Goal: Task Accomplishment & Management: Manage account settings

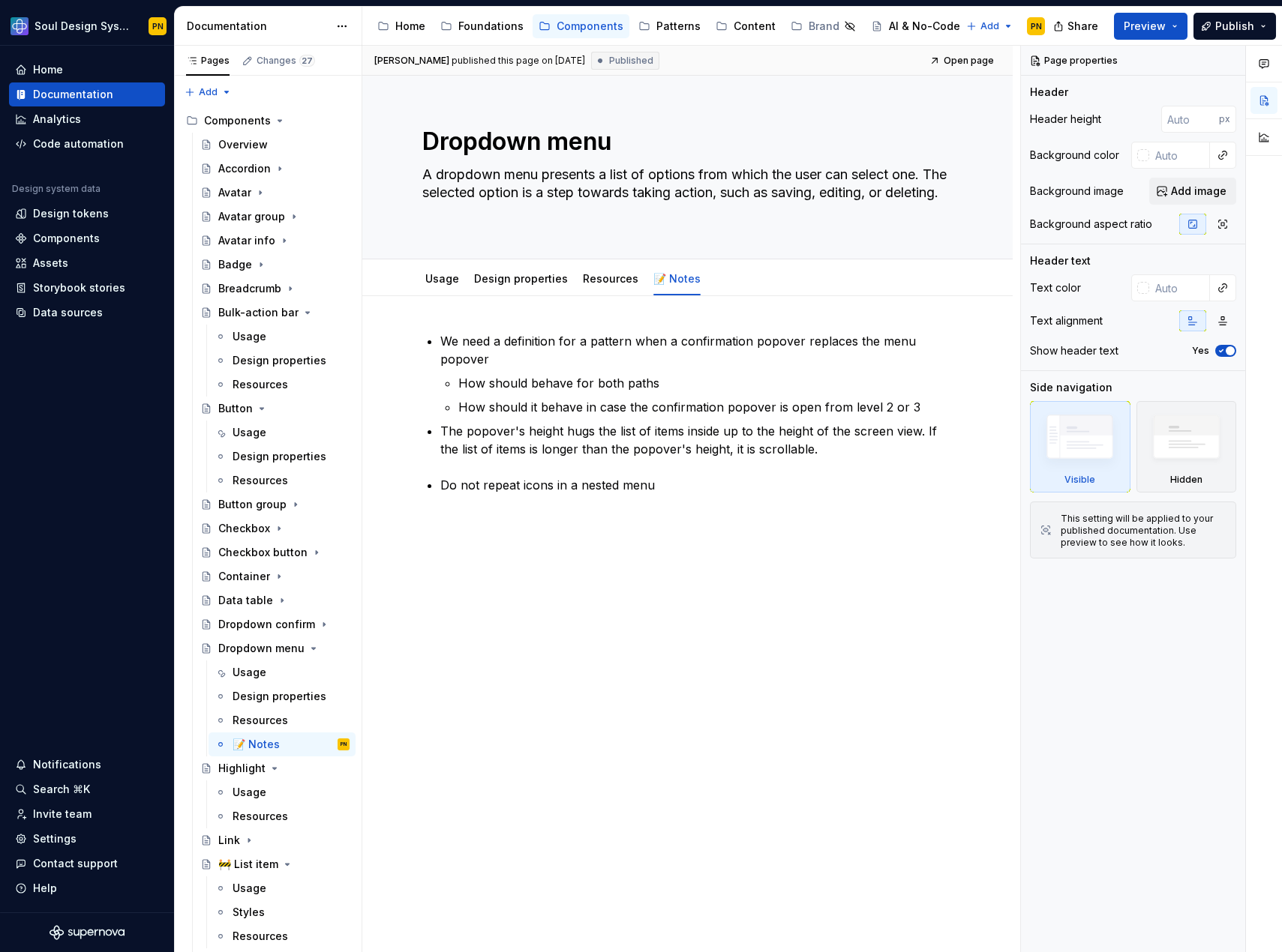
type textarea "*"
click at [97, 838] on div "Settings" at bounding box center [86, 839] width 144 height 15
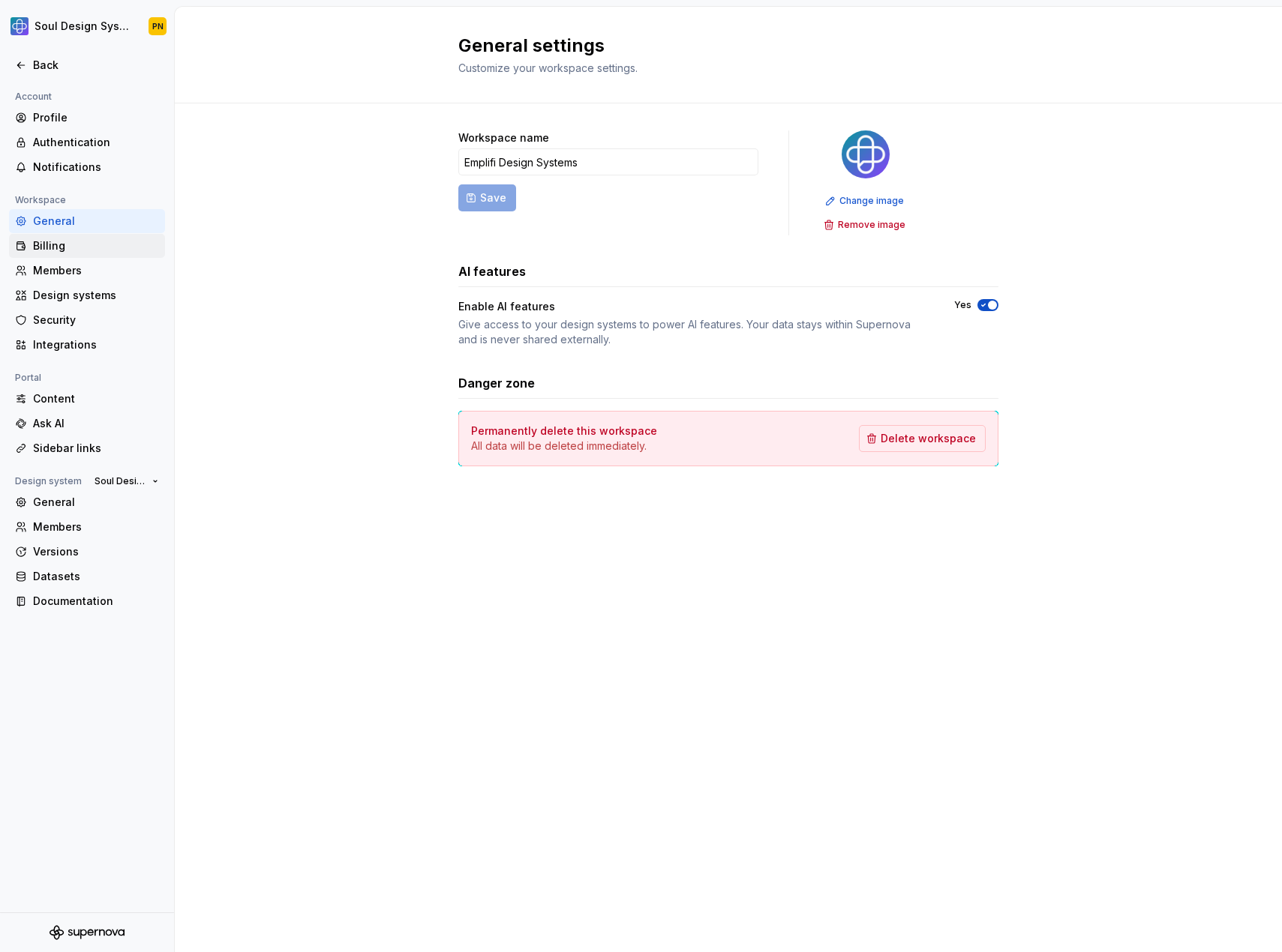
click at [77, 237] on div "Billing" at bounding box center [87, 246] width 156 height 24
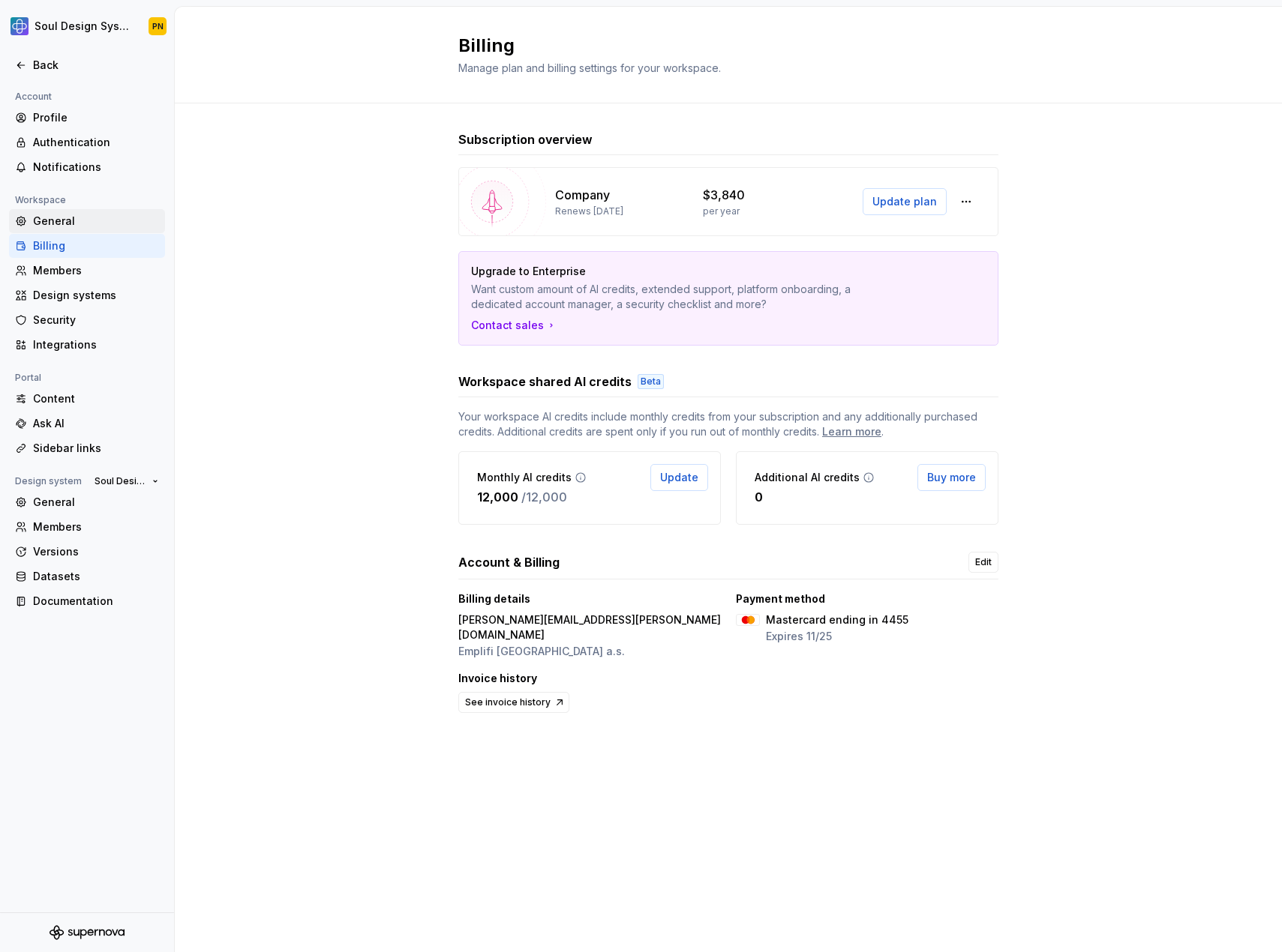
click at [61, 221] on div "General" at bounding box center [96, 221] width 126 height 15
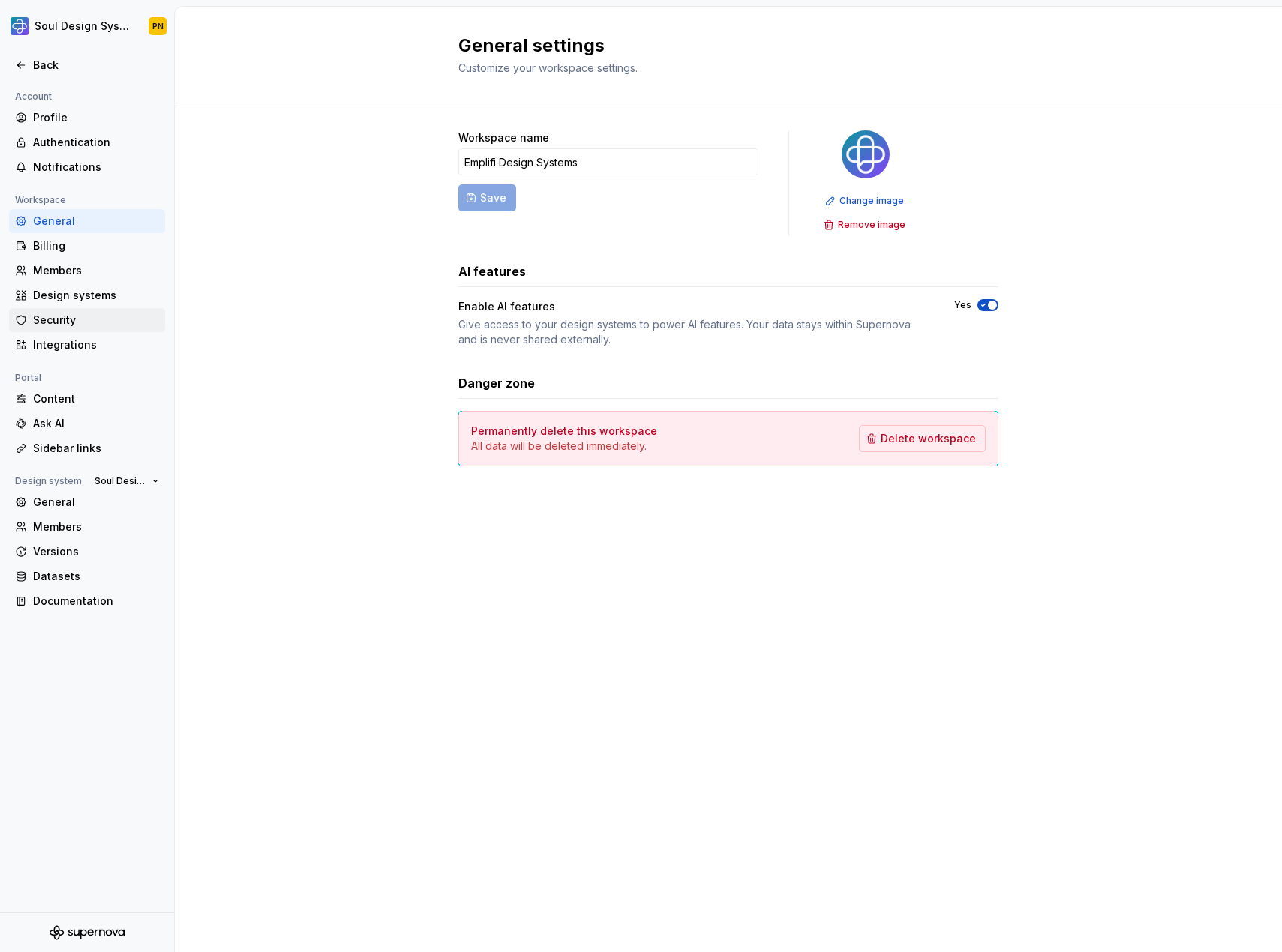
click at [66, 316] on div "Security" at bounding box center [96, 320] width 126 height 15
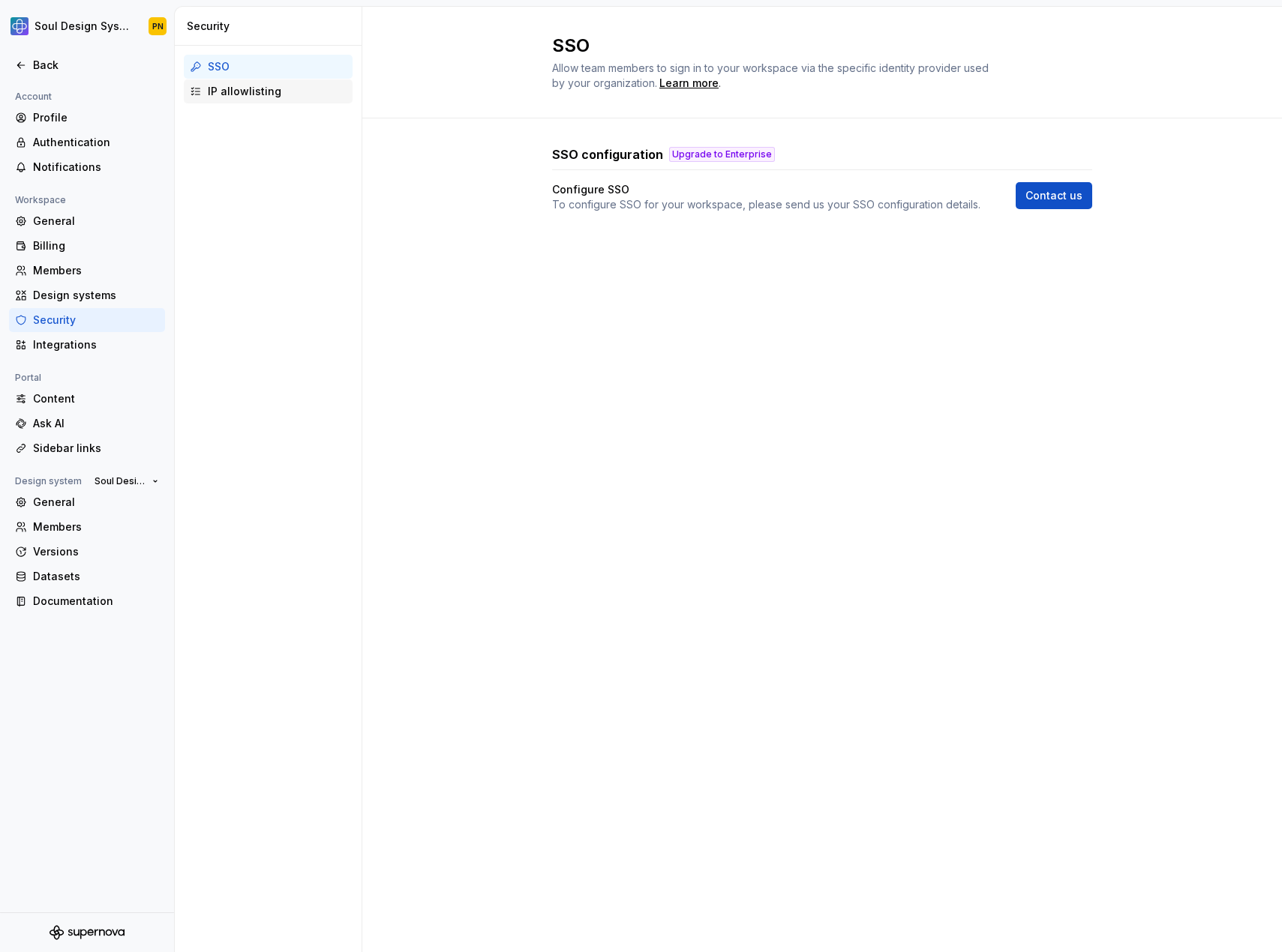
click at [254, 94] on div "IP allowlisting" at bounding box center [276, 91] width 139 height 15
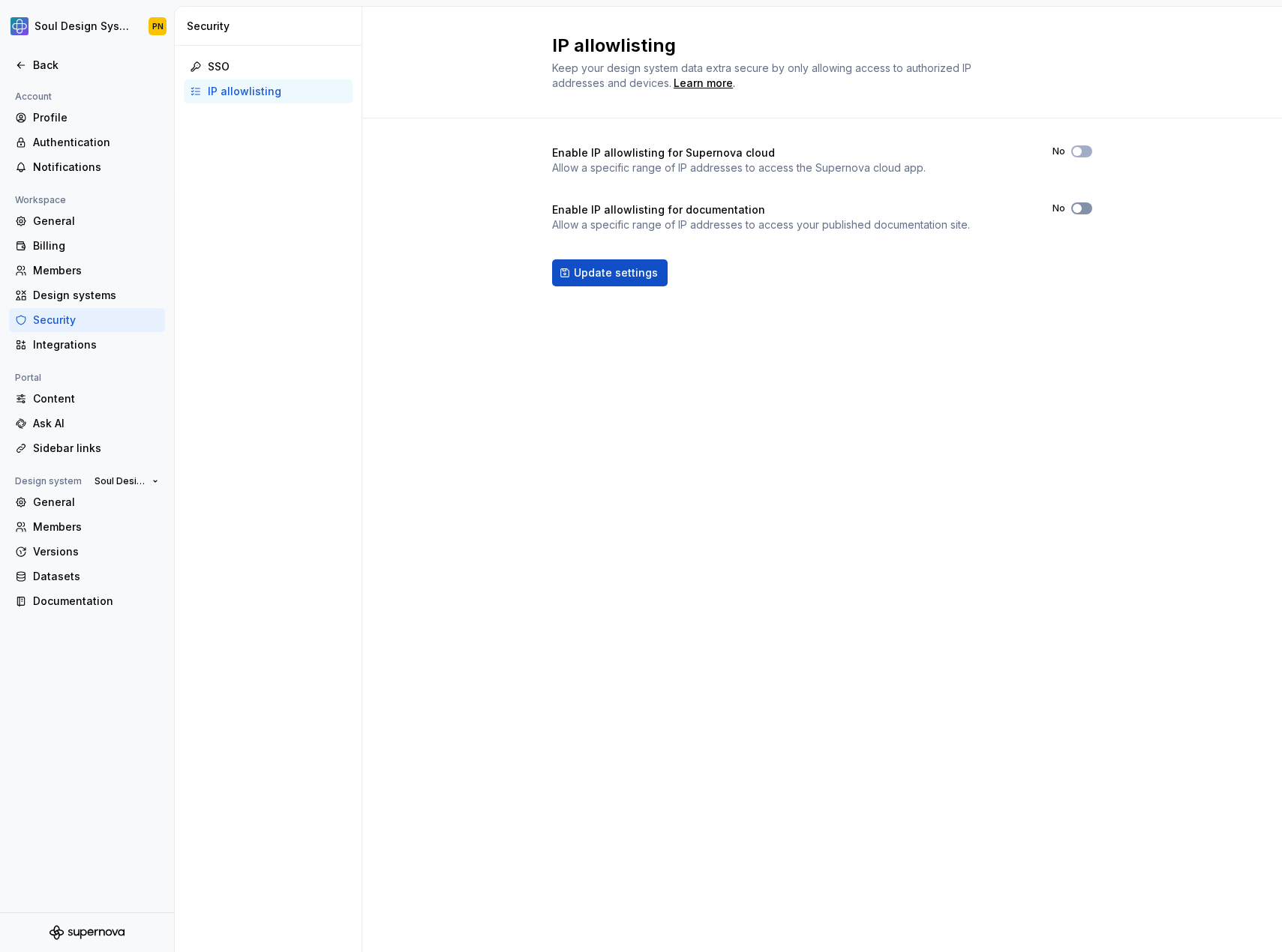
click at [1084, 208] on button "No" at bounding box center [1081, 208] width 21 height 12
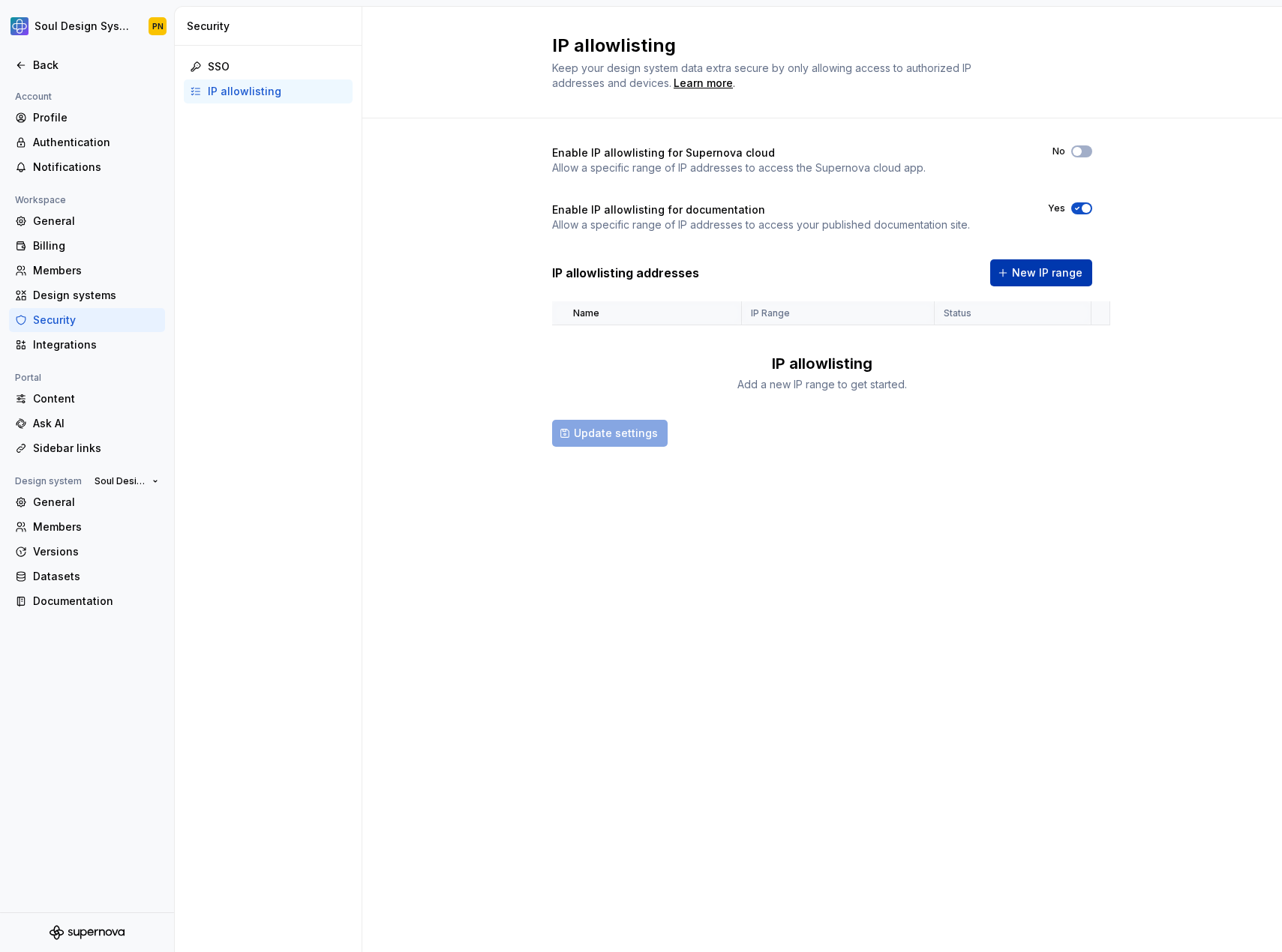
click at [1029, 273] on span "New IP range" at bounding box center [1047, 273] width 71 height 15
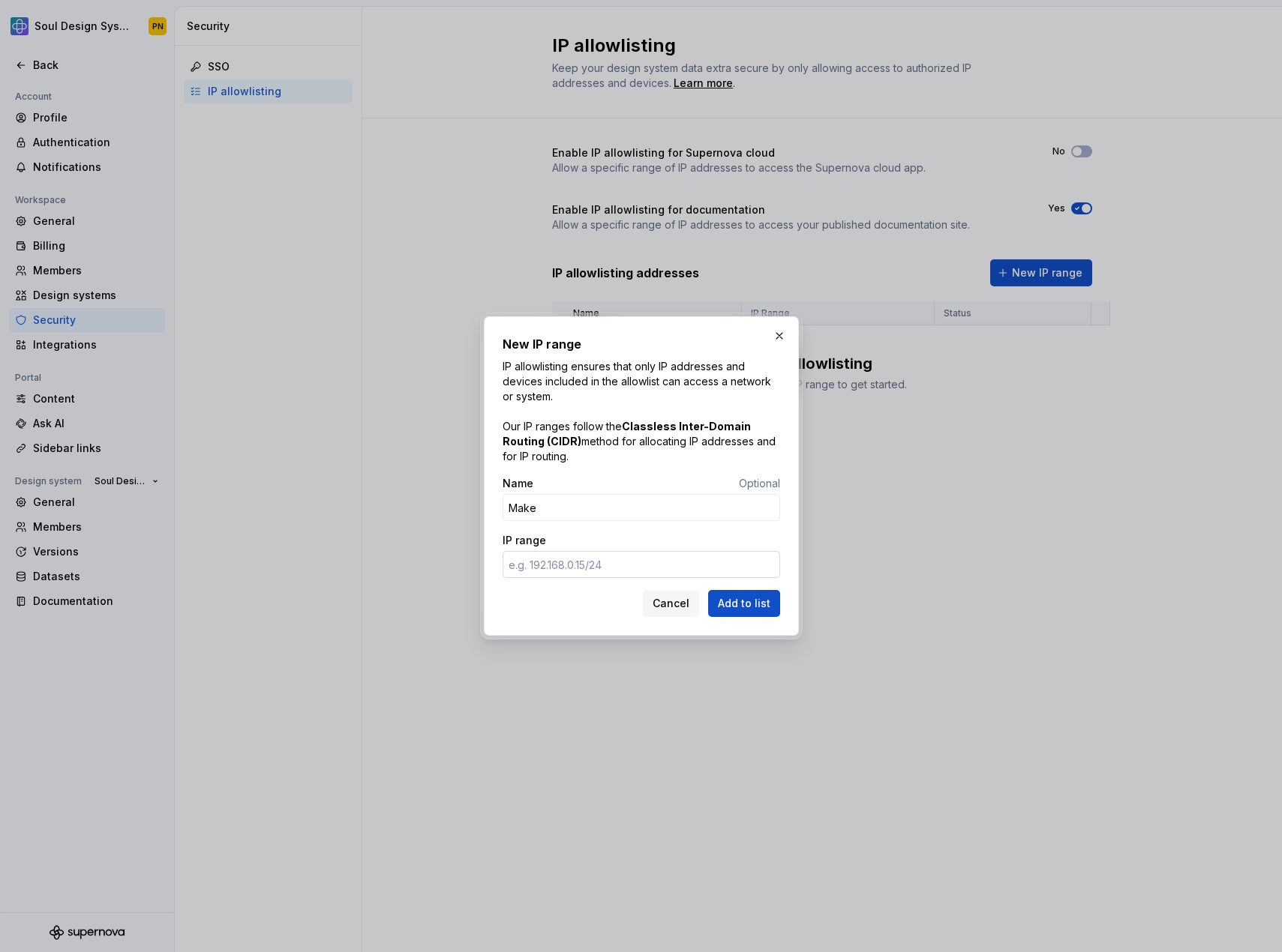
type input "Make"
click at [563, 564] on input "IP range" at bounding box center [641, 564] width 277 height 27
paste input "52.29.153.85"
type input "52.29.153.85"
click at [746, 605] on span "Add to list" at bounding box center [743, 603] width 52 height 15
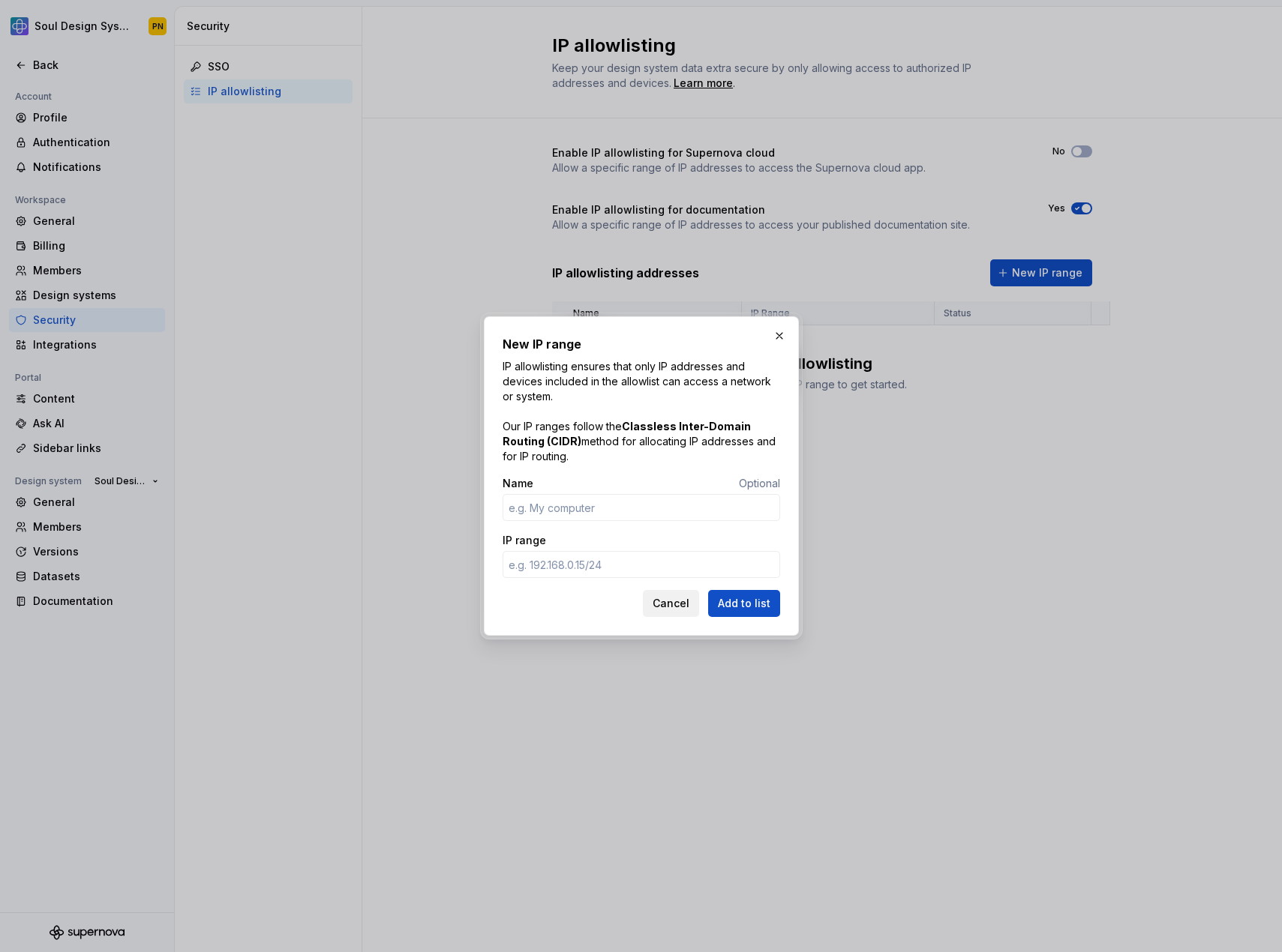
click at [676, 608] on span "Cancel" at bounding box center [671, 603] width 37 height 15
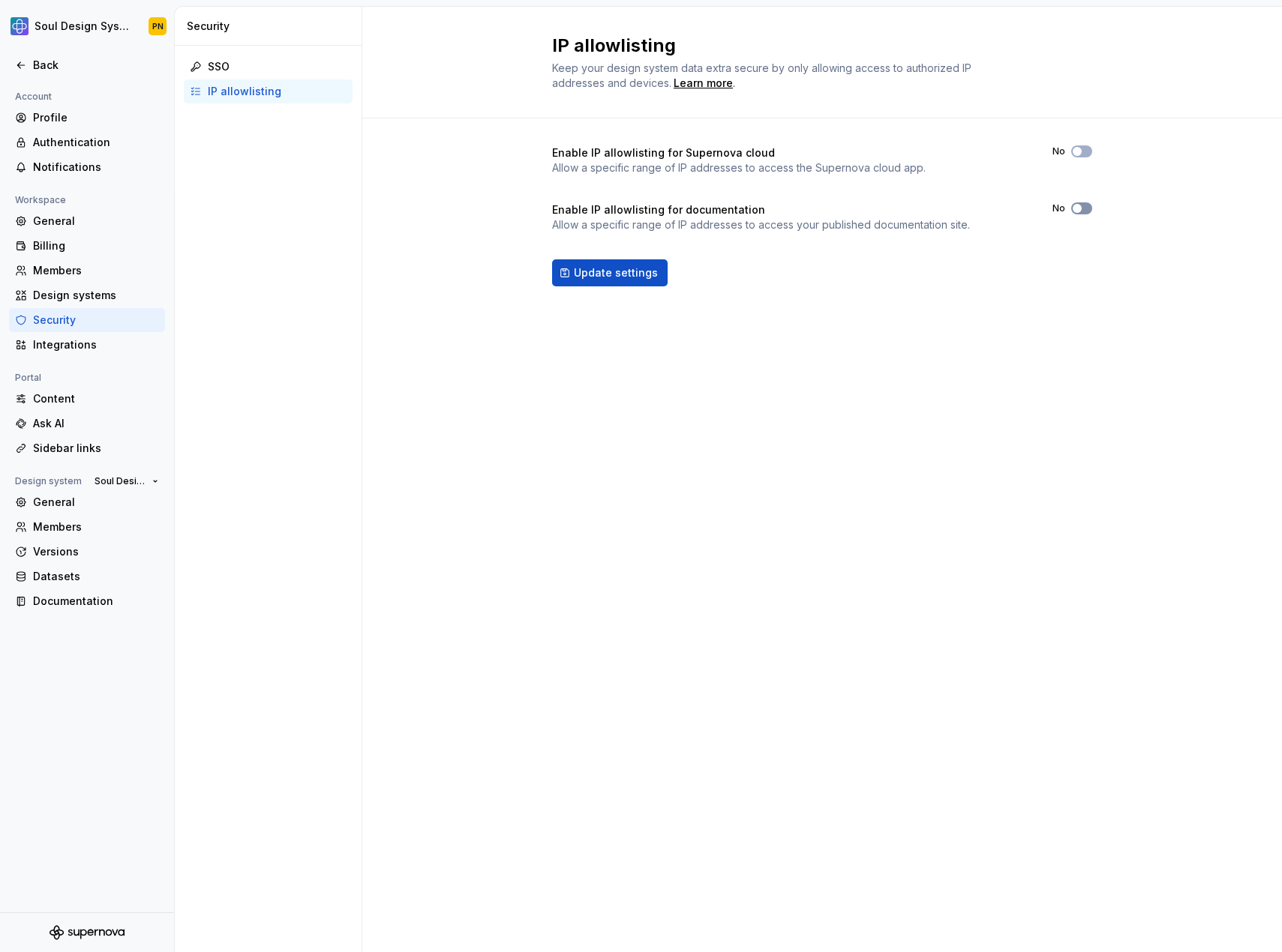
click at [1081, 210] on icon "button" at bounding box center [1077, 208] width 12 height 9
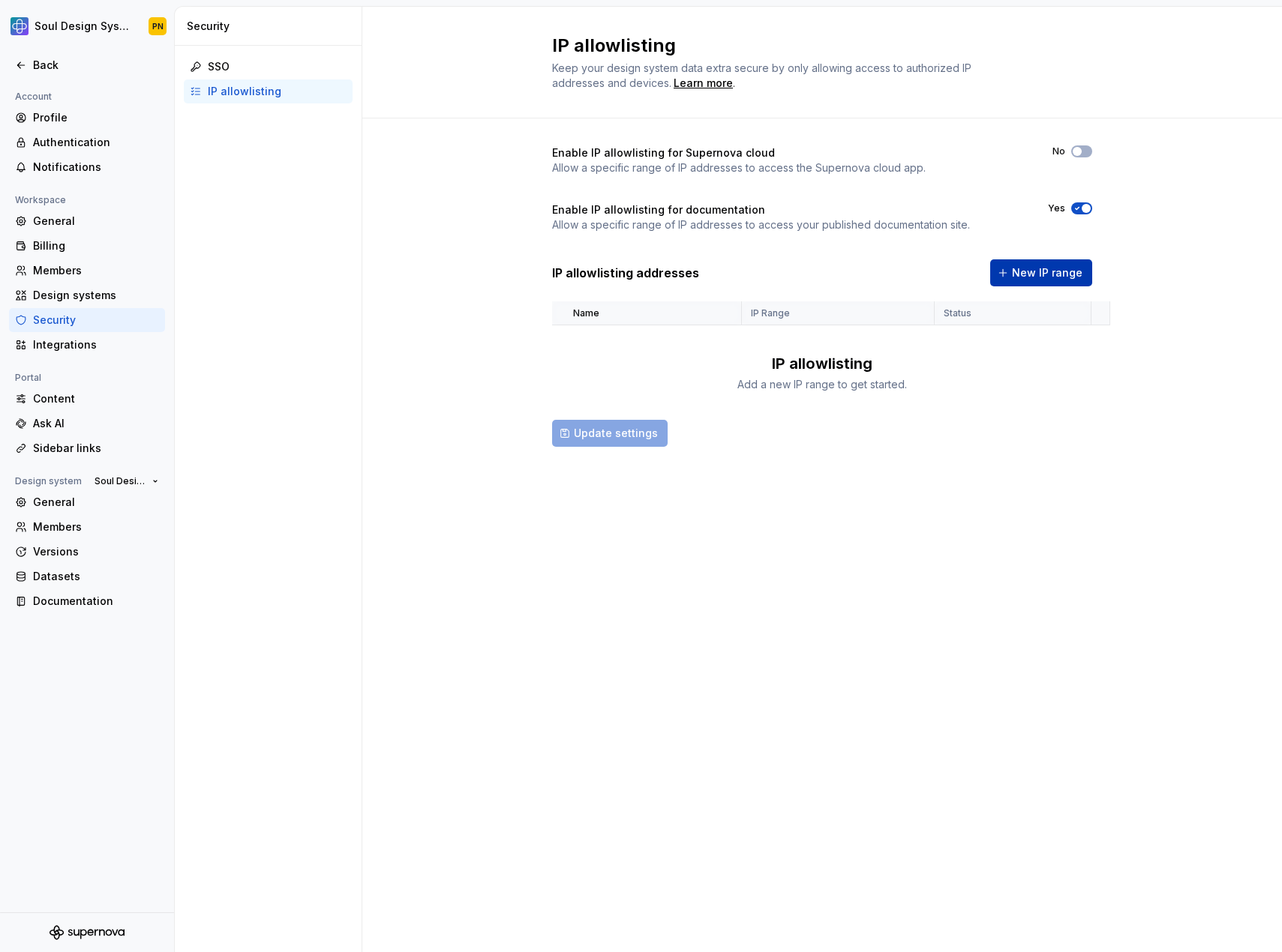
click at [1029, 272] on span "New IP range" at bounding box center [1047, 273] width 71 height 15
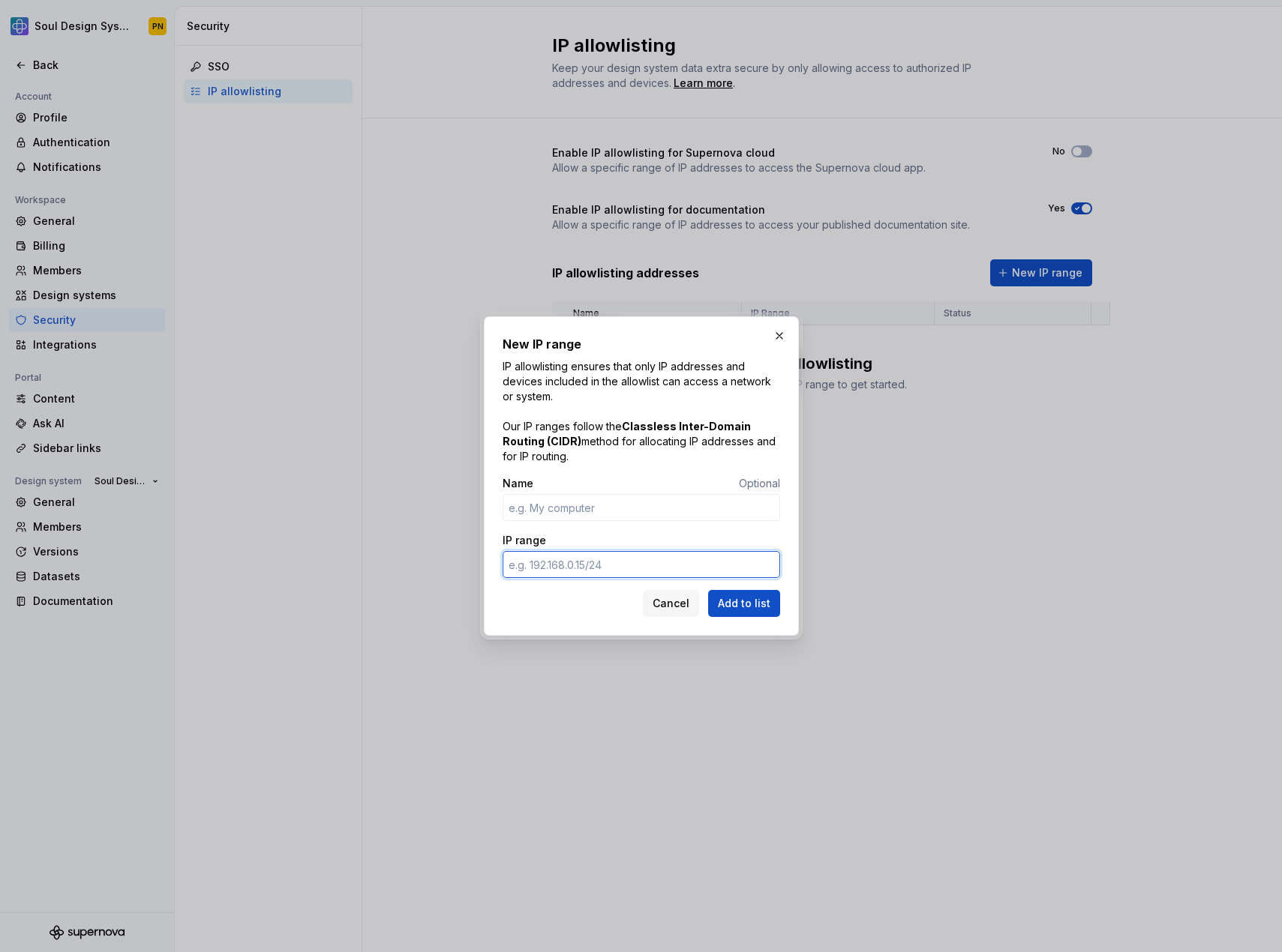
click at [595, 569] on input "IP range" at bounding box center [641, 564] width 277 height 27
paste input "52.29.153.85 3.120.139.62 52.58.48.254 3.126.40.132"
type input "52.29.153.85 3.120.139.62 52.58.48.254 3.126.40.132"
click at [609, 564] on input "IP range" at bounding box center [641, 564] width 277 height 27
paste input "52.29.153.85"
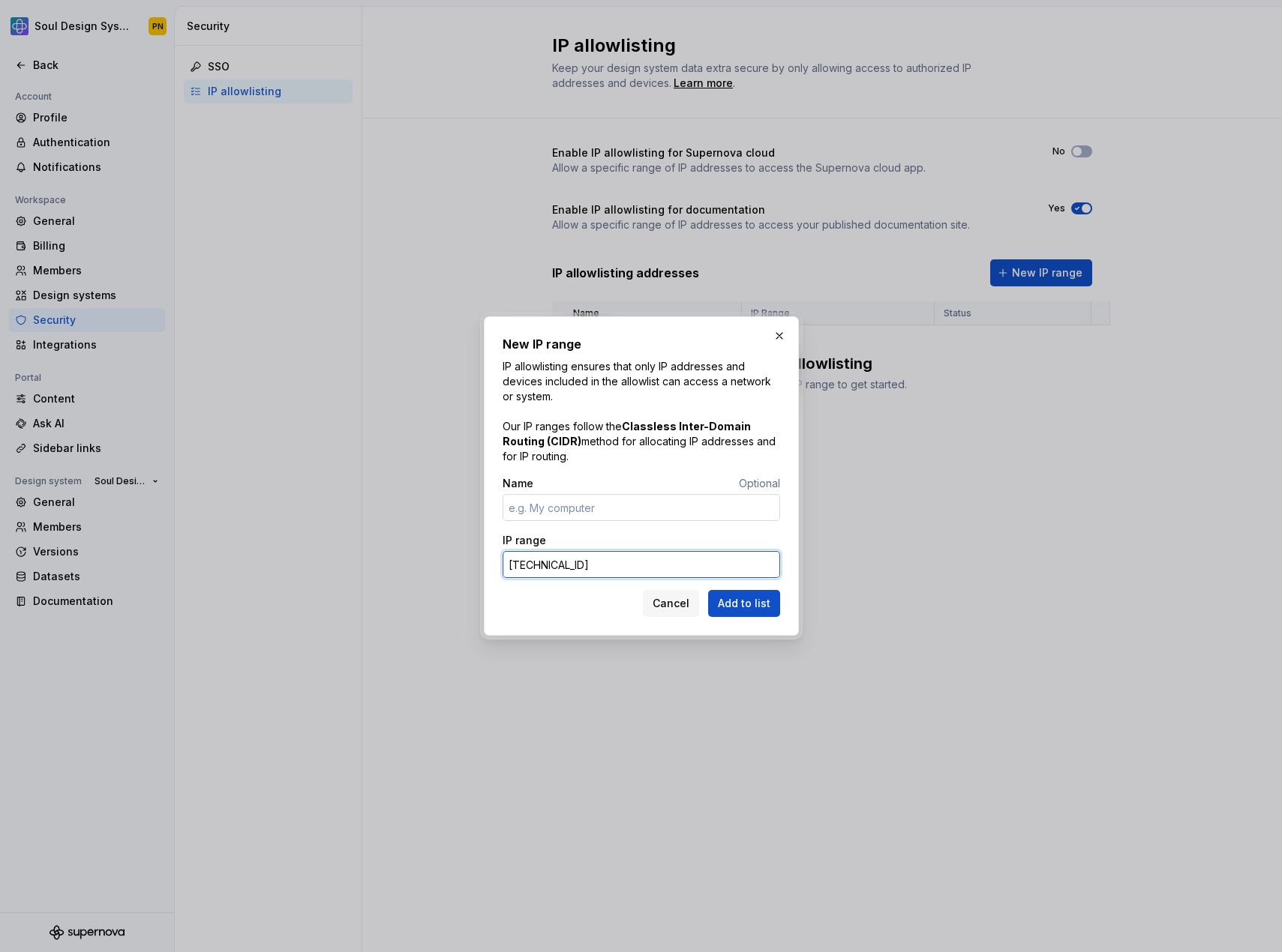
type input "52.29.153.85"
click at [599, 508] on input "Name" at bounding box center [641, 507] width 277 height 27
type input "Make"
click at [733, 604] on span "Add to list" at bounding box center [743, 603] width 52 height 15
click at [674, 605] on span "Cancel" at bounding box center [671, 603] width 37 height 15
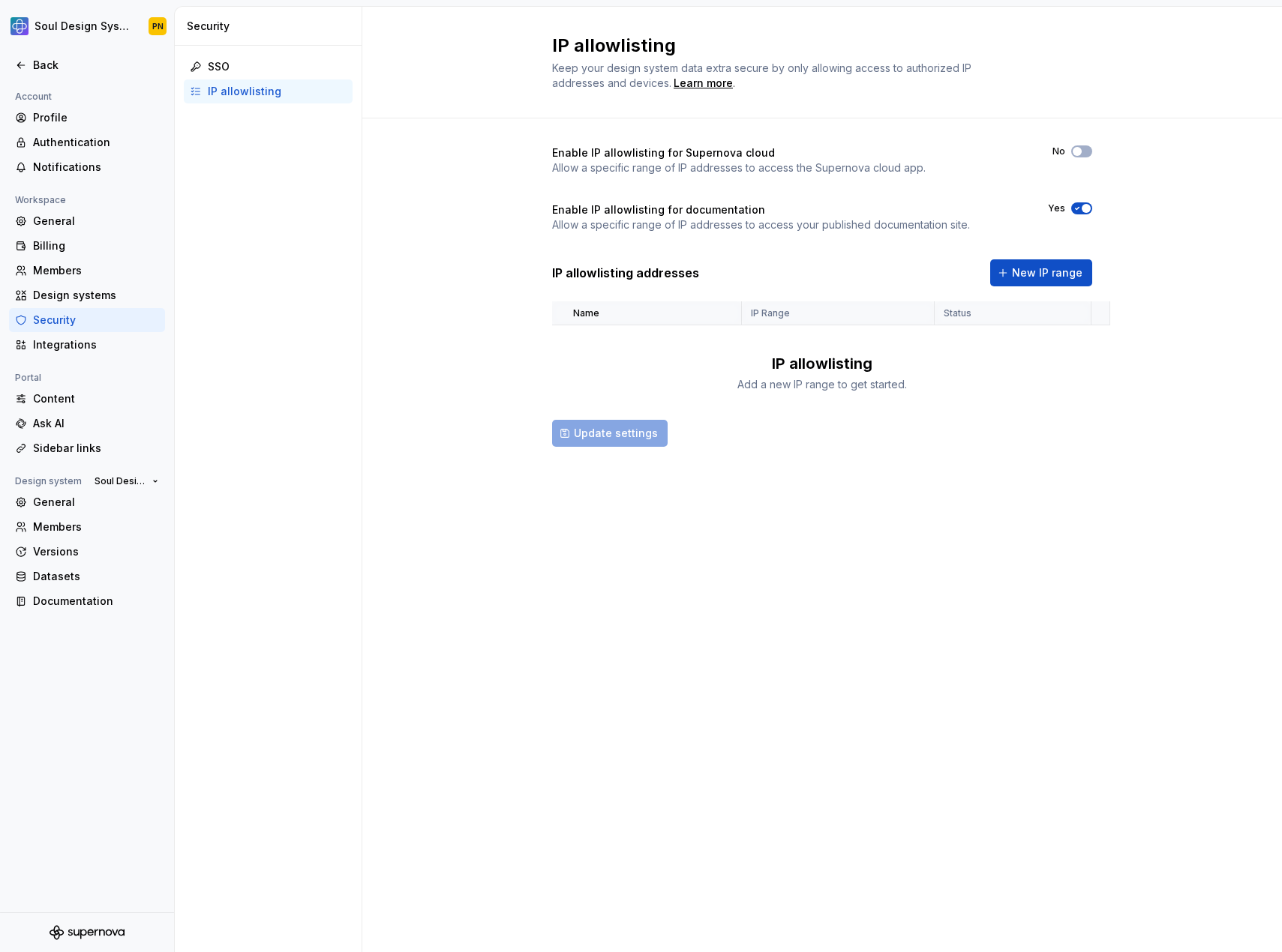
click at [785, 364] on div "IP allowlisting" at bounding box center [822, 363] width 100 height 21
click at [1055, 271] on span "New IP range" at bounding box center [1047, 273] width 71 height 15
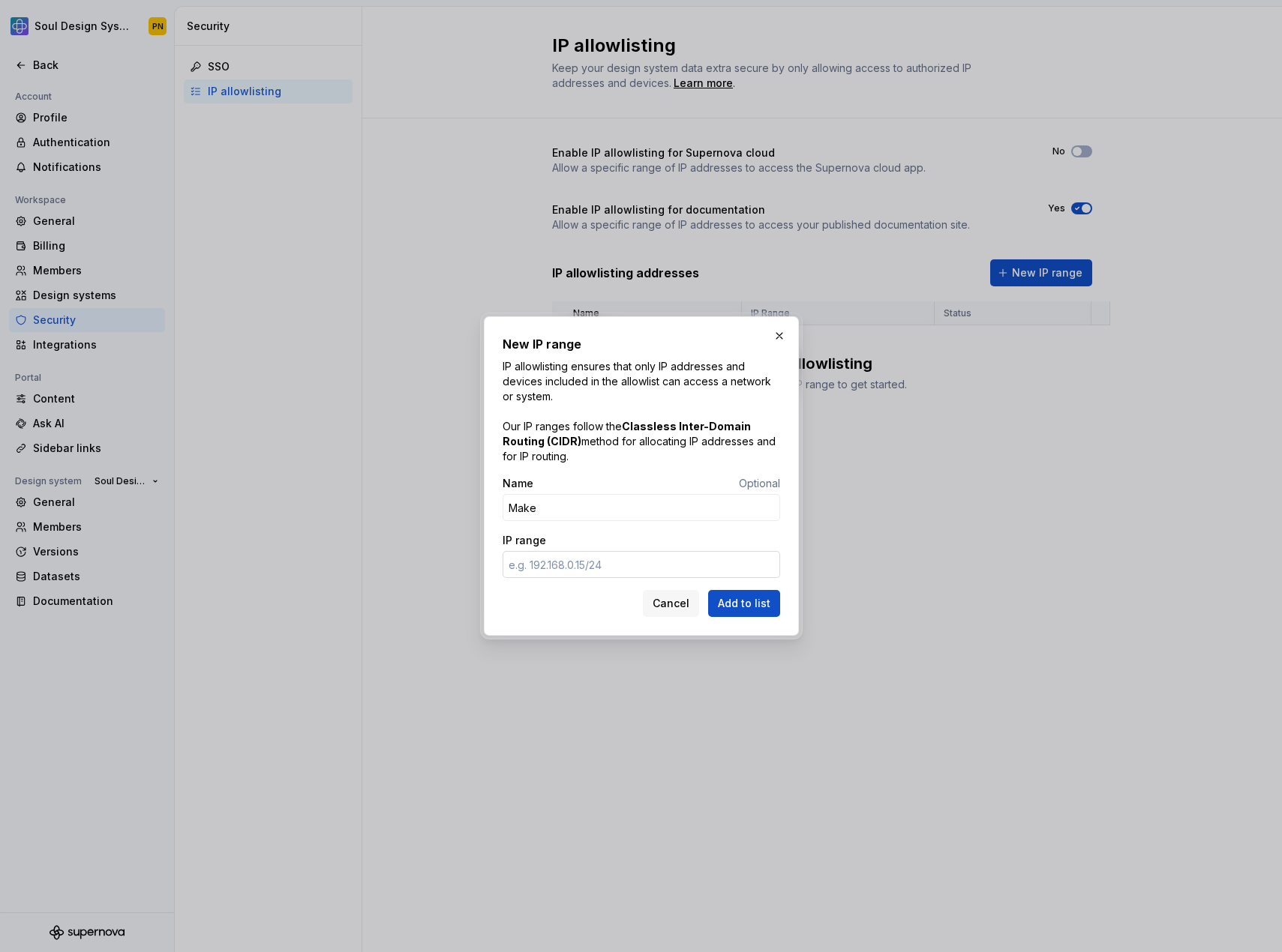
type input "Make"
click at [579, 577] on input "IP range" at bounding box center [641, 564] width 277 height 27
click at [556, 551] on input "IP range" at bounding box center [641, 564] width 277 height 27
paste input "52.29.153.85"
click at [595, 555] on input "52.29.153.85/" at bounding box center [641, 564] width 277 height 27
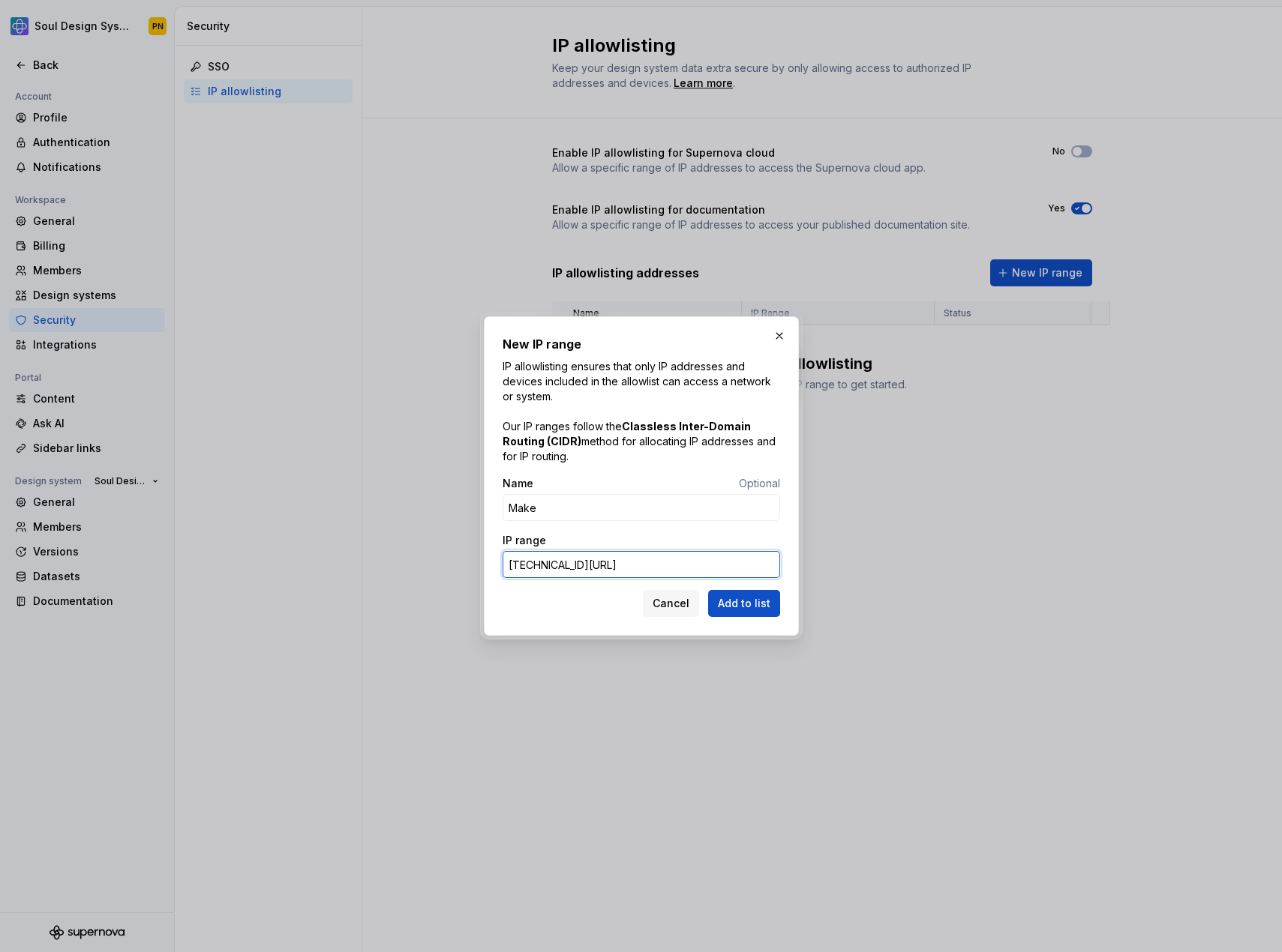
click at [589, 565] on input "52.29.153.85/" at bounding box center [641, 564] width 277 height 27
type input "52.29.153.85"
click at [739, 596] on span "Add to list" at bounding box center [743, 603] width 52 height 15
click at [685, 599] on span "Cancel" at bounding box center [671, 603] width 37 height 15
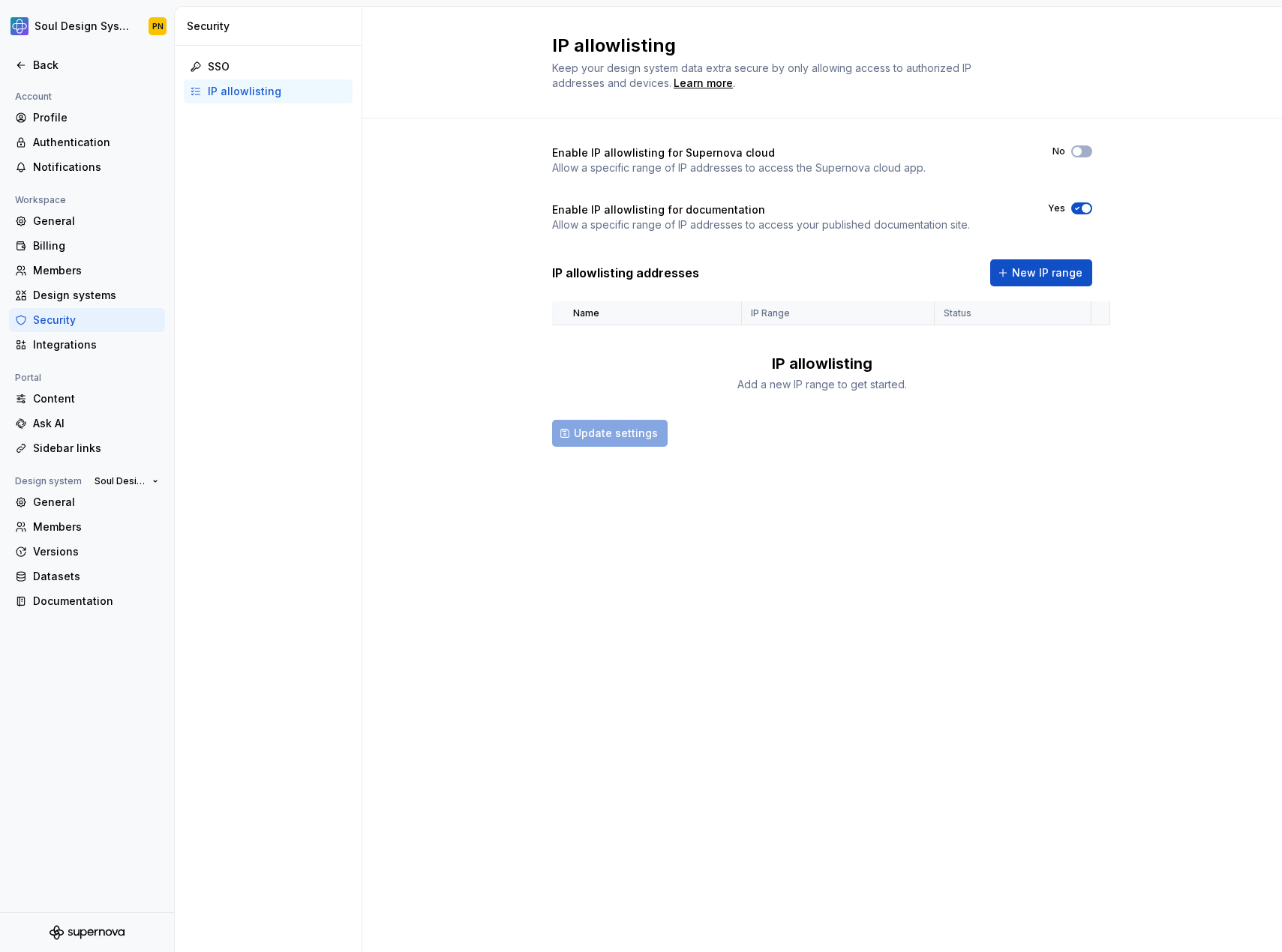
click at [1087, 206] on span "button" at bounding box center [1086, 208] width 9 height 9
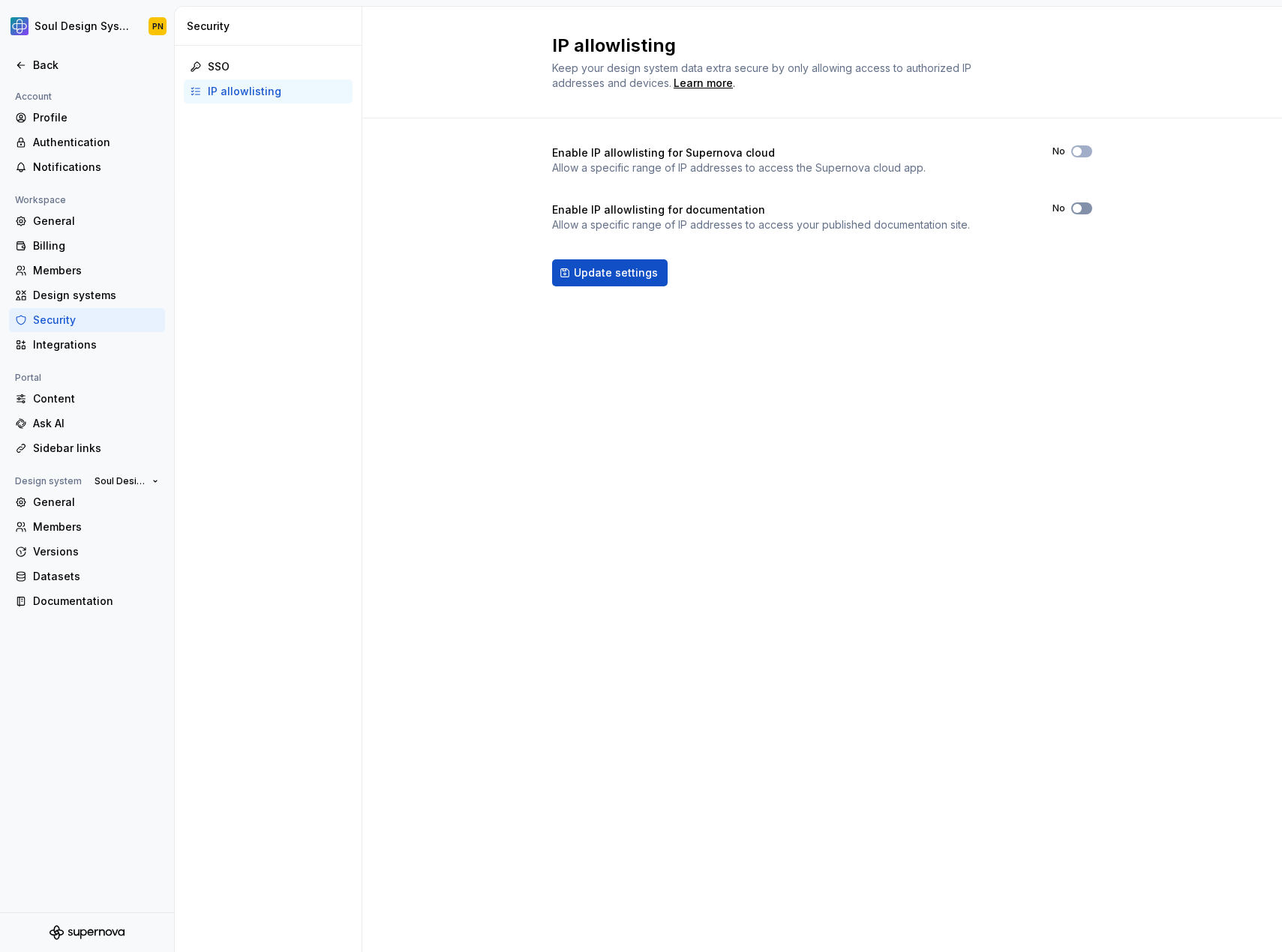
click at [1087, 206] on button "No" at bounding box center [1081, 208] width 21 height 12
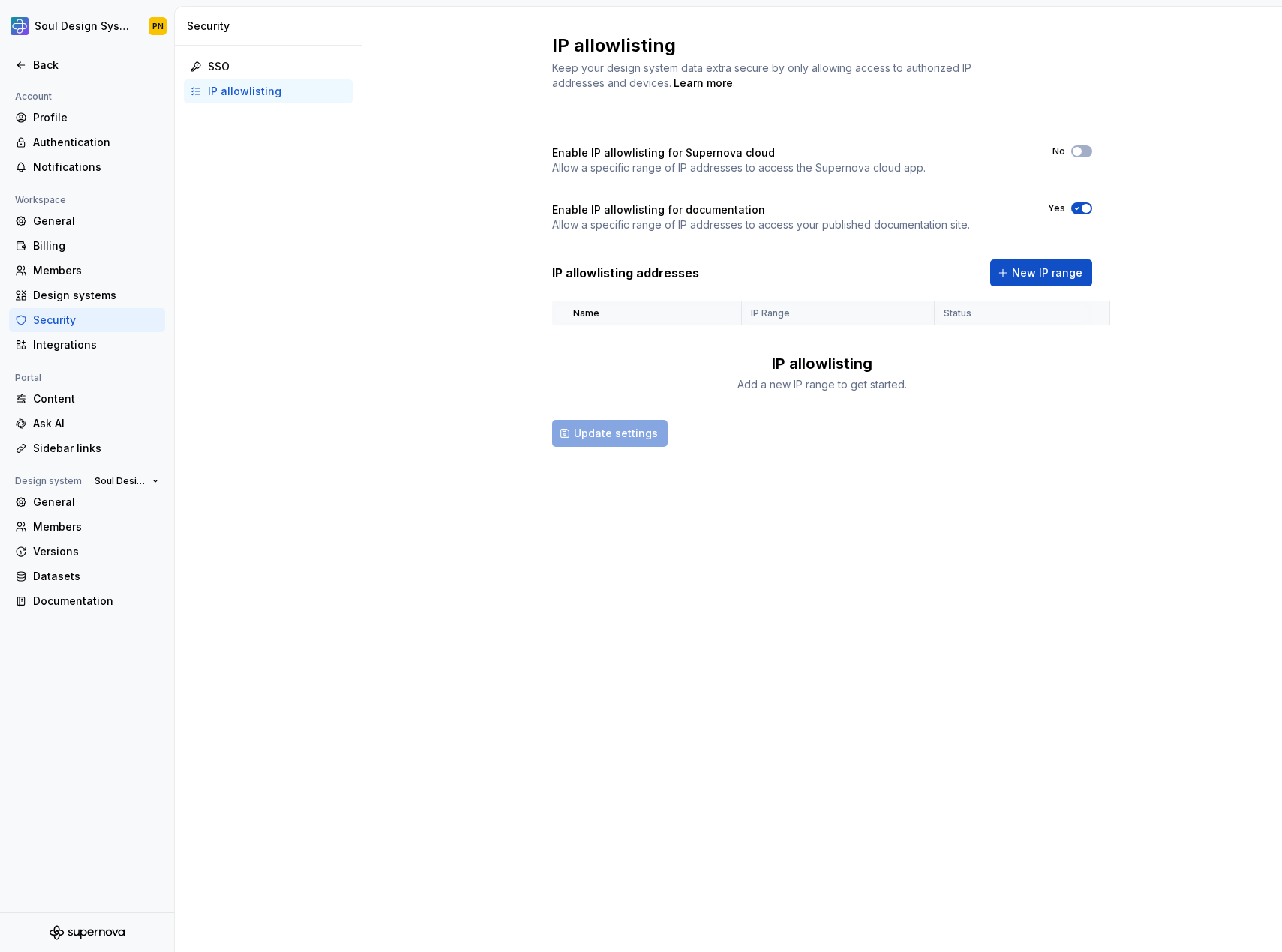
click at [1083, 159] on div "Enable IP allowlisting for Supernova cloud Allow a specific range of IP address…" at bounding box center [822, 160] width 540 height 30
click at [1083, 150] on button "No" at bounding box center [1081, 151] width 21 height 12
click at [1083, 150] on span "button" at bounding box center [1086, 151] width 9 height 9
click at [1080, 203] on button "Yes" at bounding box center [1081, 208] width 21 height 12
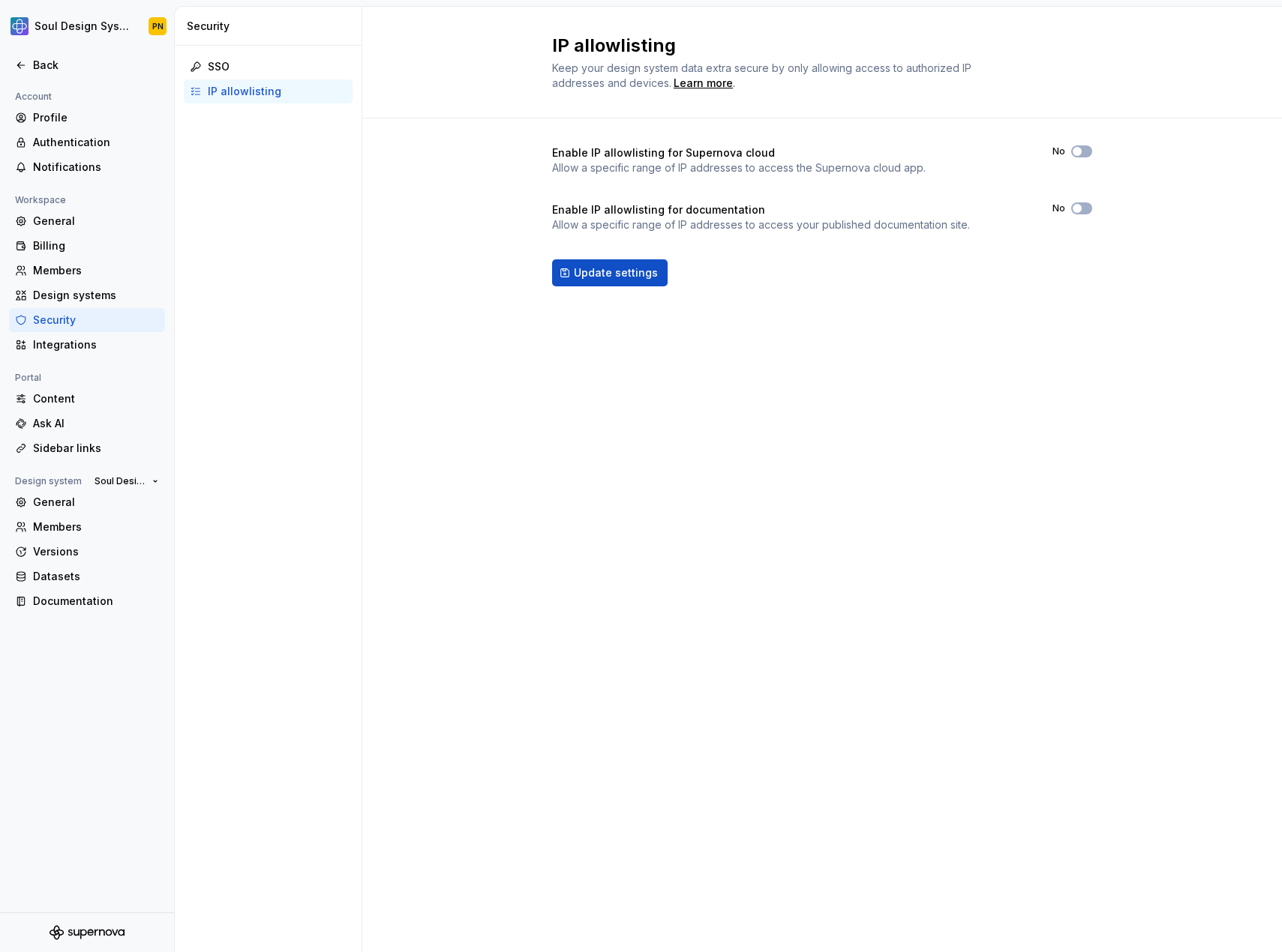
click at [1080, 159] on div "Enable IP allowlisting for Supernova cloud Allow a specific range of IP address…" at bounding box center [822, 160] width 540 height 30
click at [1080, 150] on span "button" at bounding box center [1077, 151] width 9 height 9
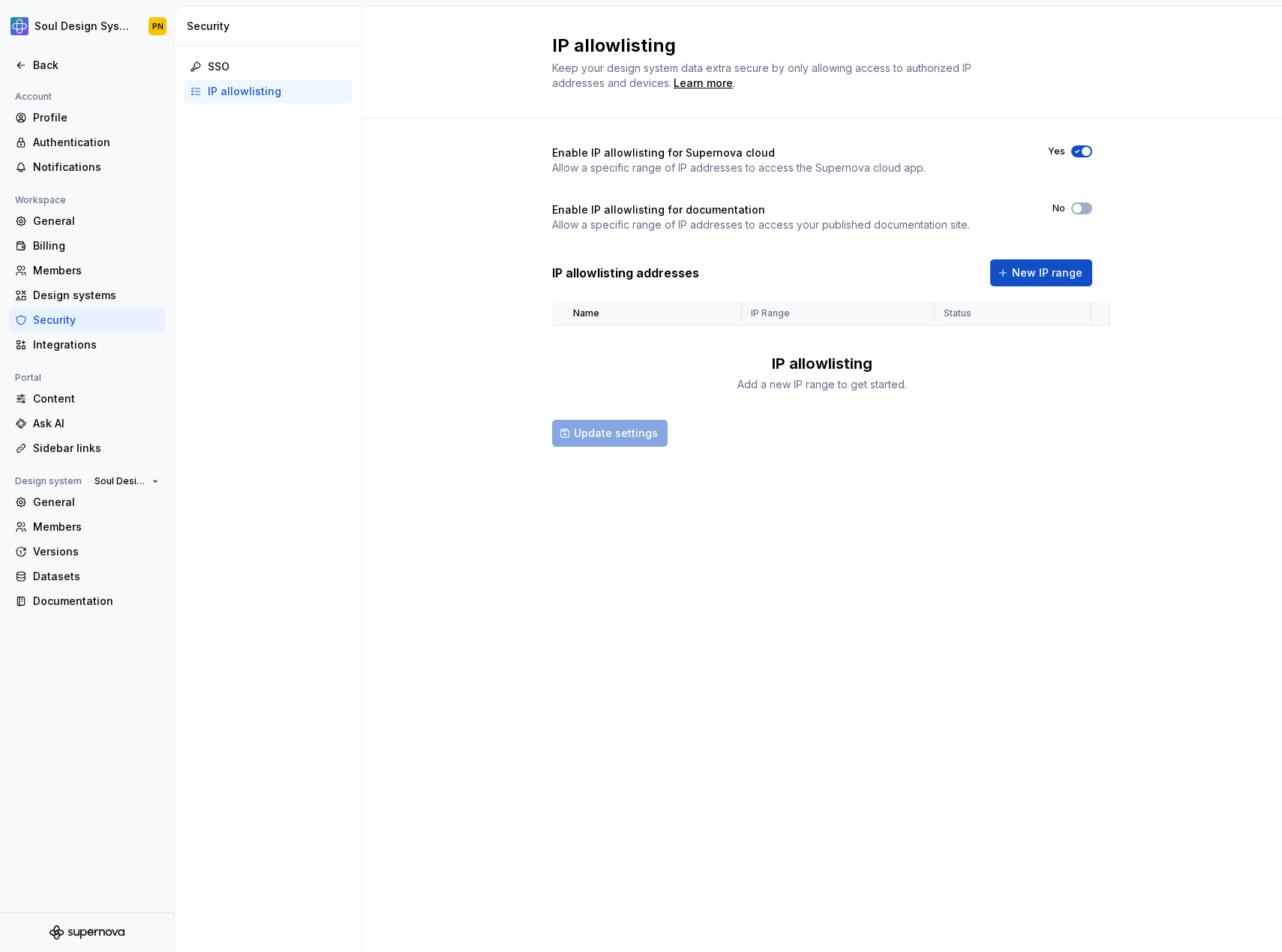
click at [1080, 150] on icon "button" at bounding box center [1077, 151] width 12 height 9
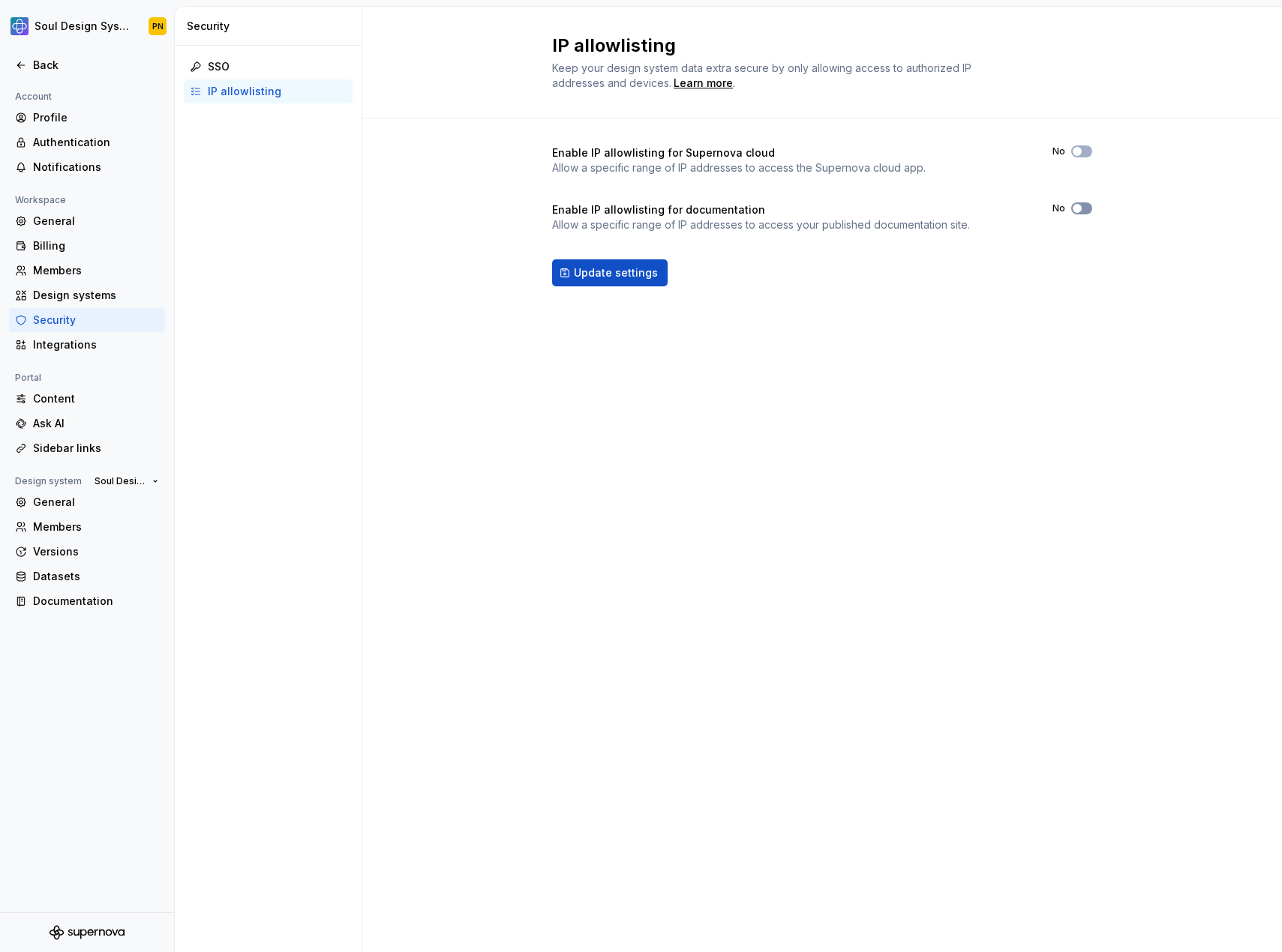
click at [1082, 207] on icon "button" at bounding box center [1077, 208] width 12 height 9
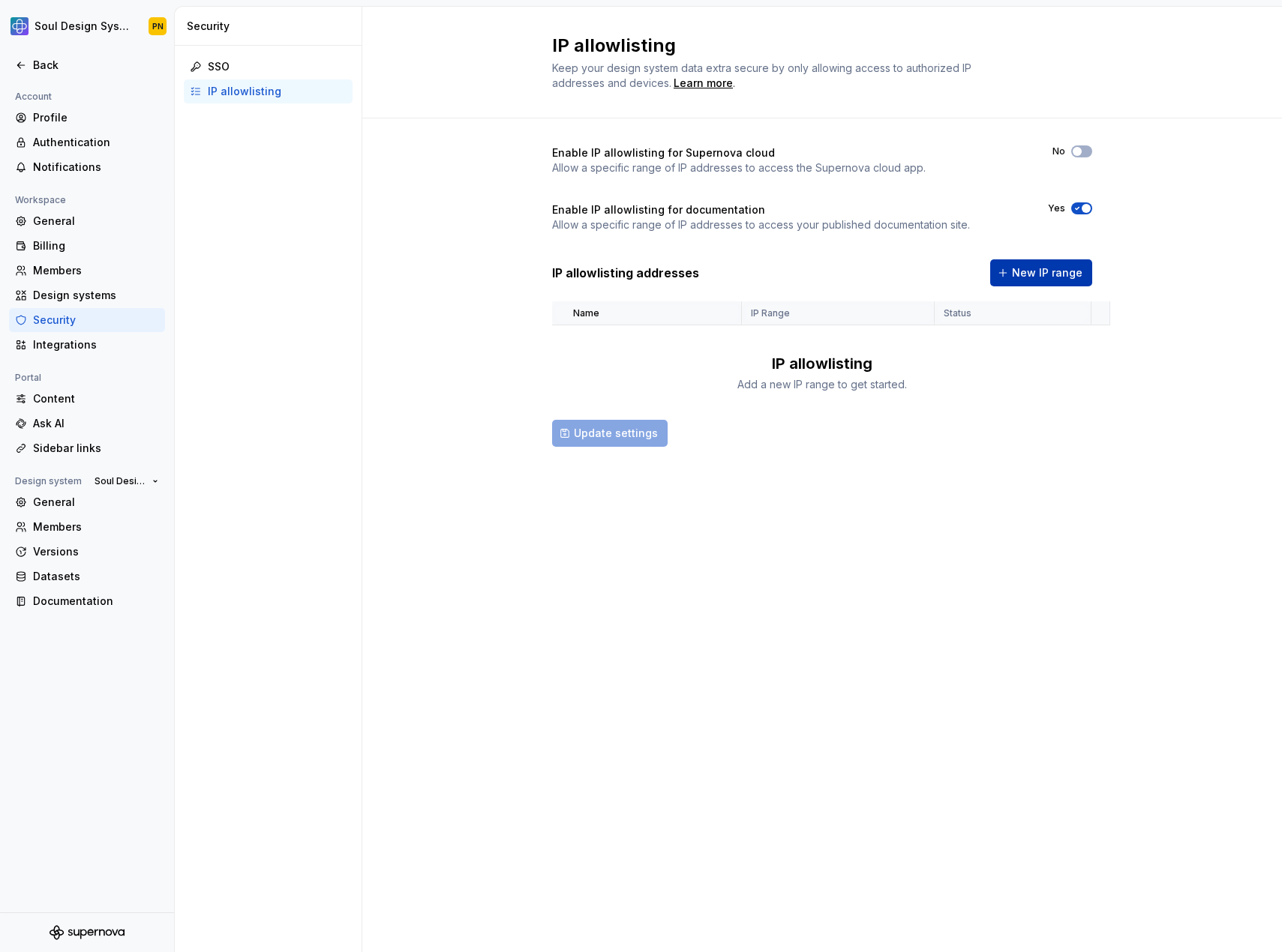
click at [1040, 269] on span "New IP range" at bounding box center [1047, 273] width 71 height 15
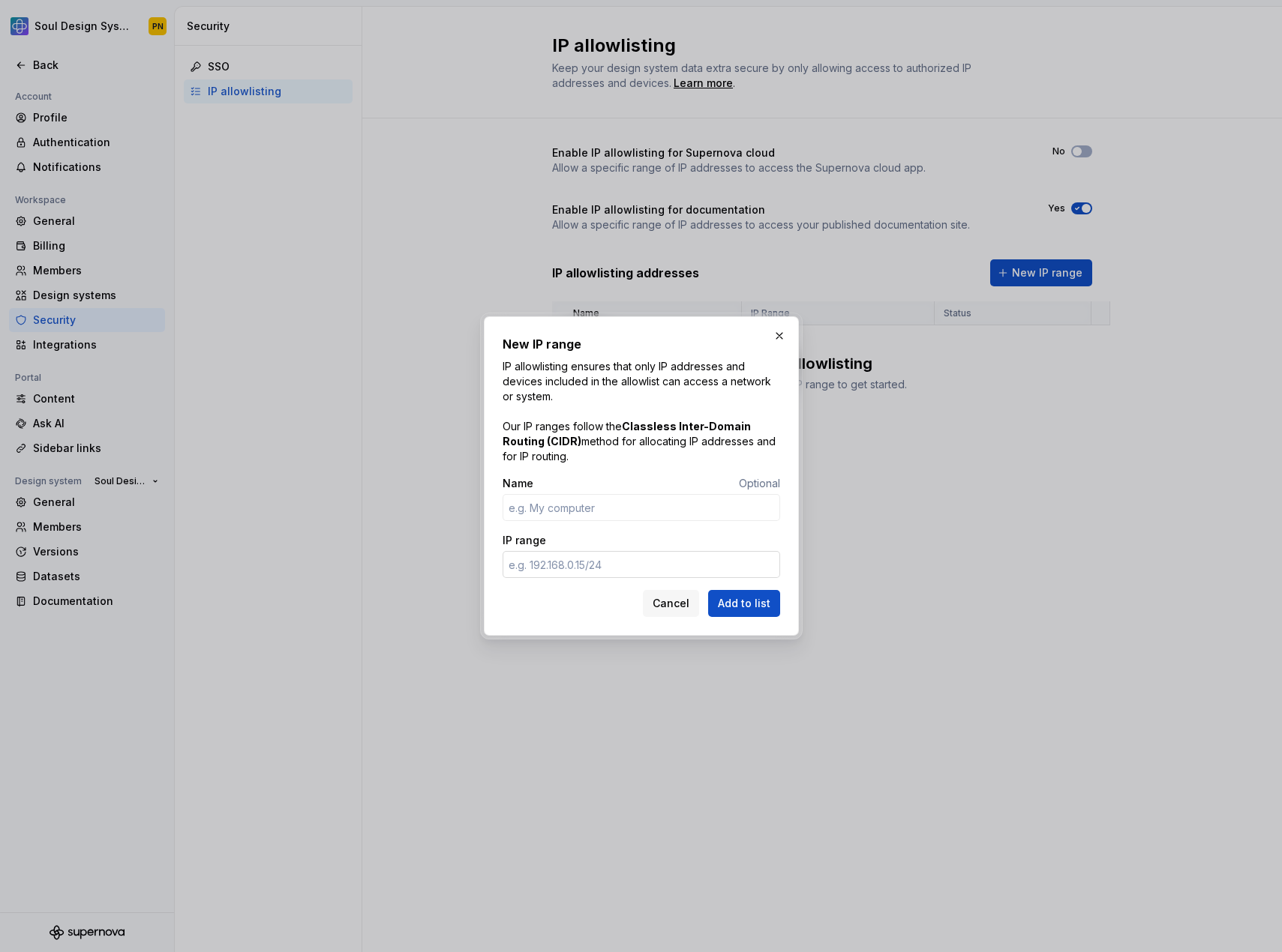
click at [540, 562] on input "IP range" at bounding box center [641, 564] width 277 height 27
click at [603, 514] on input "Name" at bounding box center [641, 507] width 277 height 27
type input "Make"
click at [783, 335] on button "button" at bounding box center [779, 335] width 21 height 21
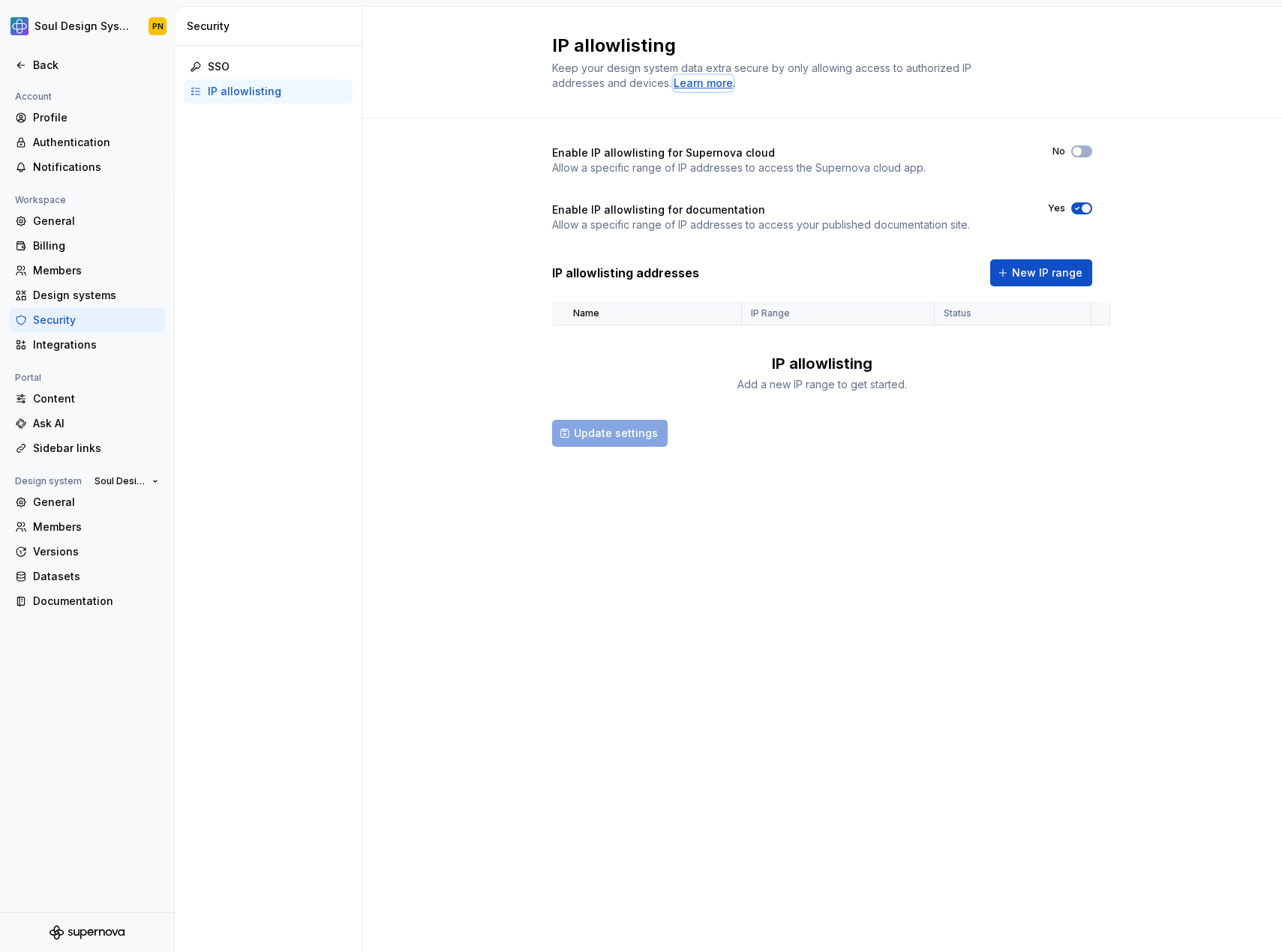
click at [691, 88] on div "Learn more" at bounding box center [702, 83] width 59 height 15
click at [89, 284] on div "Design systems" at bounding box center [87, 295] width 156 height 24
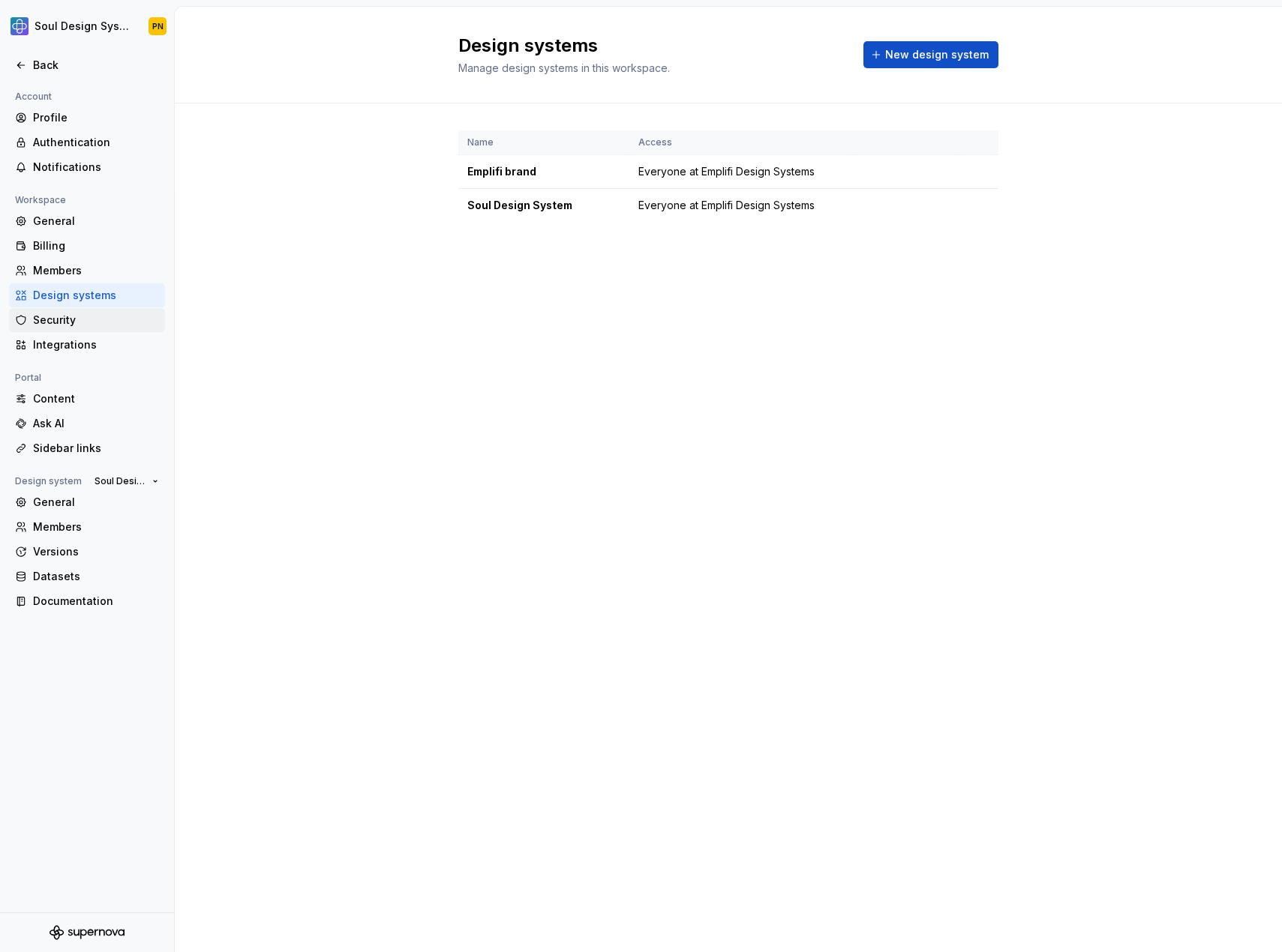
click at [98, 312] on div "Security" at bounding box center [87, 320] width 156 height 24
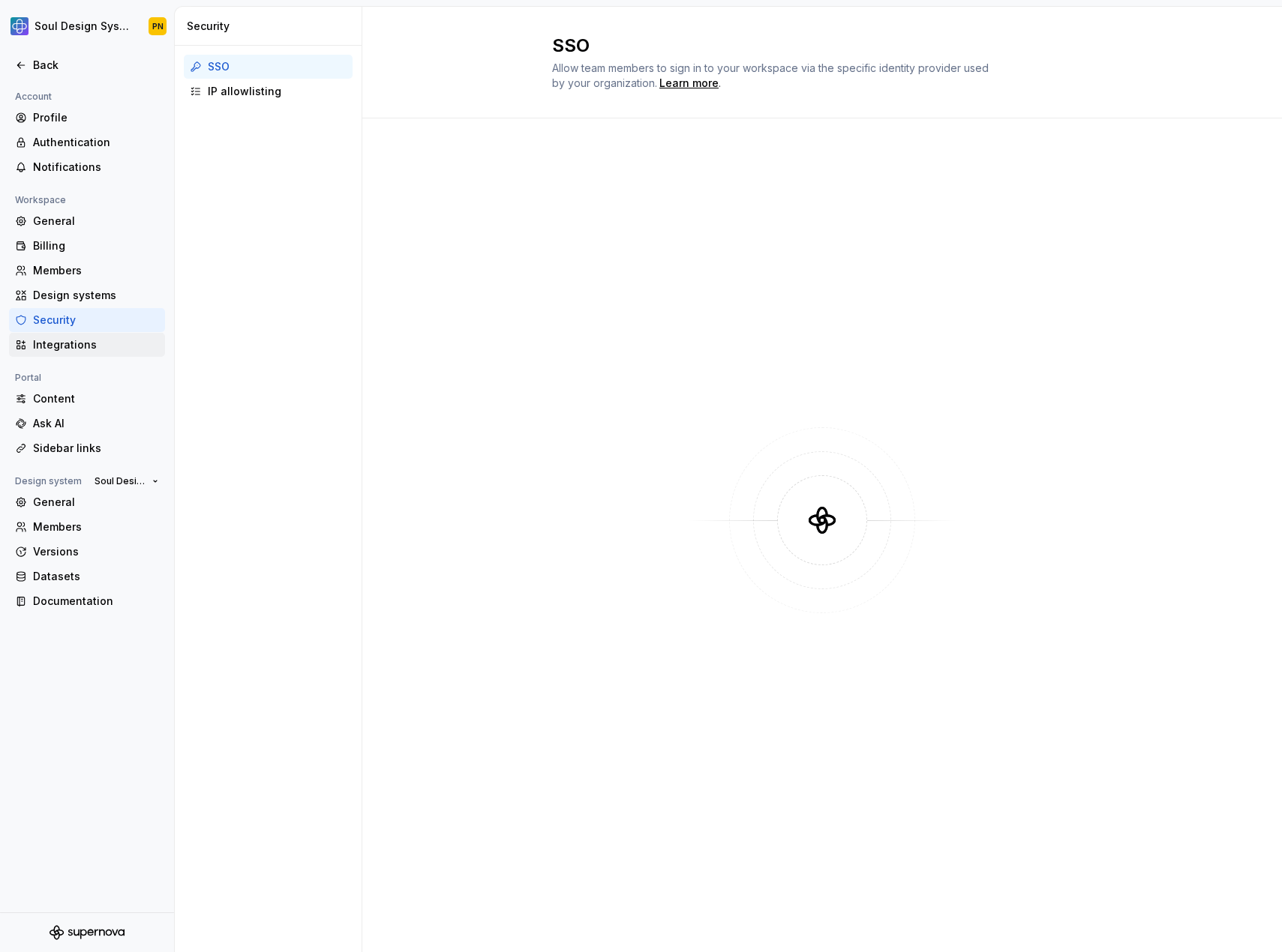
click at [72, 356] on div "Integrations" at bounding box center [87, 344] width 156 height 24
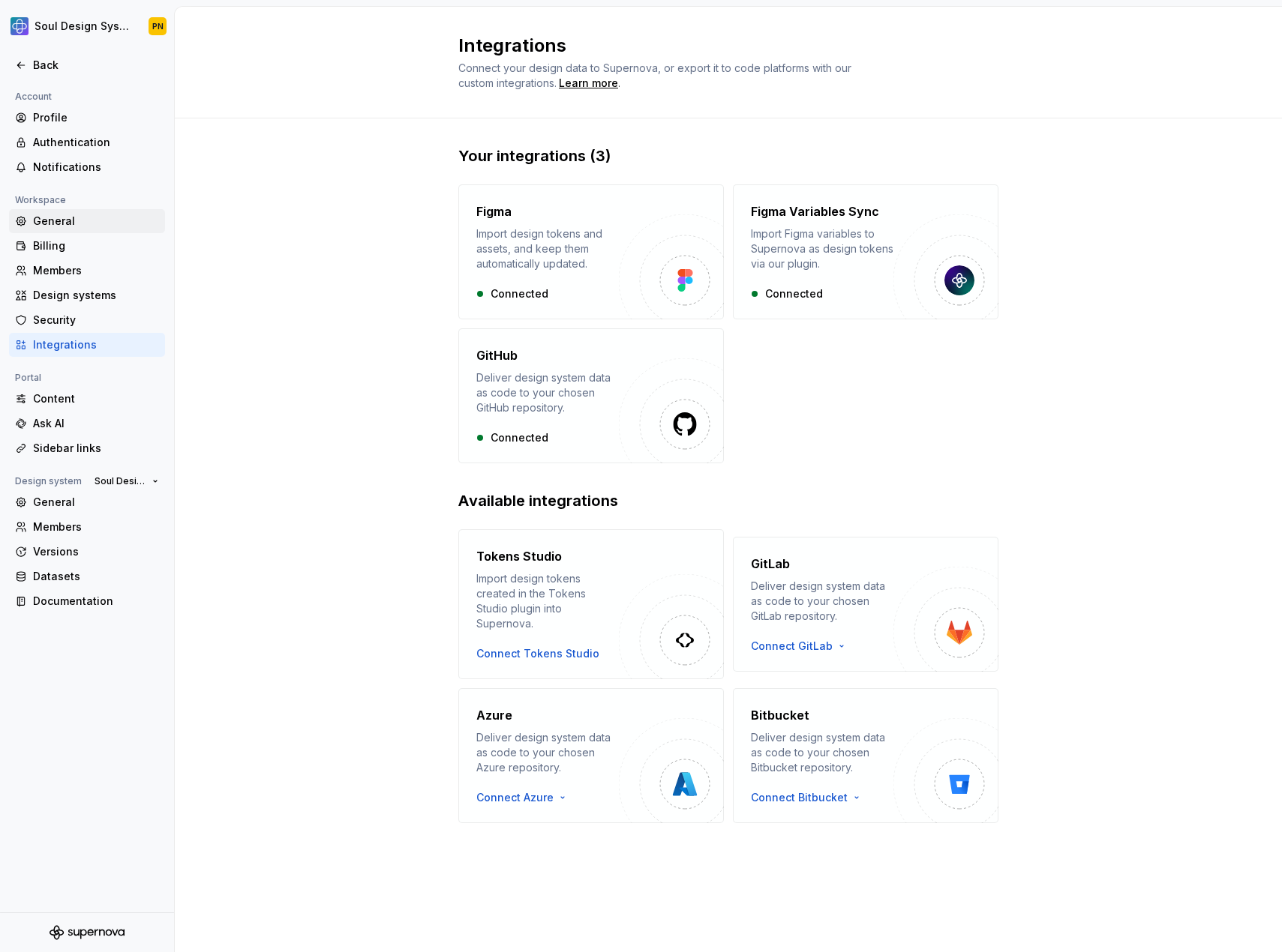
click at [67, 224] on div "General" at bounding box center [96, 221] width 126 height 15
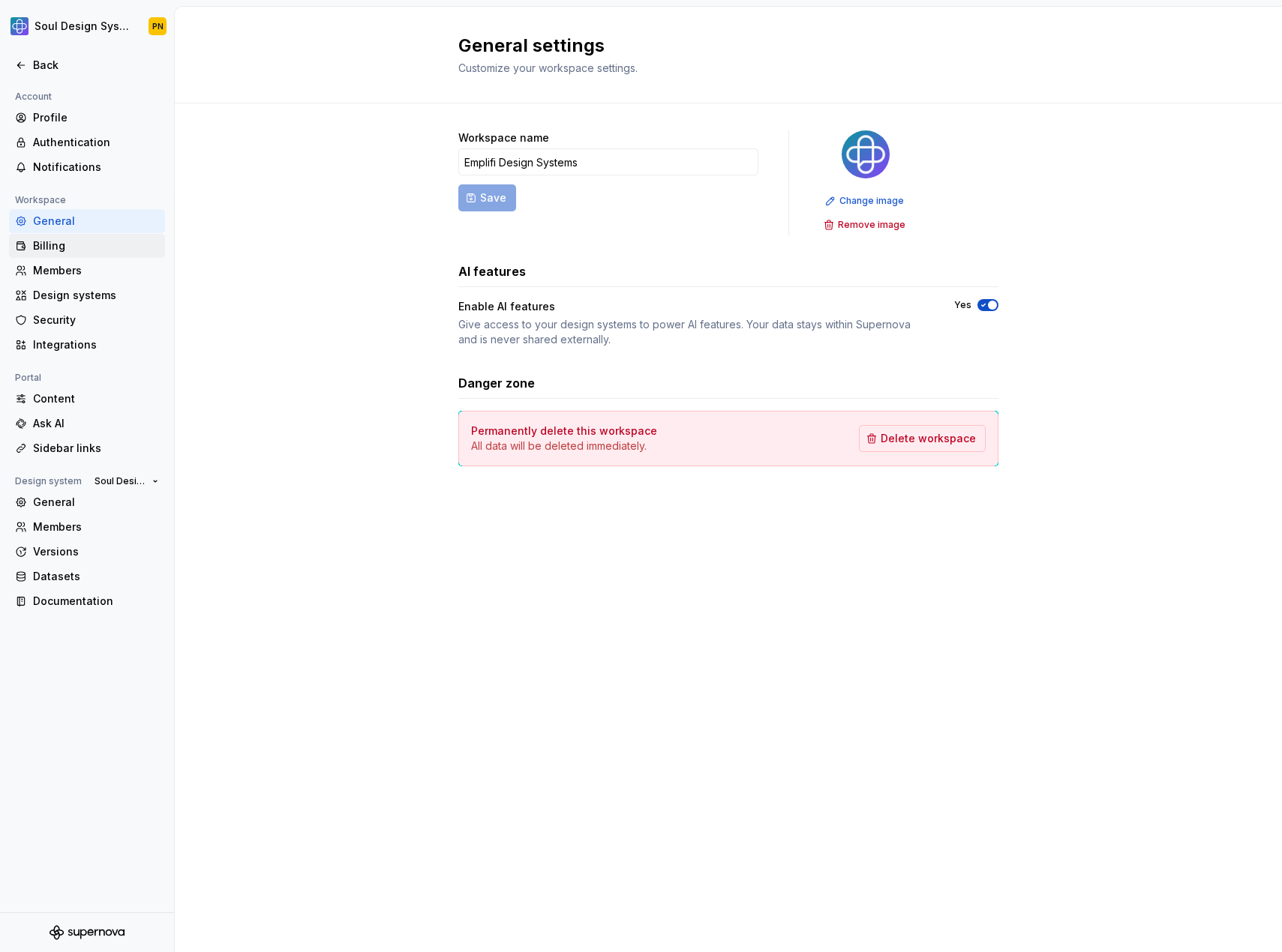
click at [78, 245] on div "Billing" at bounding box center [96, 246] width 126 height 15
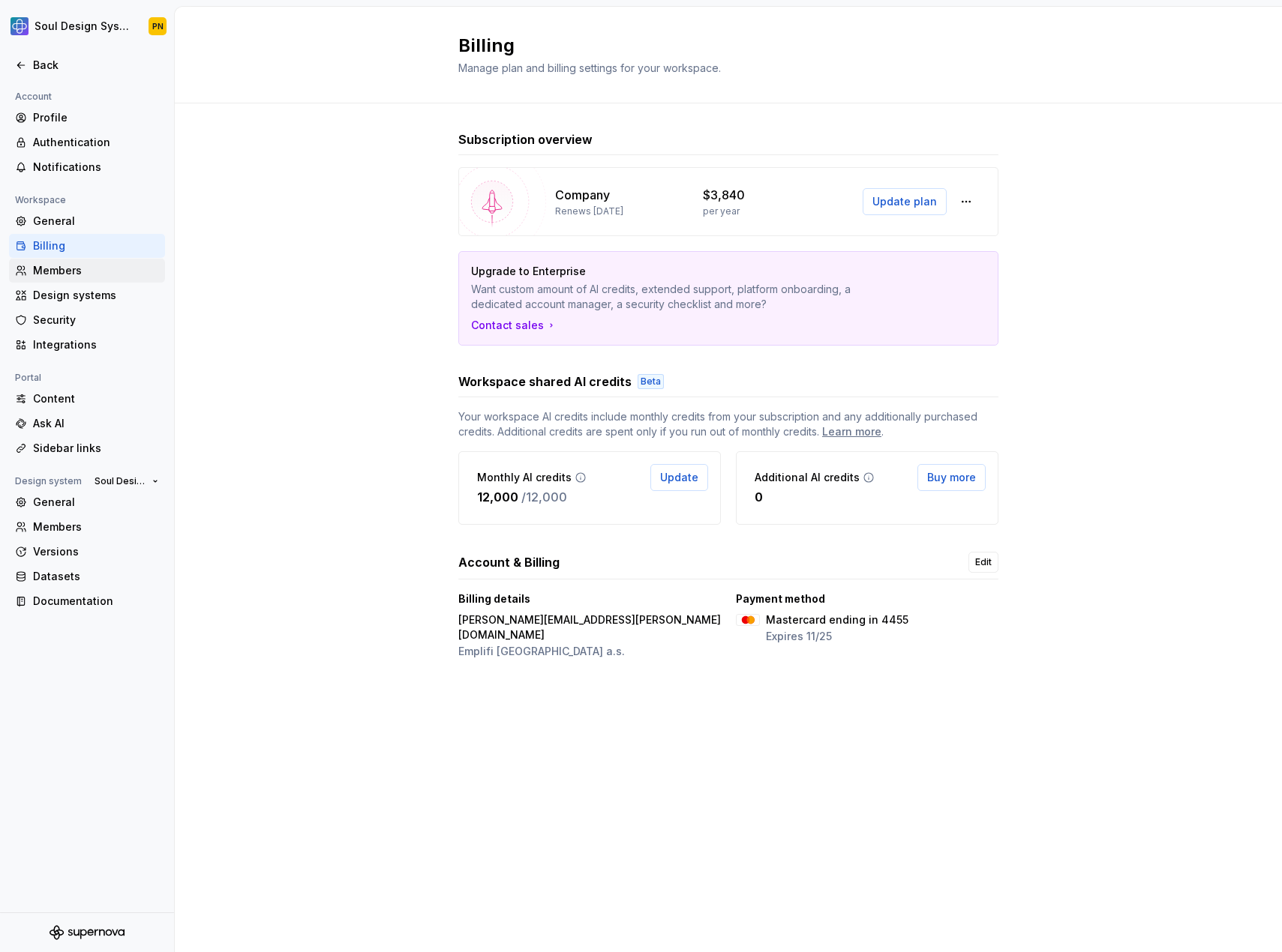
click at [76, 276] on div "Members" at bounding box center [96, 271] width 126 height 15
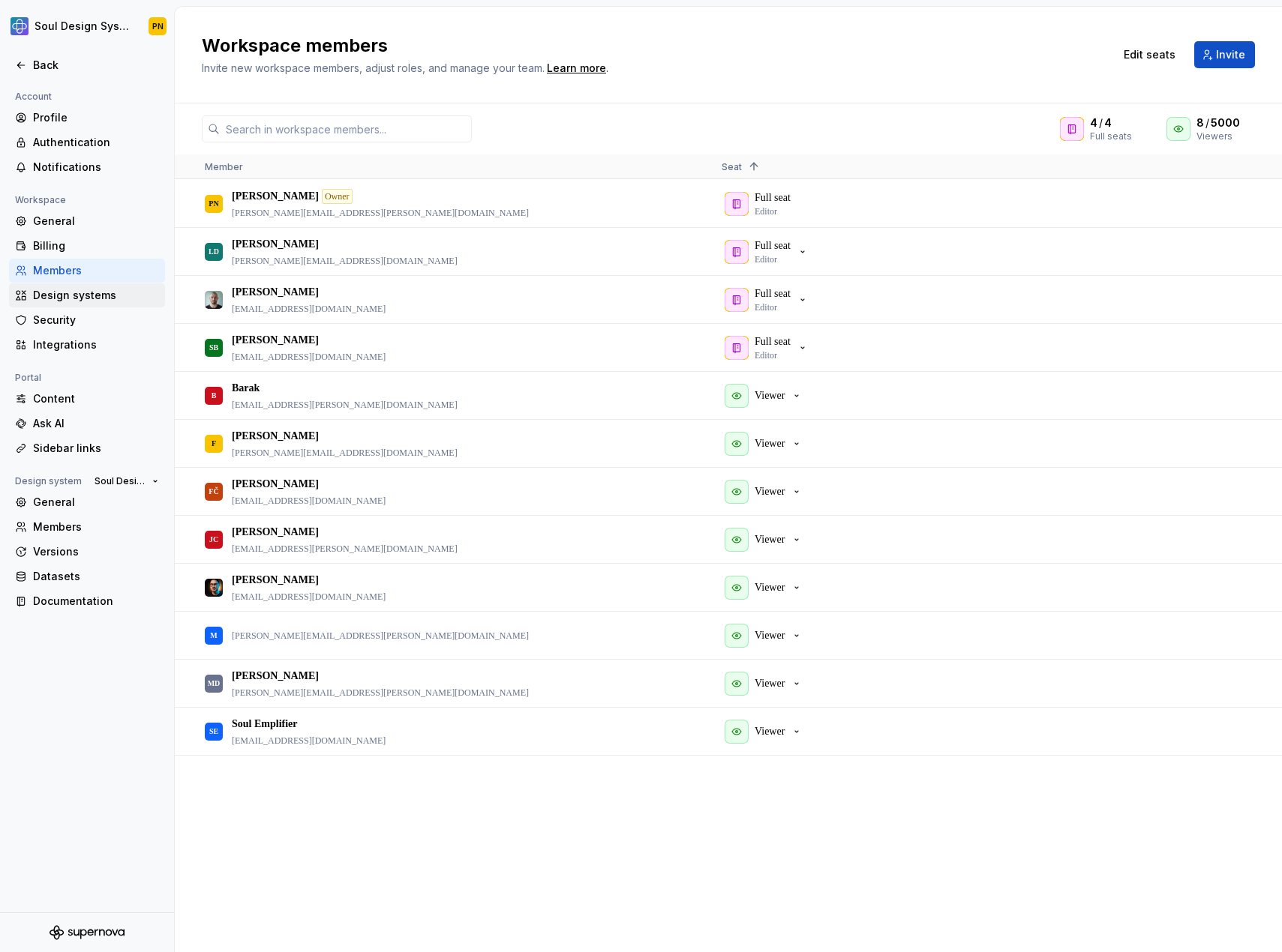
click at [71, 296] on div "Design systems" at bounding box center [96, 295] width 126 height 15
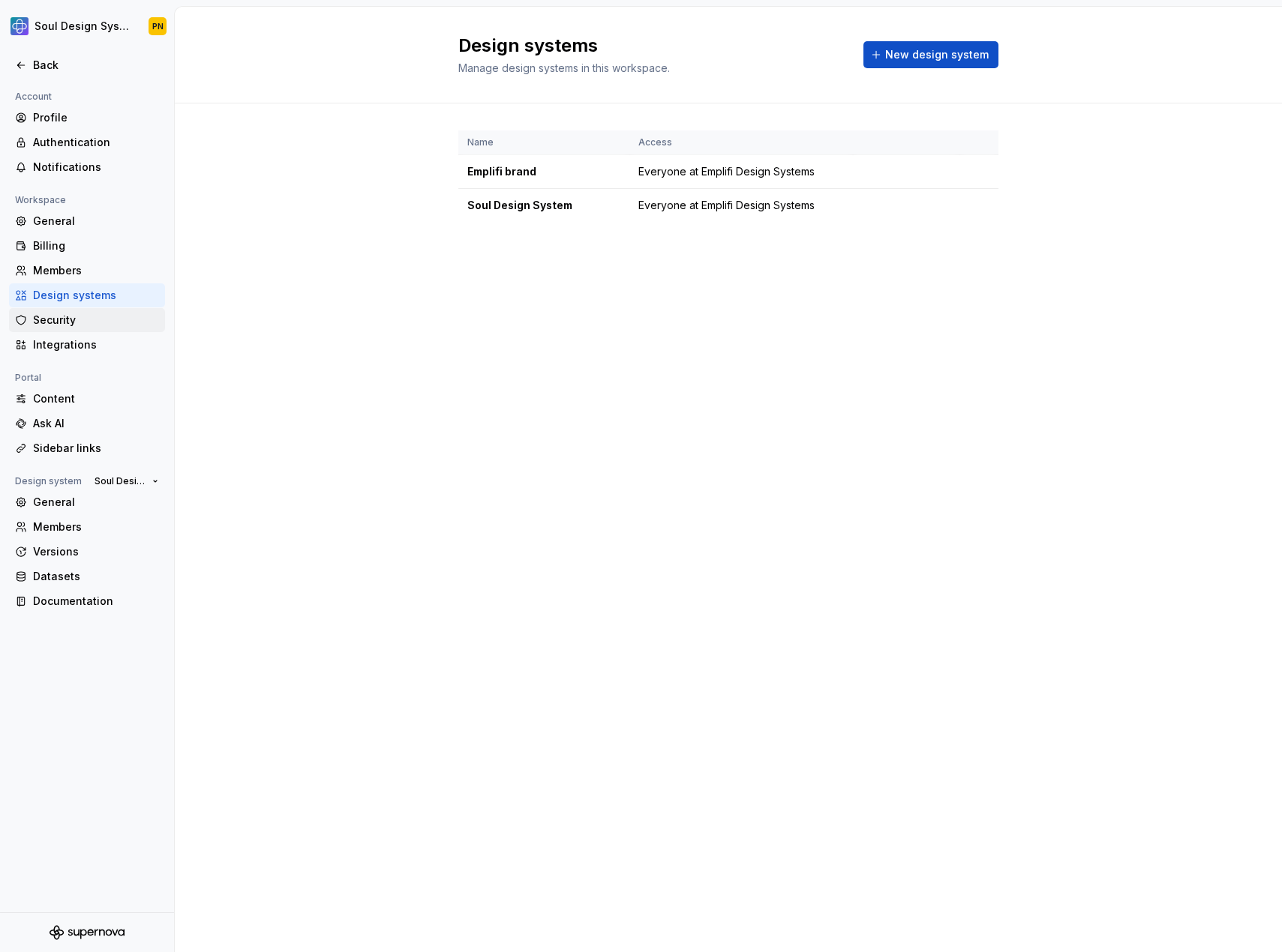
click at [67, 309] on div "Security" at bounding box center [87, 320] width 156 height 24
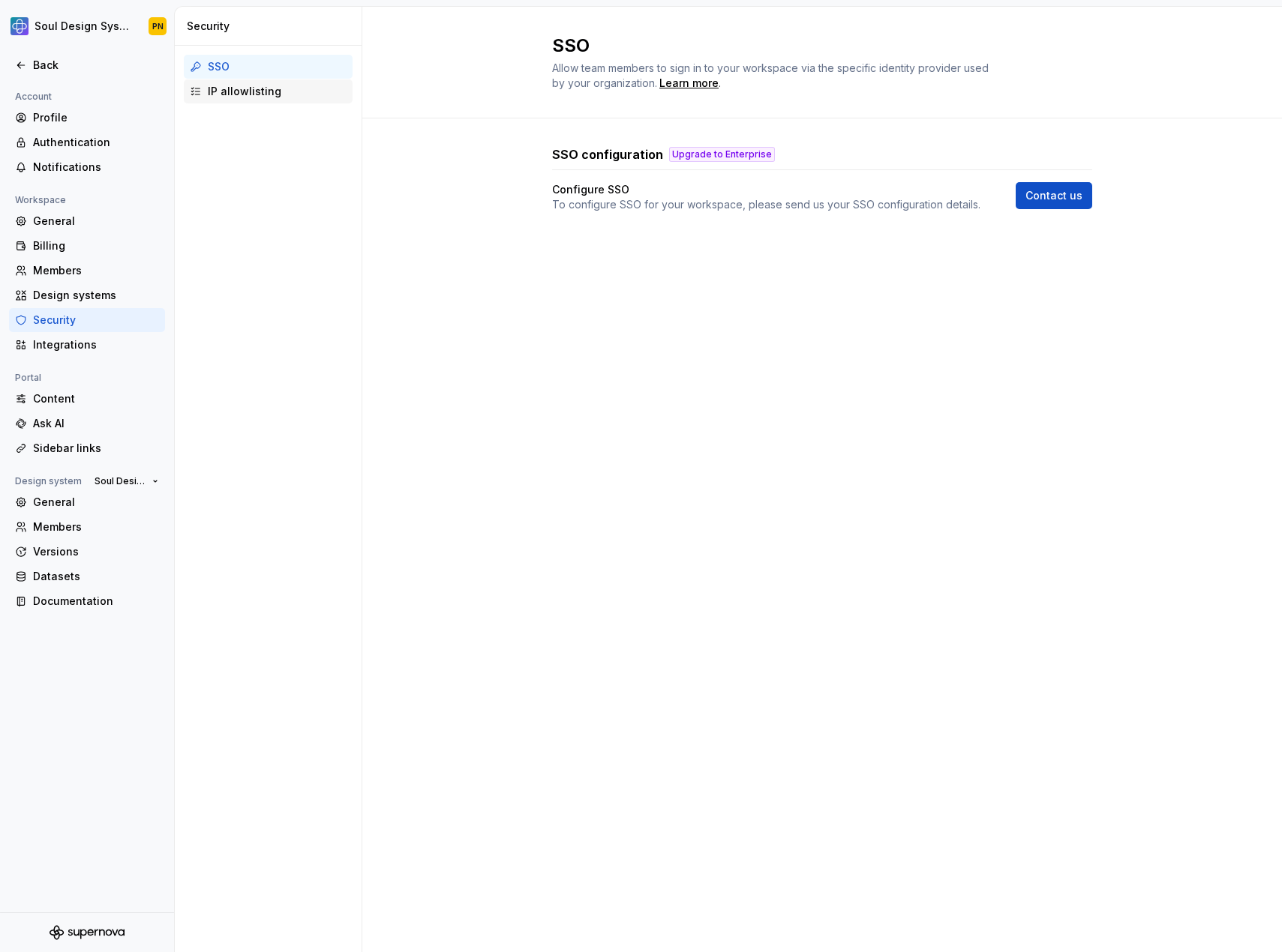
click at [234, 84] on div "IP allowlisting" at bounding box center [276, 91] width 139 height 15
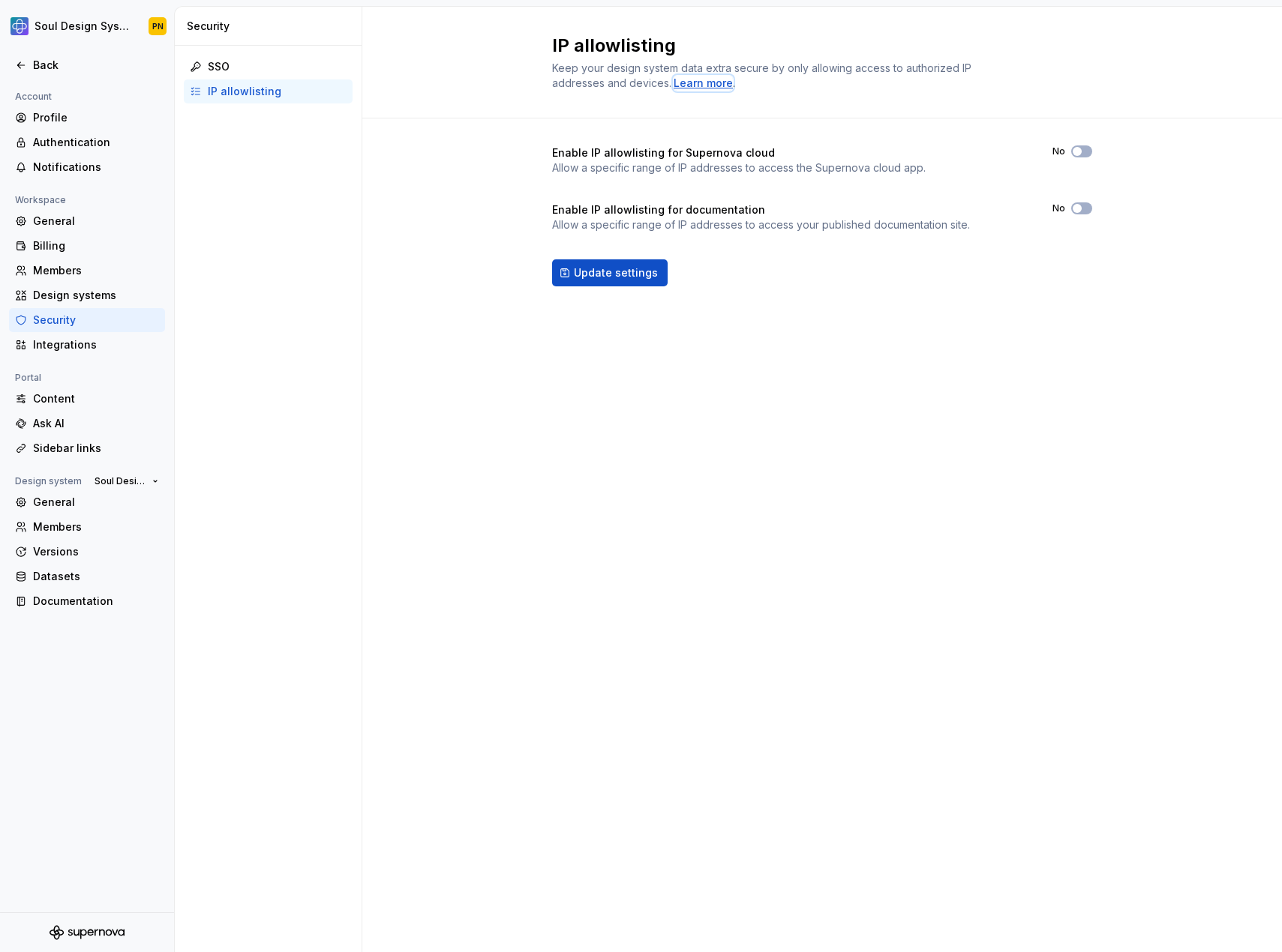
click at [707, 82] on div "Learn more" at bounding box center [702, 83] width 59 height 15
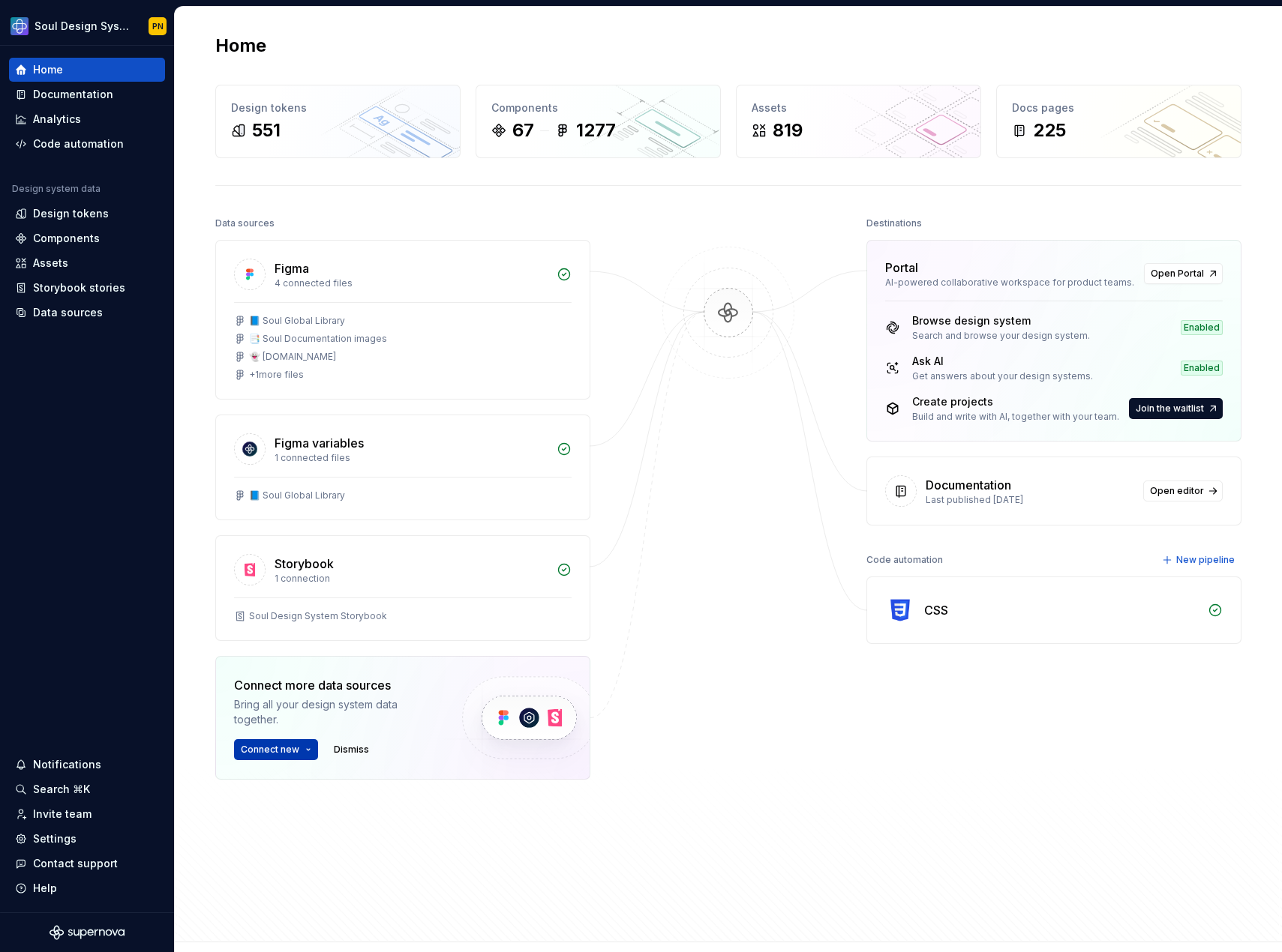
click at [306, 744] on button "Connect new" at bounding box center [276, 749] width 84 height 21
click at [1110, 91] on div "Docs pages 225" at bounding box center [1119, 121] width 244 height 72
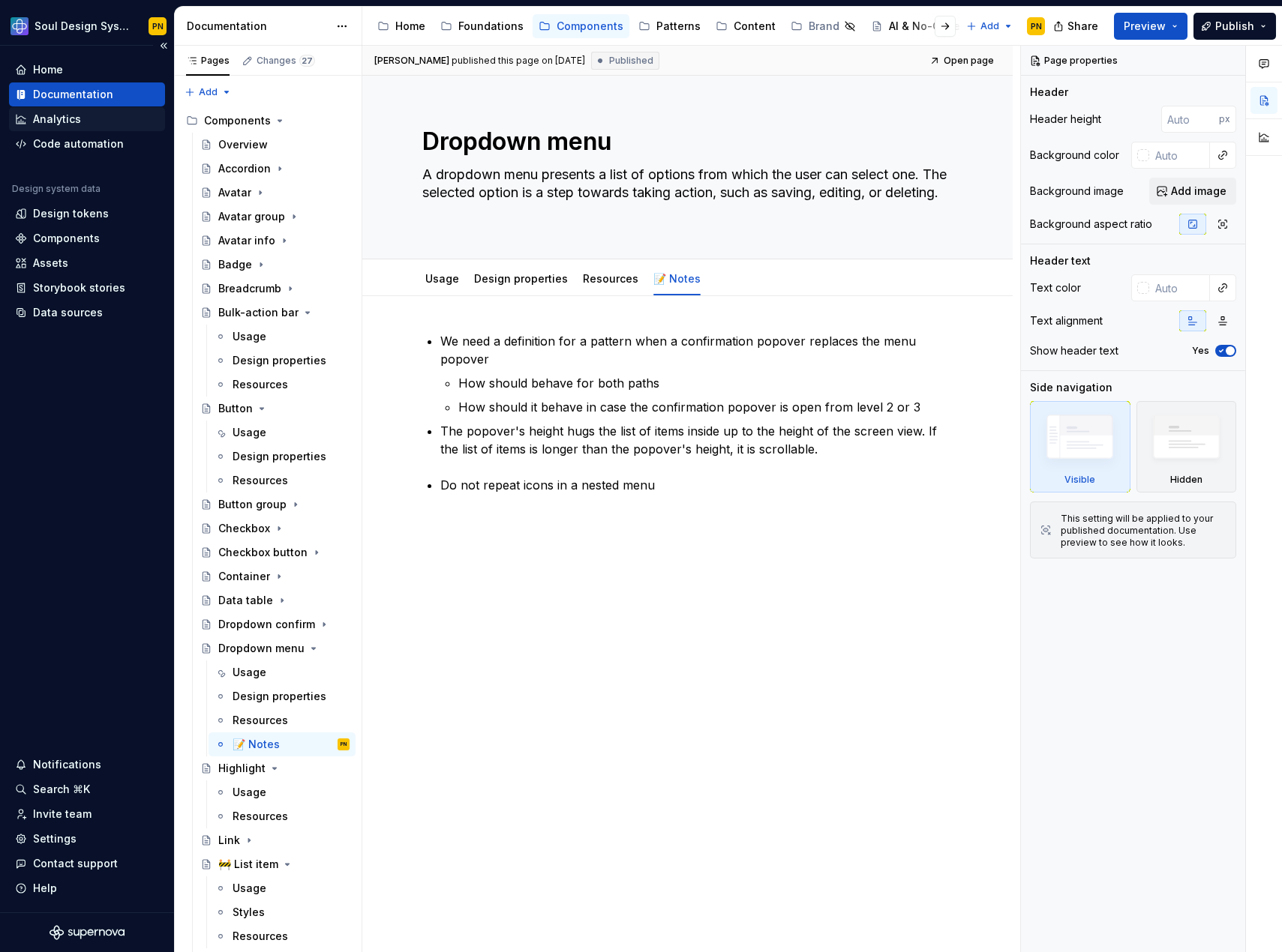
click at [73, 124] on div "Analytics" at bounding box center [57, 120] width 48 height 15
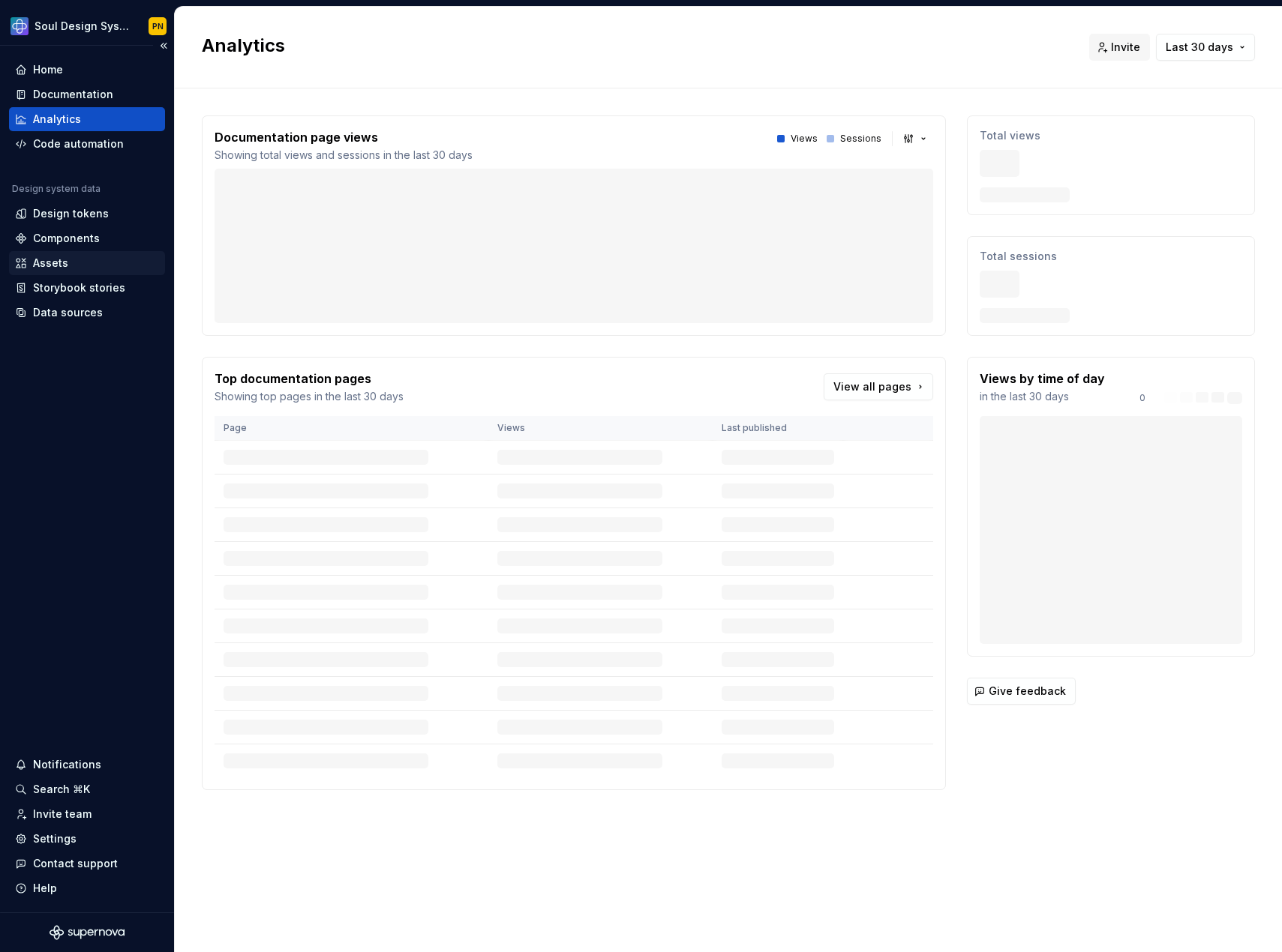
click at [76, 261] on div "Assets" at bounding box center [86, 263] width 144 height 15
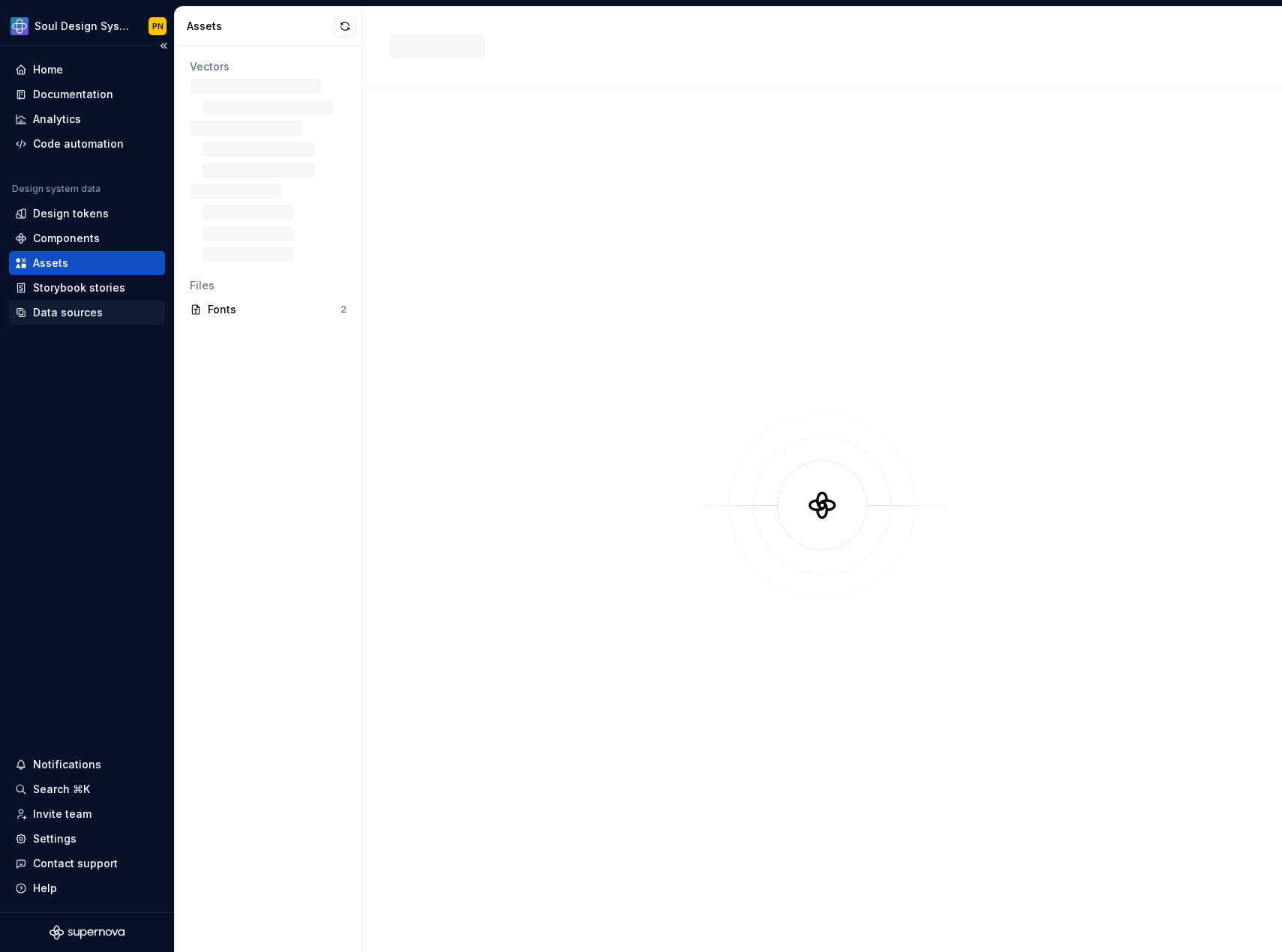
click at [74, 317] on div "Data sources" at bounding box center [68, 313] width 70 height 15
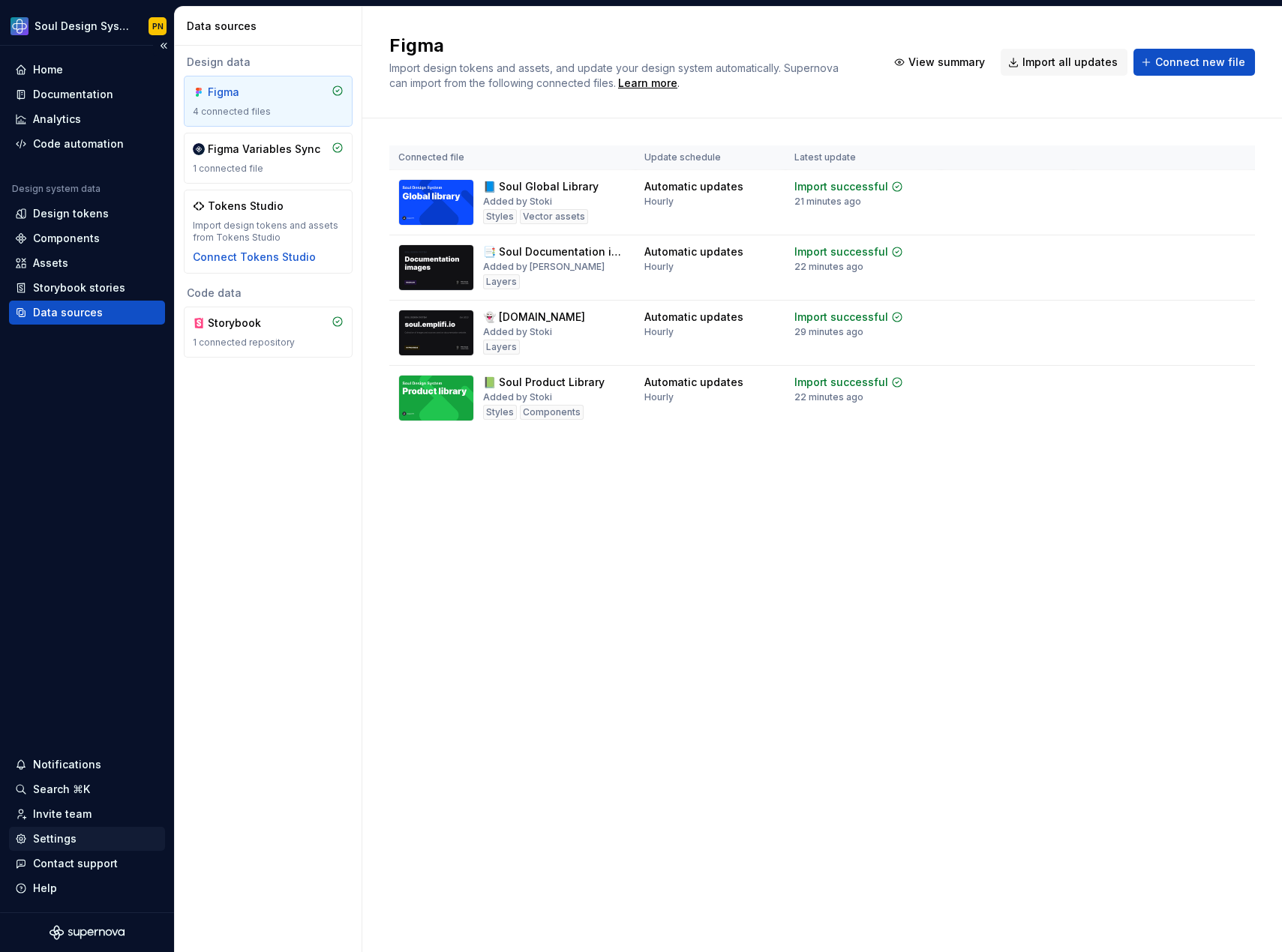
click at [95, 842] on div "Settings" at bounding box center [86, 839] width 144 height 15
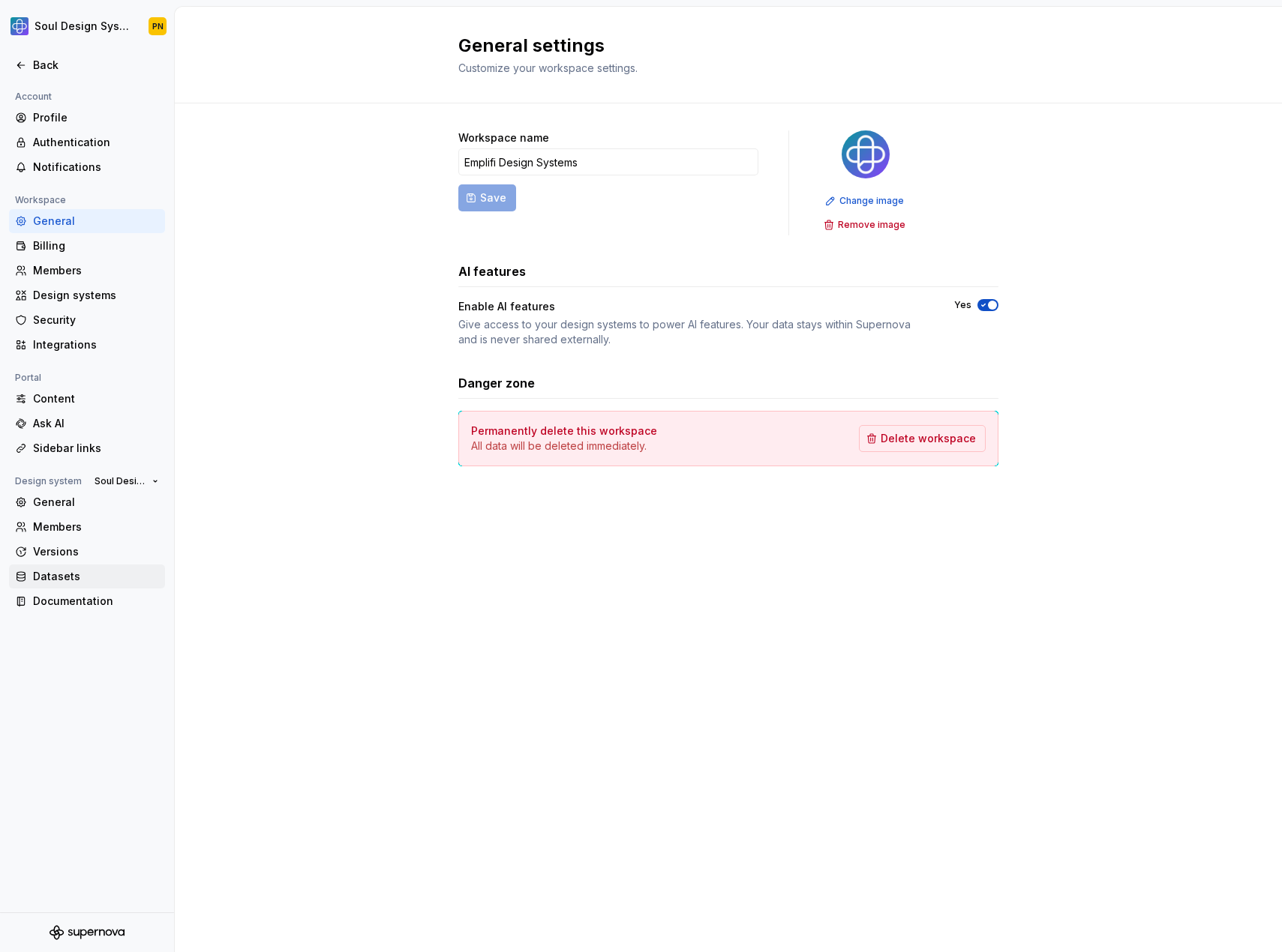
click at [102, 583] on div "Datasets" at bounding box center [96, 577] width 126 height 15
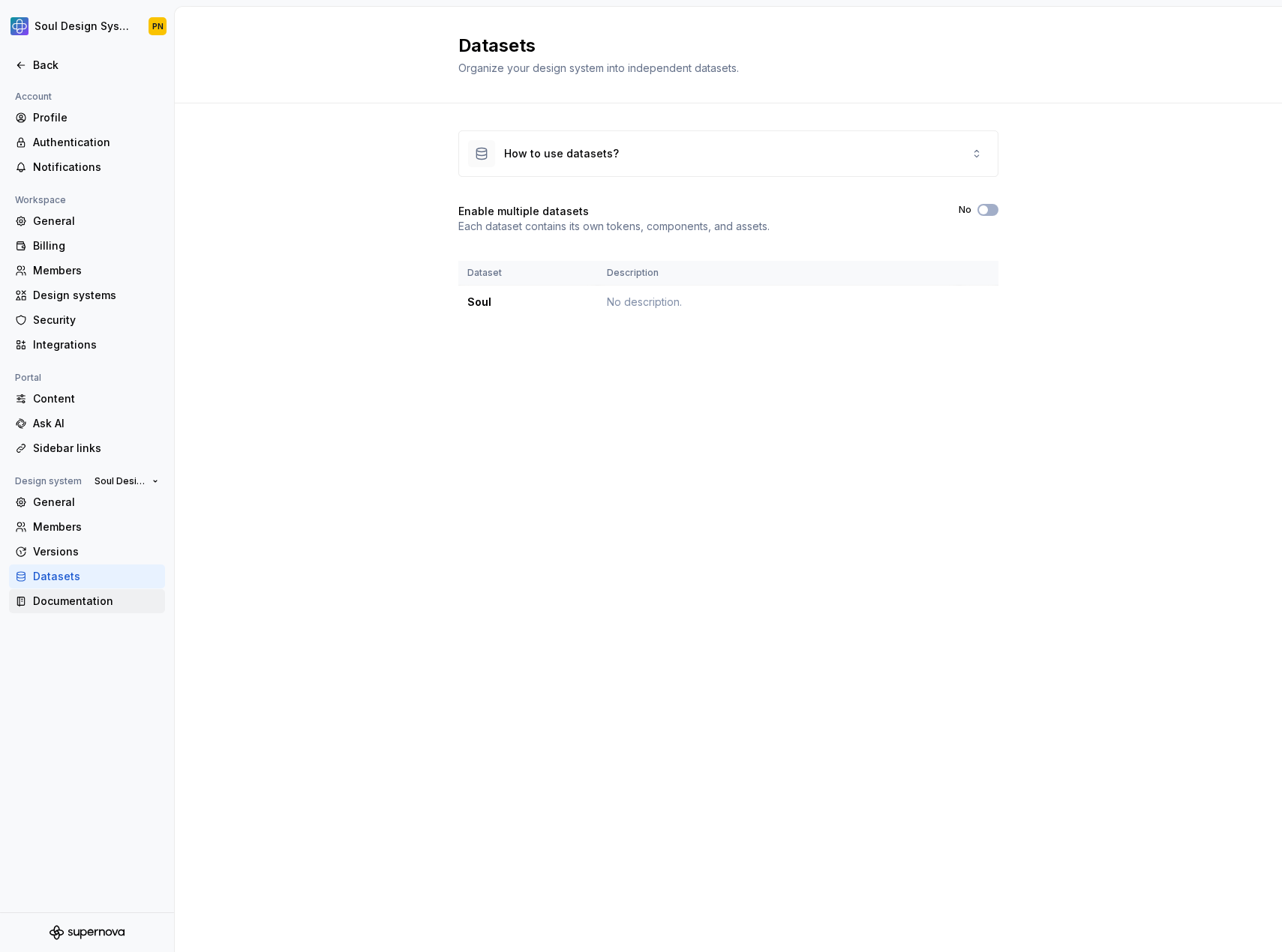
click at [106, 603] on div "Documentation" at bounding box center [96, 601] width 126 height 15
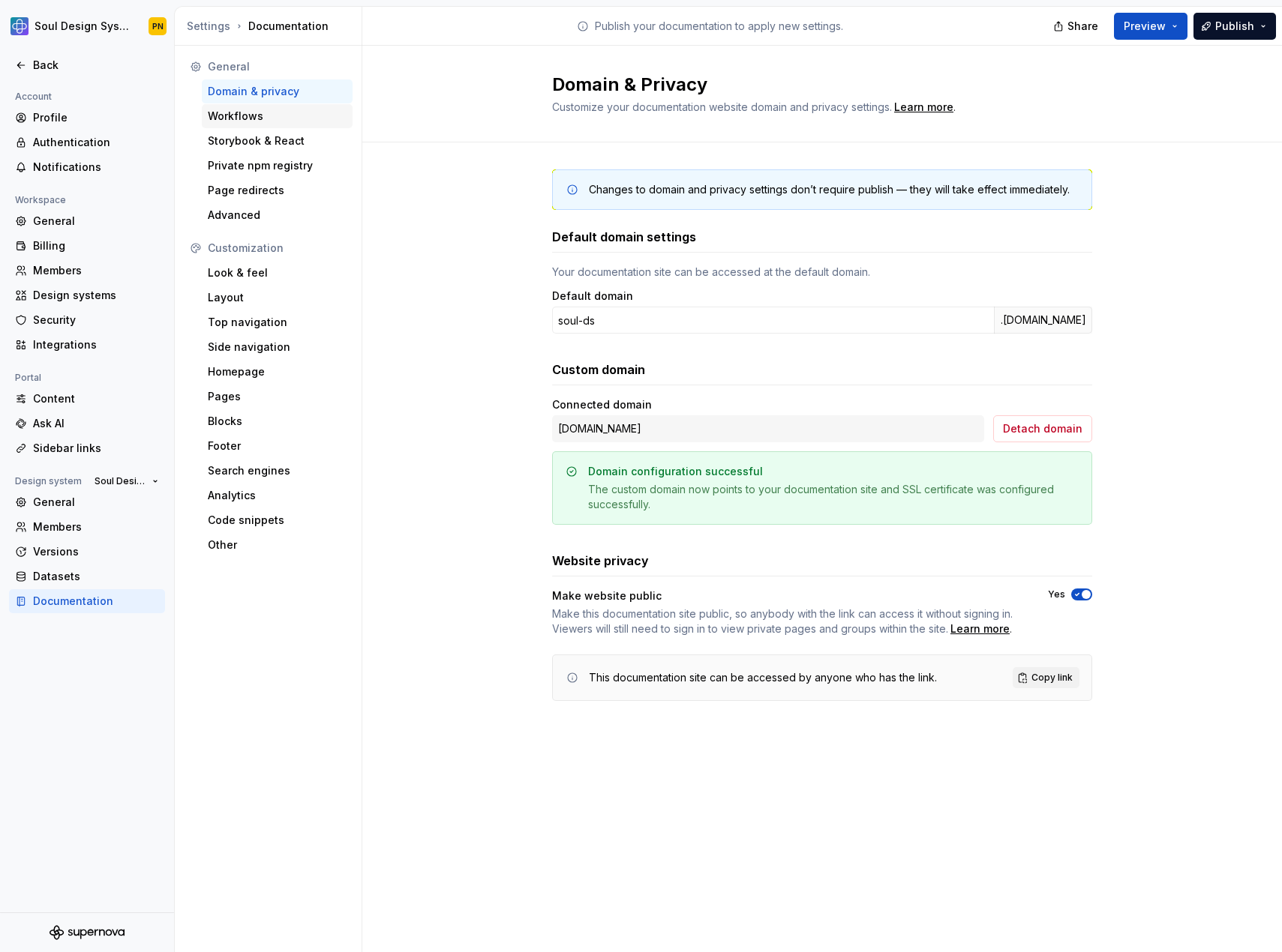
click at [272, 115] on div "Workflows" at bounding box center [276, 116] width 139 height 15
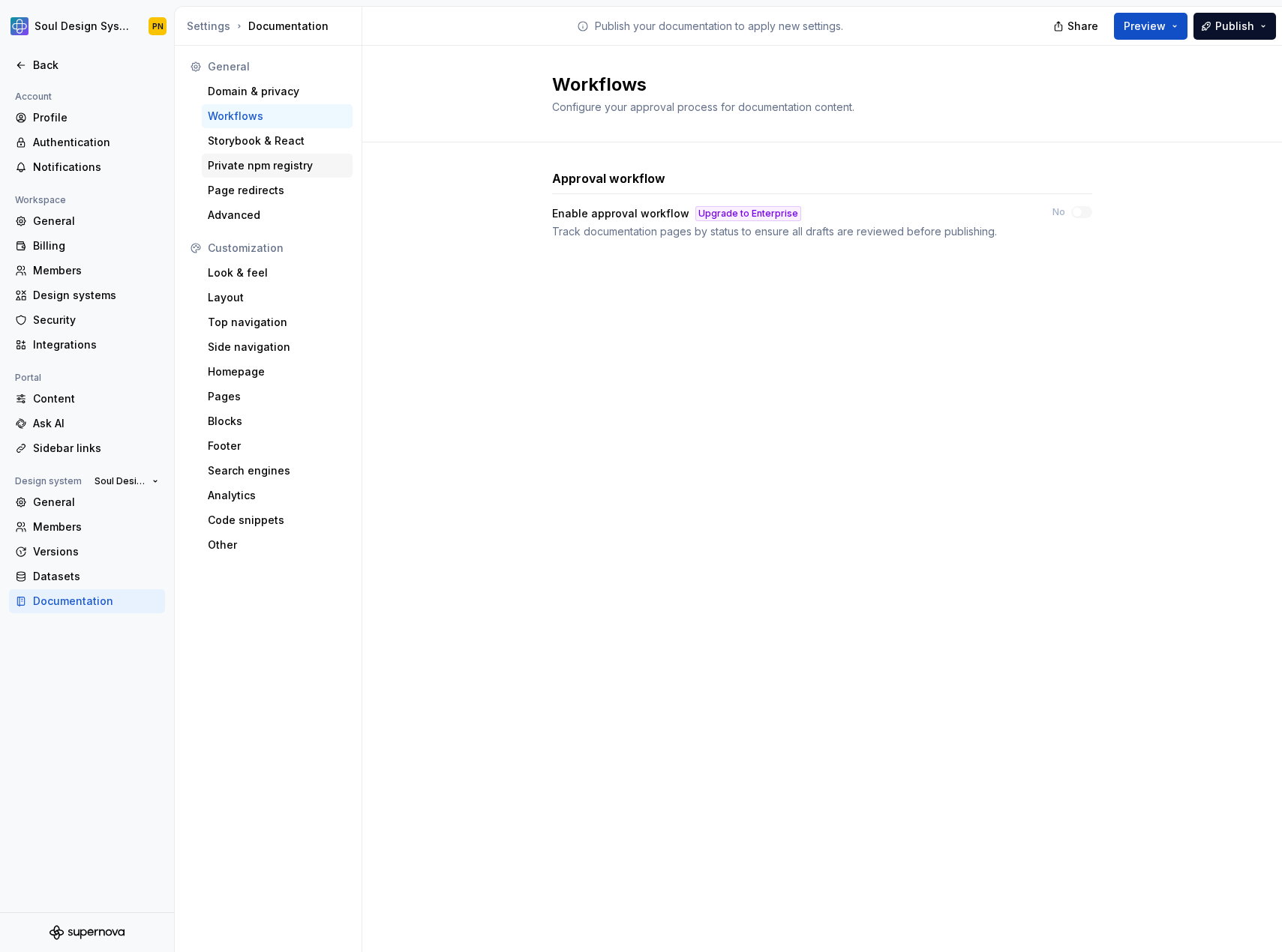
click at [296, 172] on div "Private npm registry" at bounding box center [276, 166] width 139 height 15
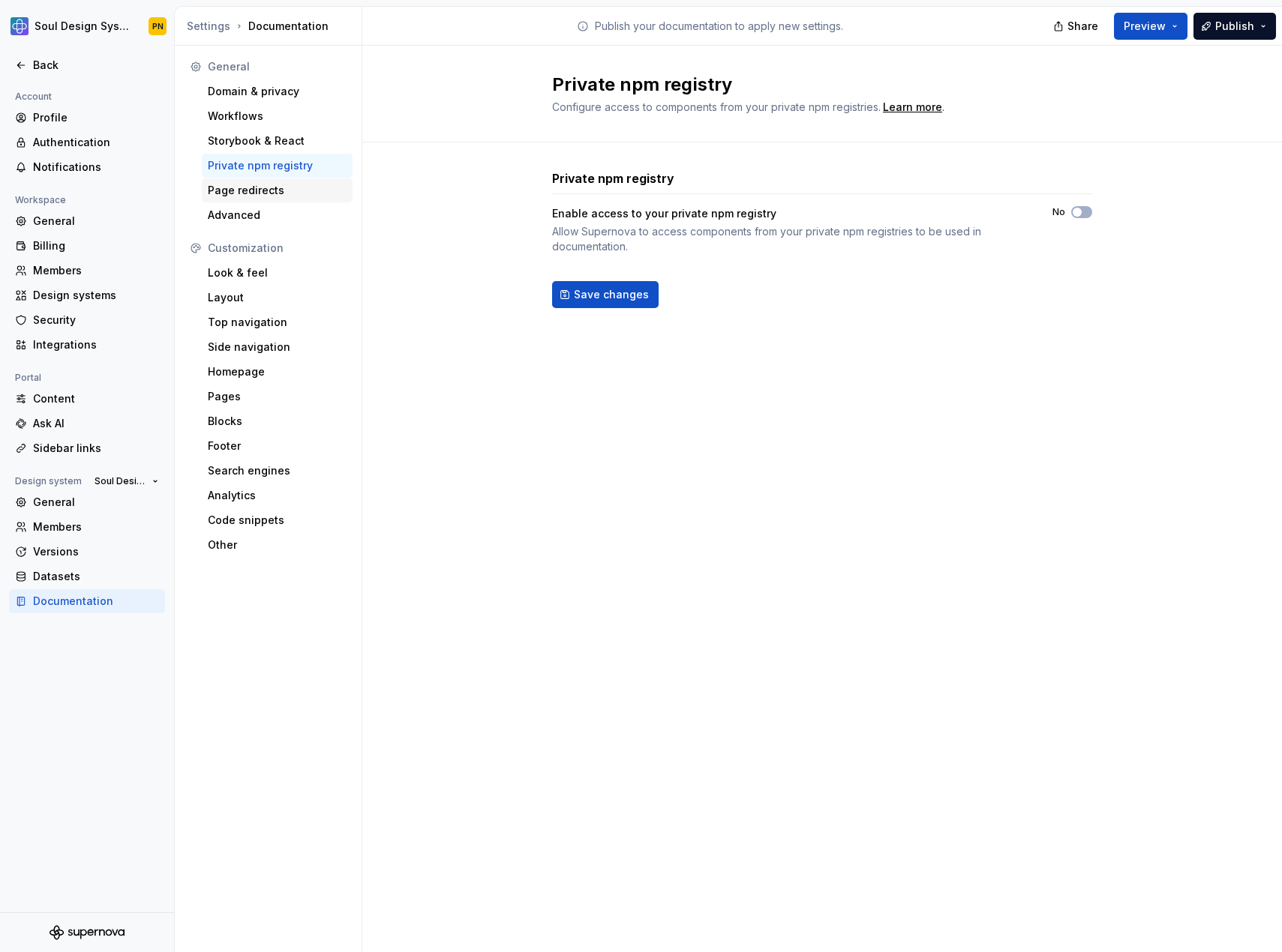
click at [299, 200] on div "Page redirects" at bounding box center [277, 190] width 151 height 24
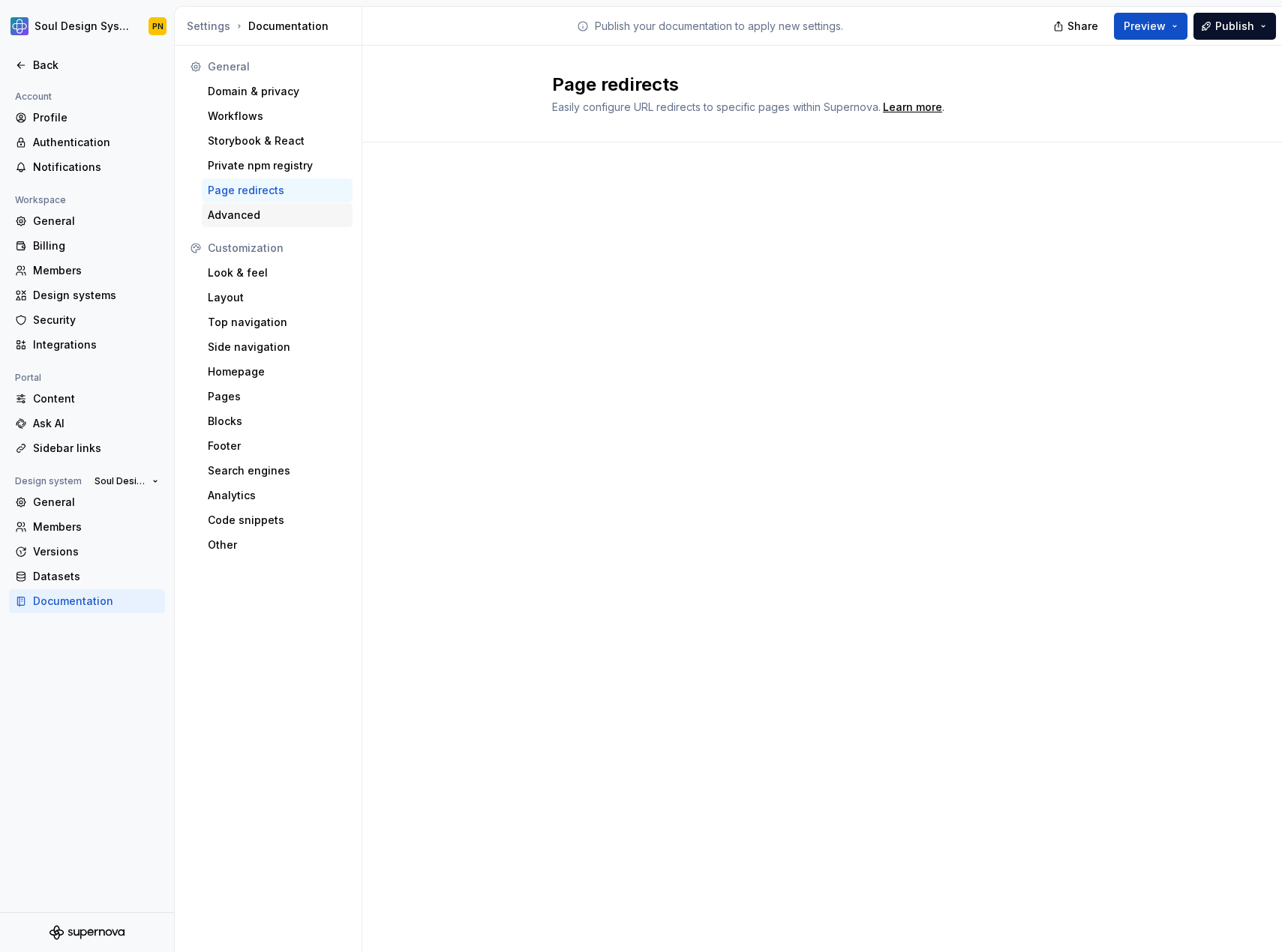
click at [297, 212] on div "Advanced" at bounding box center [276, 215] width 139 height 15
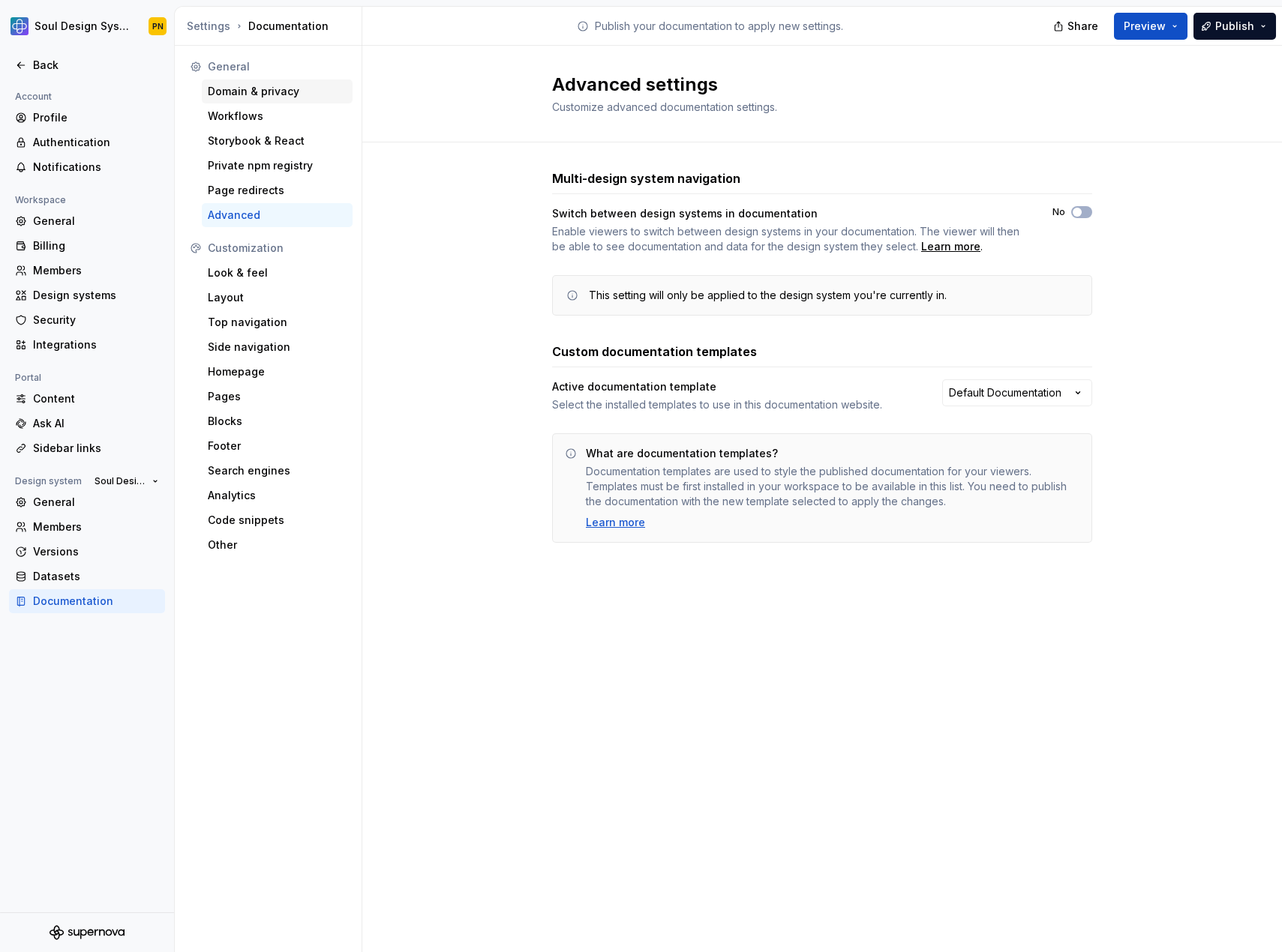
click at [282, 96] on div "Domain & privacy" at bounding box center [276, 91] width 139 height 15
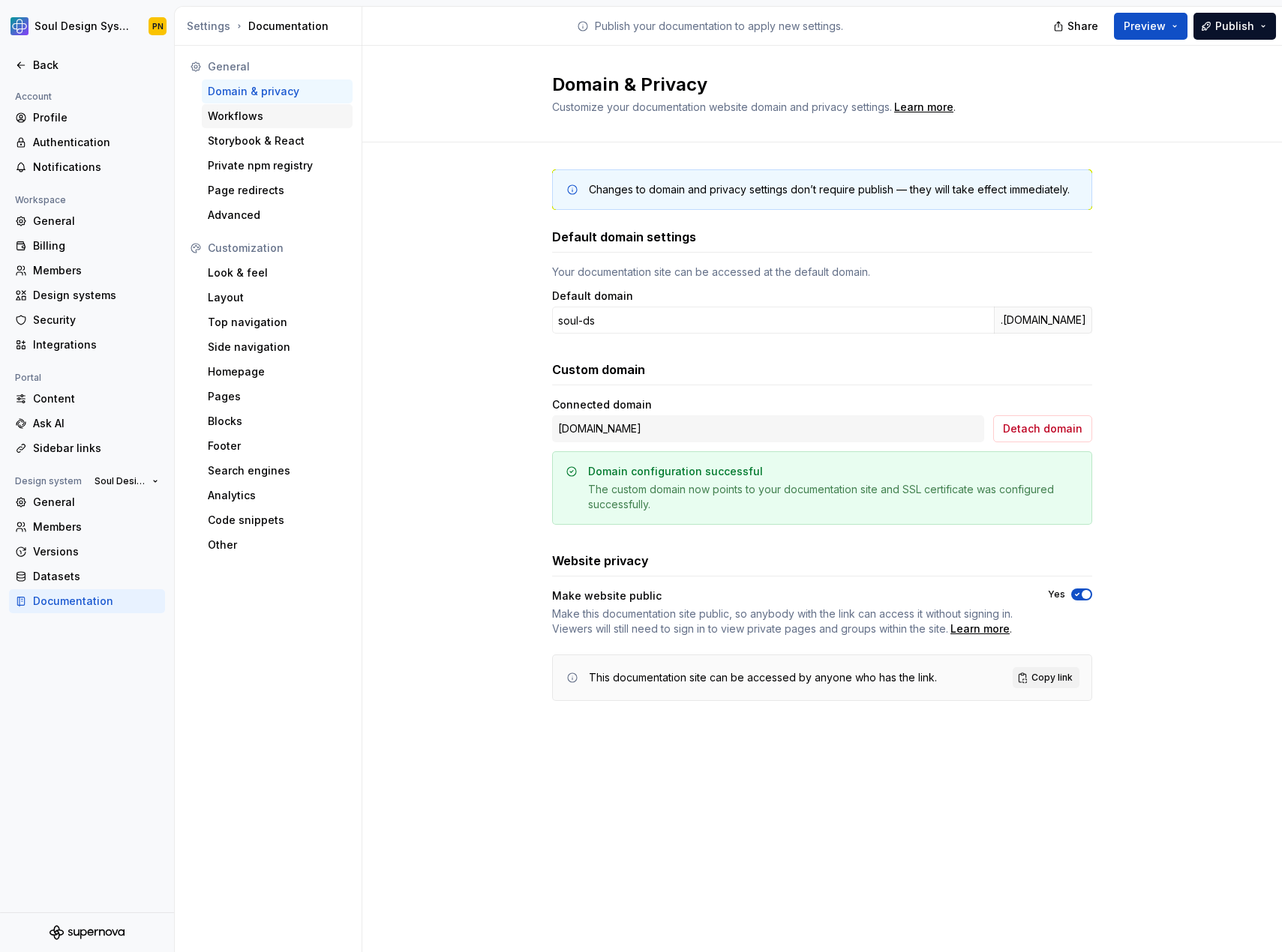
click at [273, 122] on div "Workflows" at bounding box center [276, 116] width 139 height 15
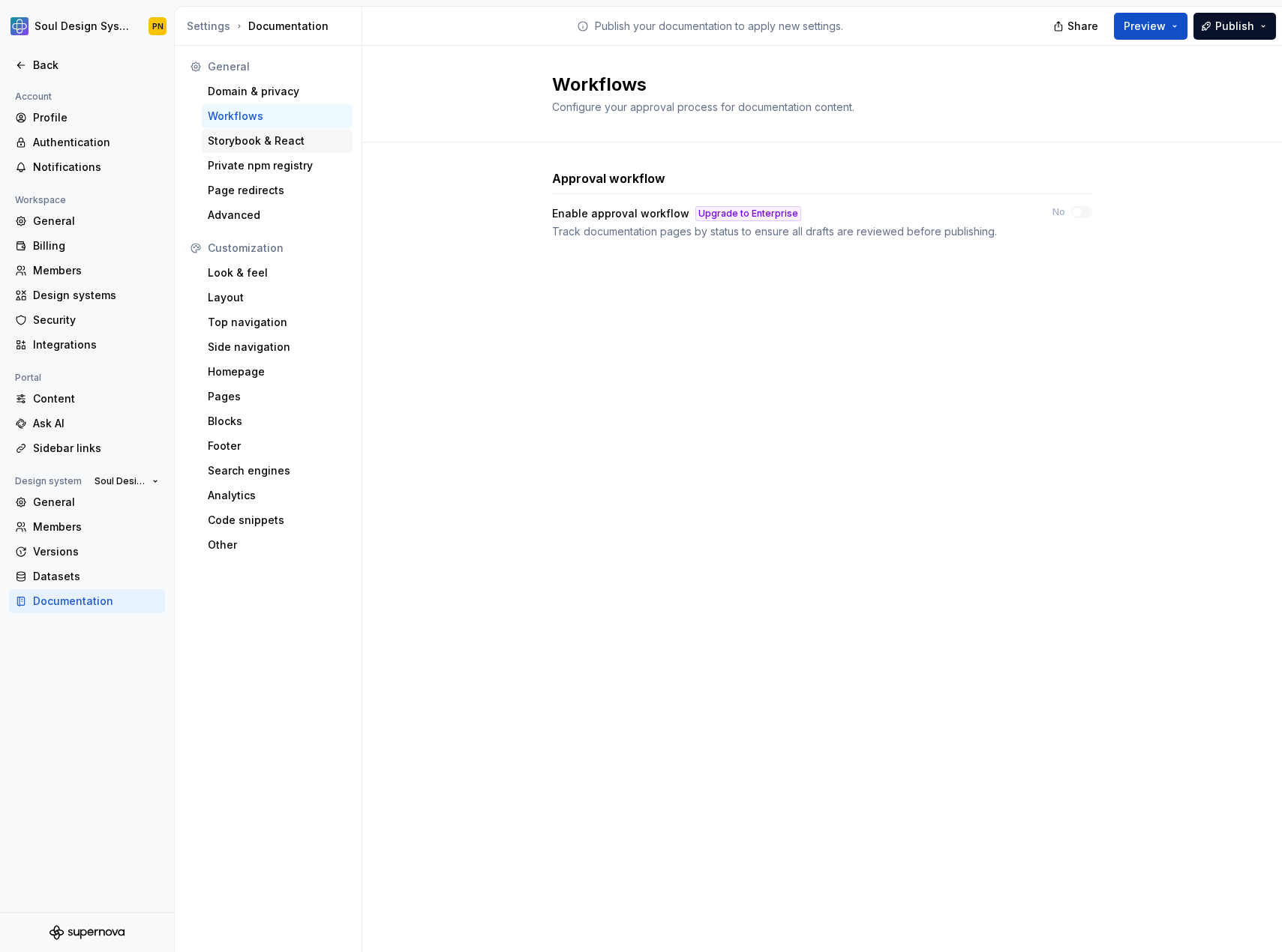
click at [288, 151] on div "Storybook & React" at bounding box center [277, 140] width 151 height 24
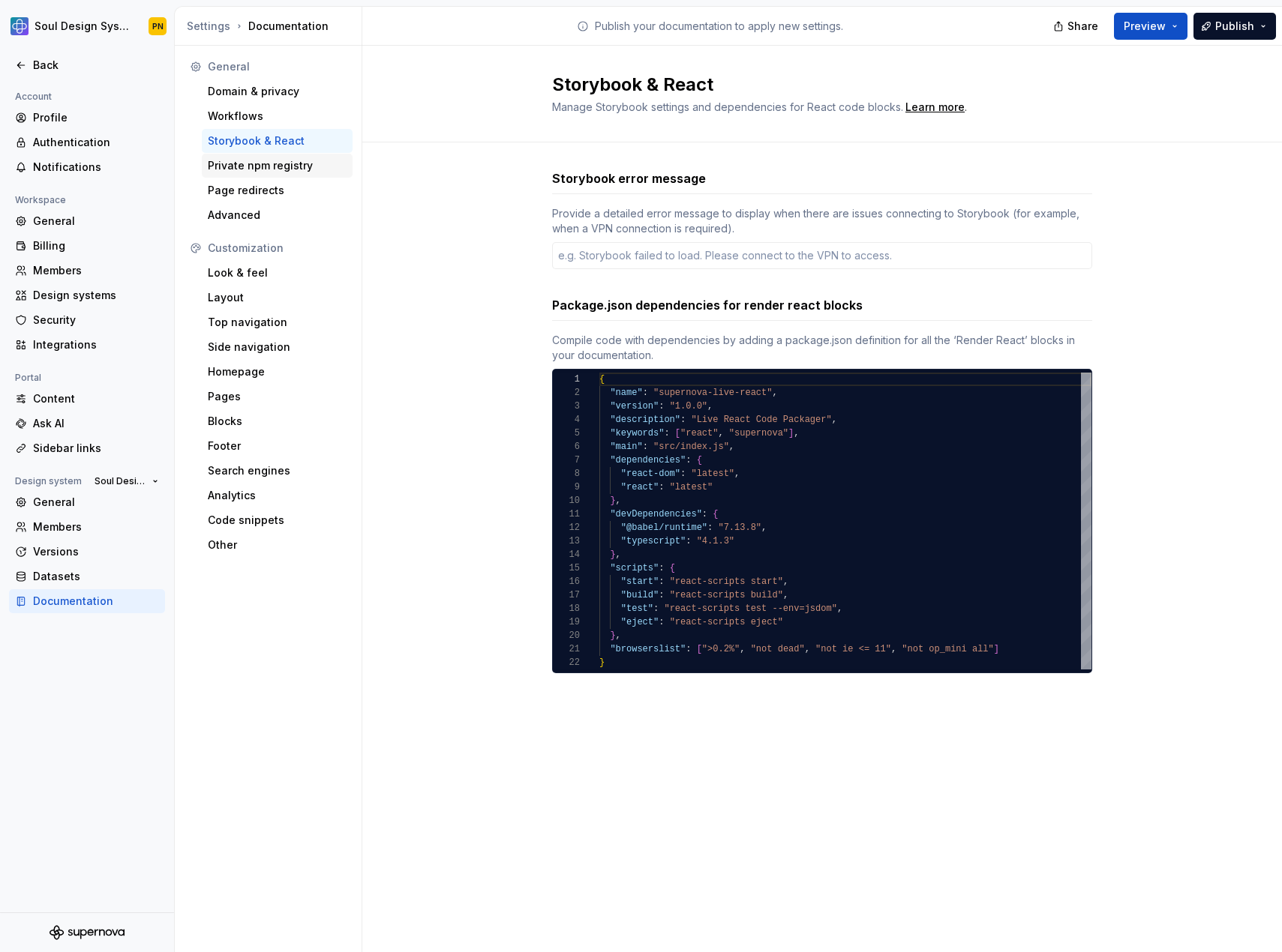
type textarea "*"
click at [92, 315] on div "Security" at bounding box center [96, 320] width 126 height 15
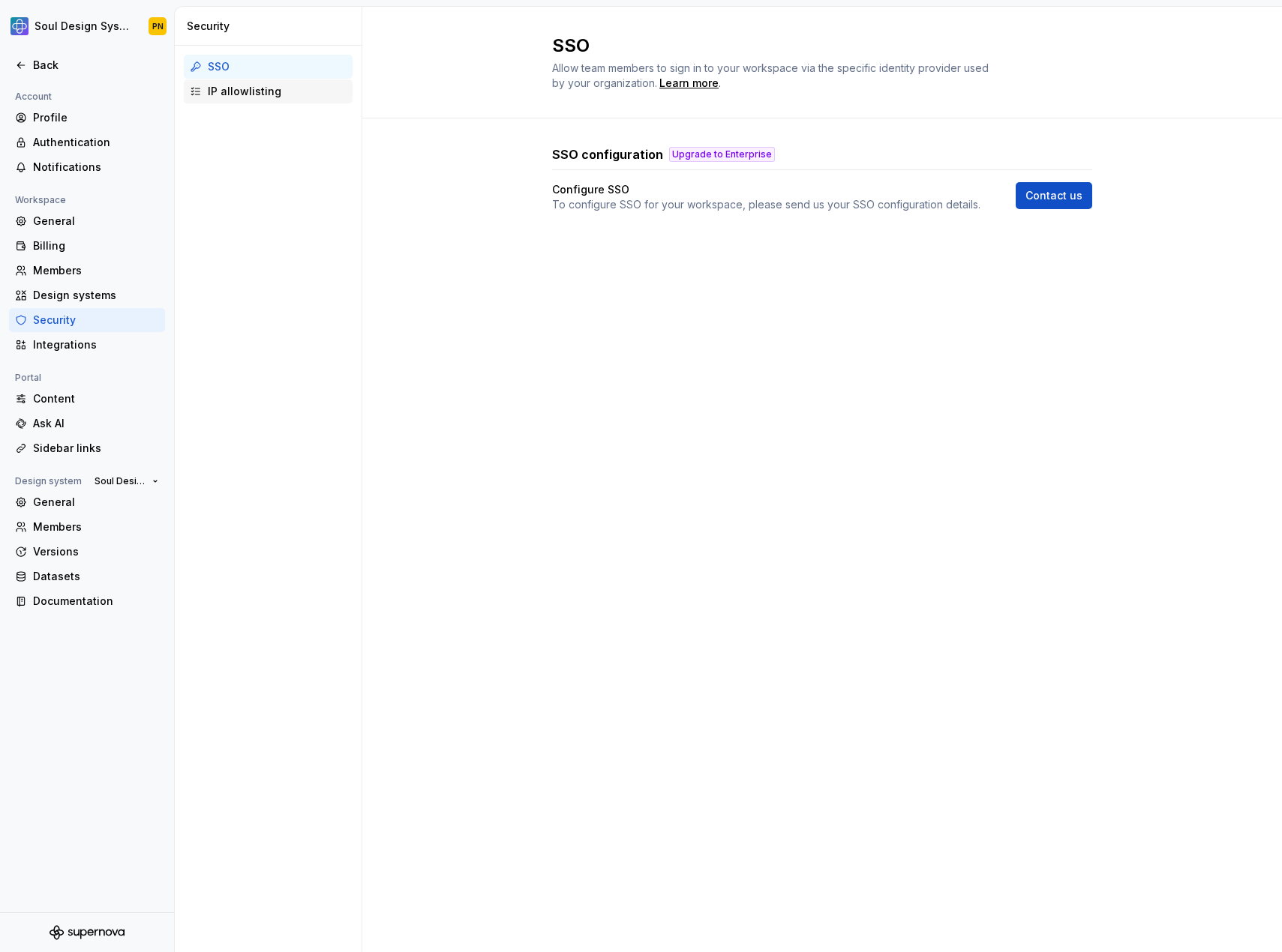
click at [272, 98] on div "IP allowlisting" at bounding box center [267, 91] width 169 height 24
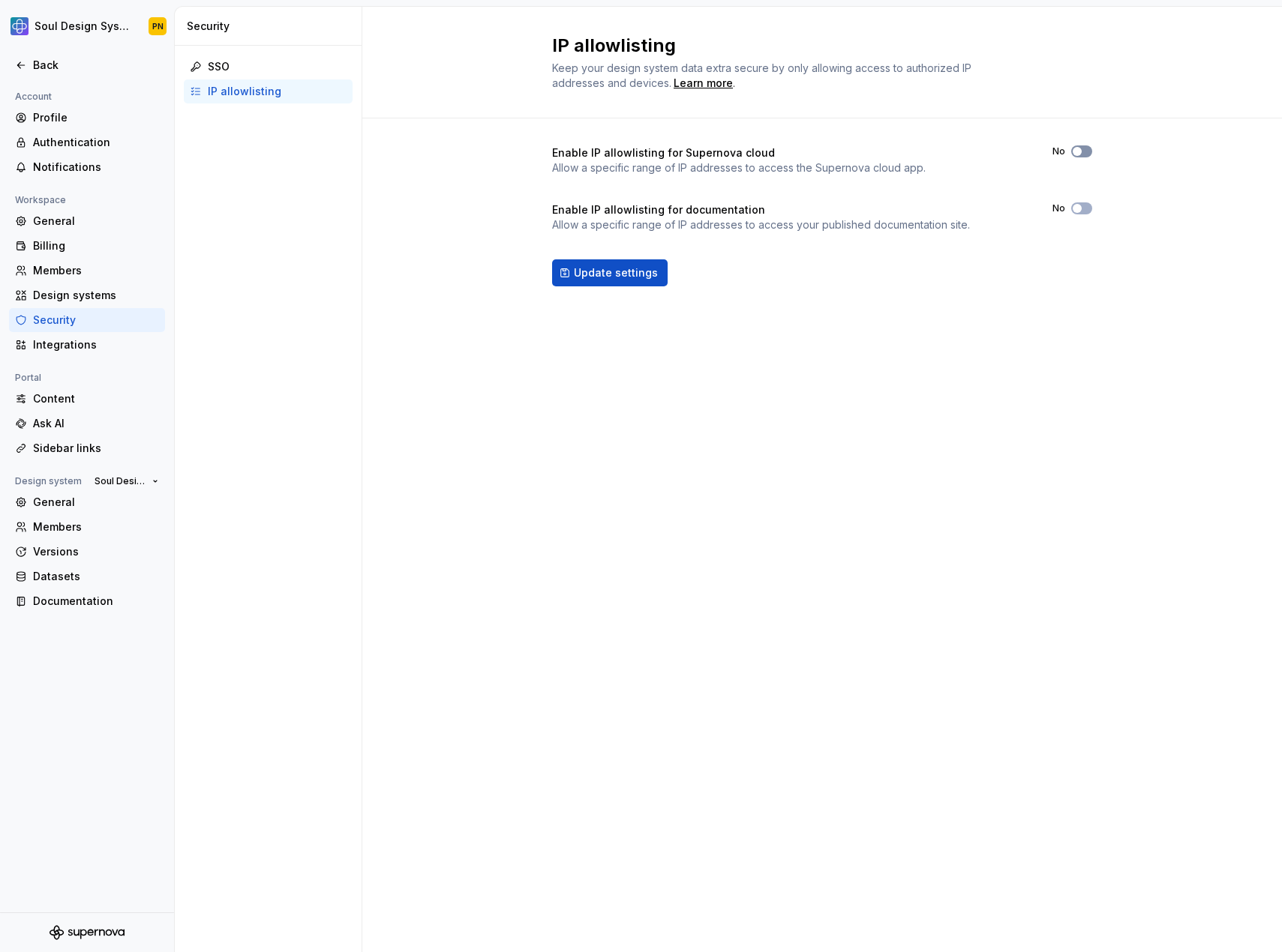
click at [1076, 157] on button "No" at bounding box center [1081, 151] width 21 height 12
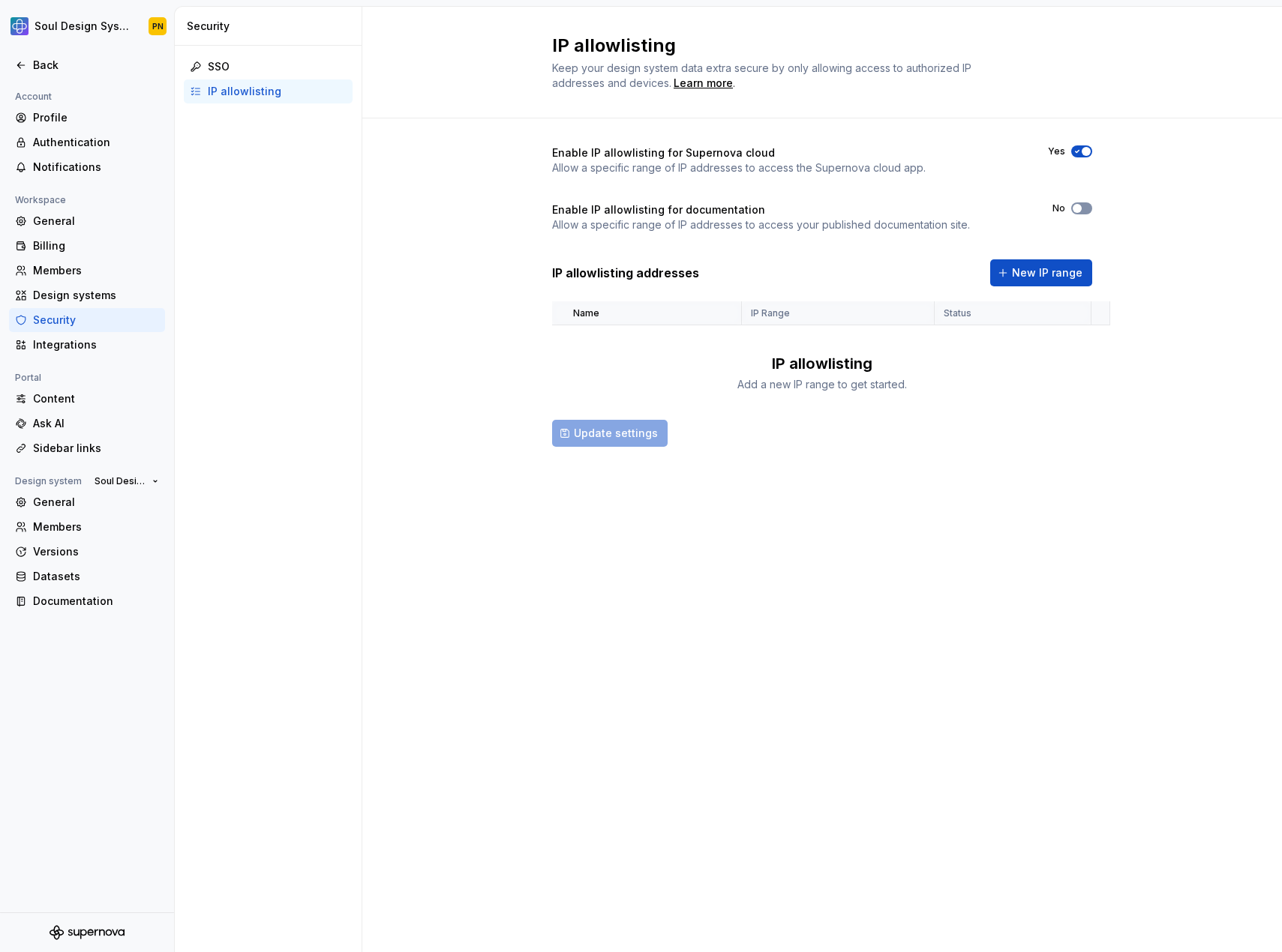
click at [1078, 205] on span "button" at bounding box center [1077, 208] width 9 height 9
click at [1080, 149] on icon "button" at bounding box center [1077, 151] width 12 height 9
click at [1020, 279] on span "New IP range" at bounding box center [1047, 273] width 71 height 15
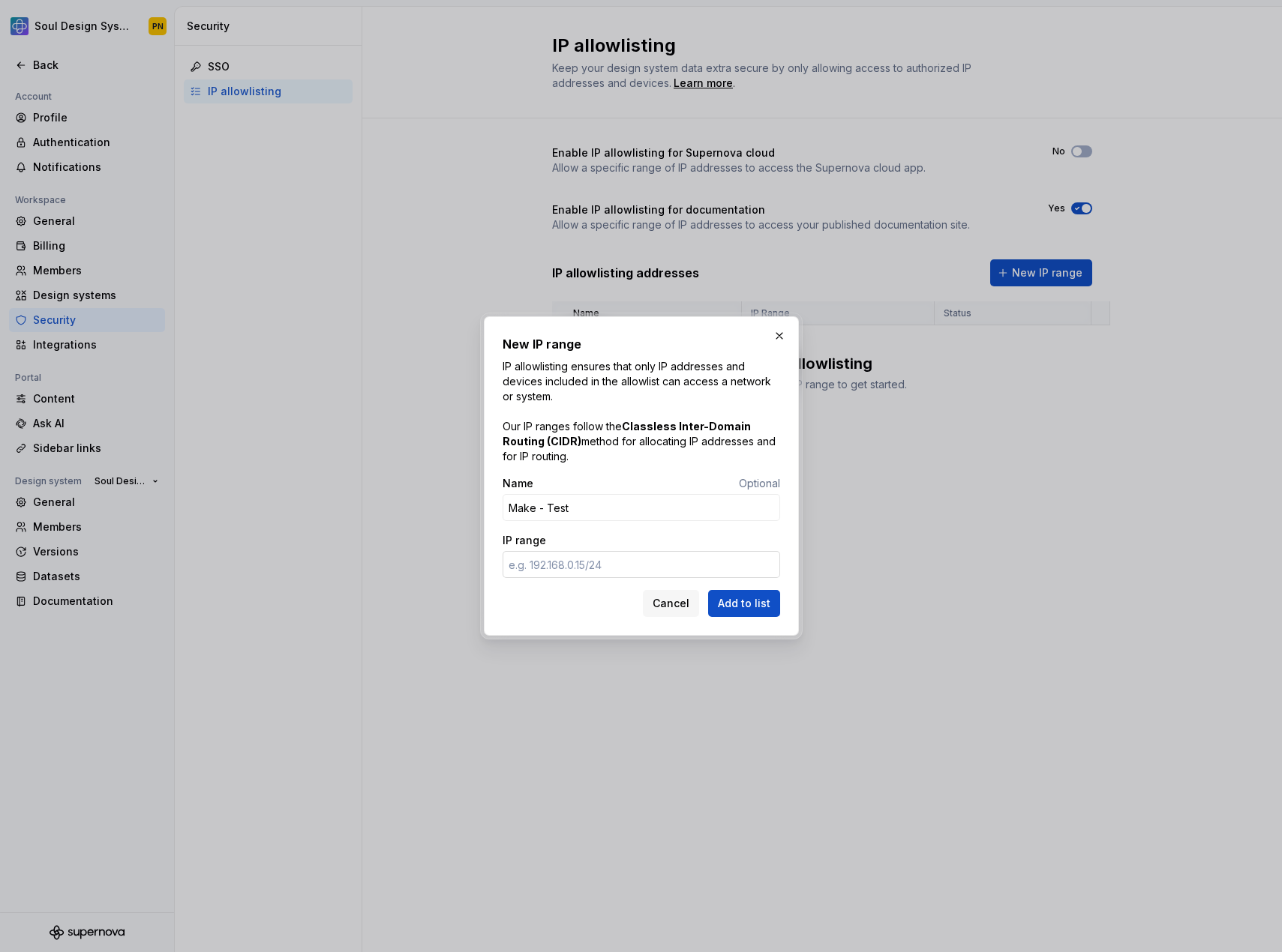
type input "Make - Test"
click at [557, 560] on input "IP range" at bounding box center [641, 564] width 277 height 27
paste input "[URL]"
type input "[URL]"
click at [555, 507] on input "Make - Test" at bounding box center [641, 507] width 277 height 27
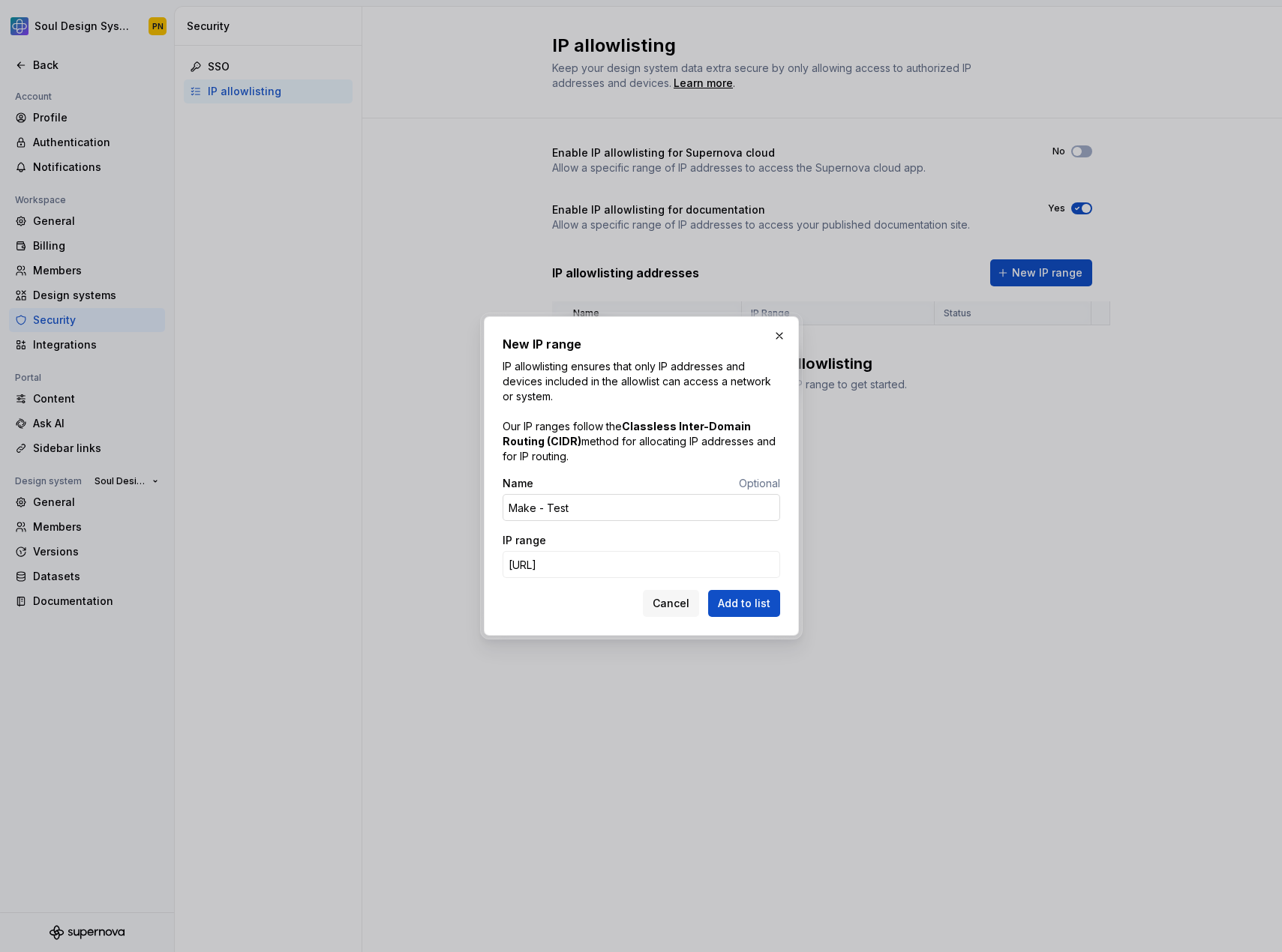
click at [555, 507] on input "Make - Test" at bounding box center [641, 507] width 277 height 27
type input "Make - 1"
click at [761, 607] on span "Add to list" at bounding box center [743, 603] width 52 height 15
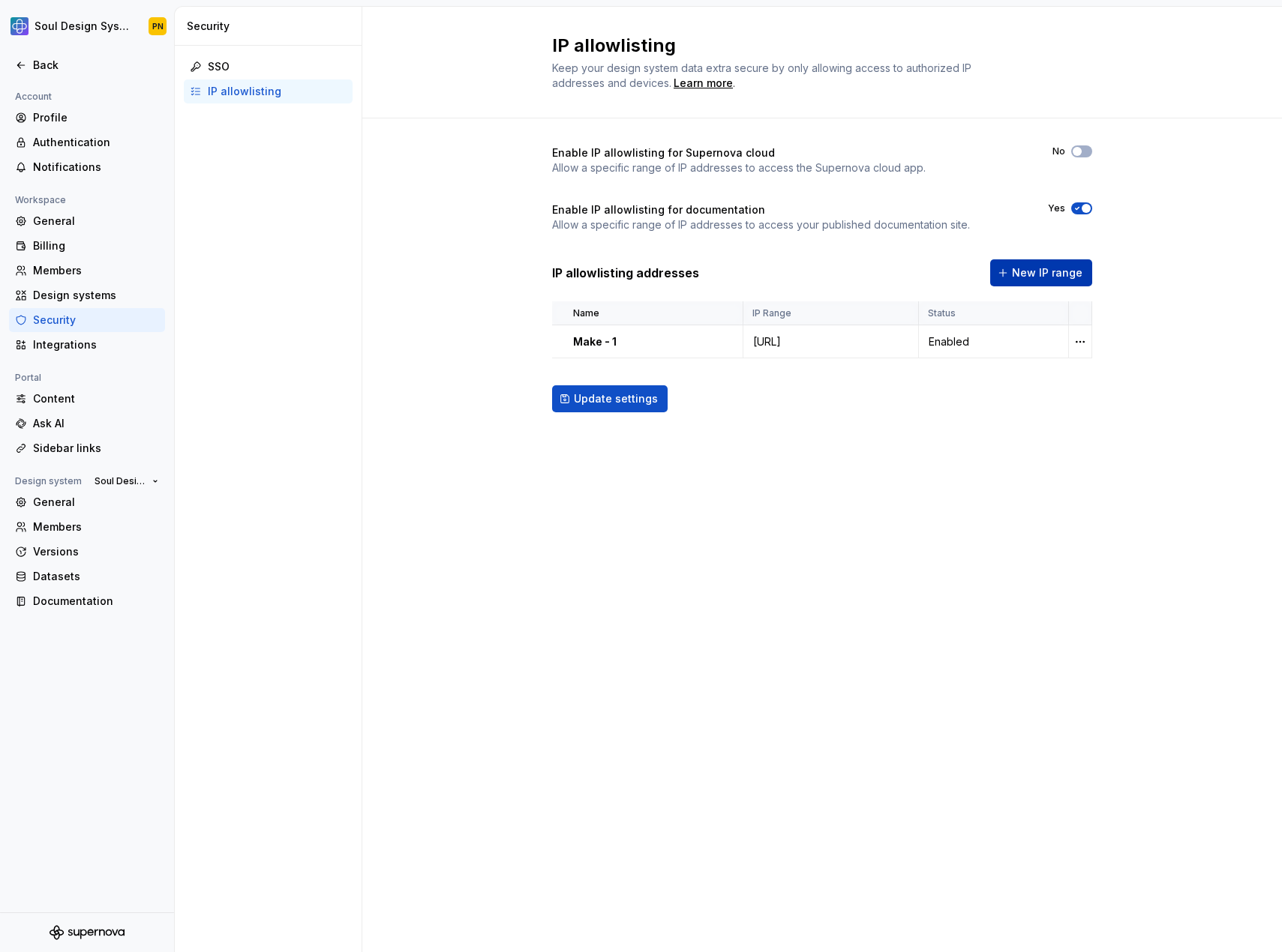
click at [1018, 281] on button "New IP range" at bounding box center [1040, 273] width 102 height 27
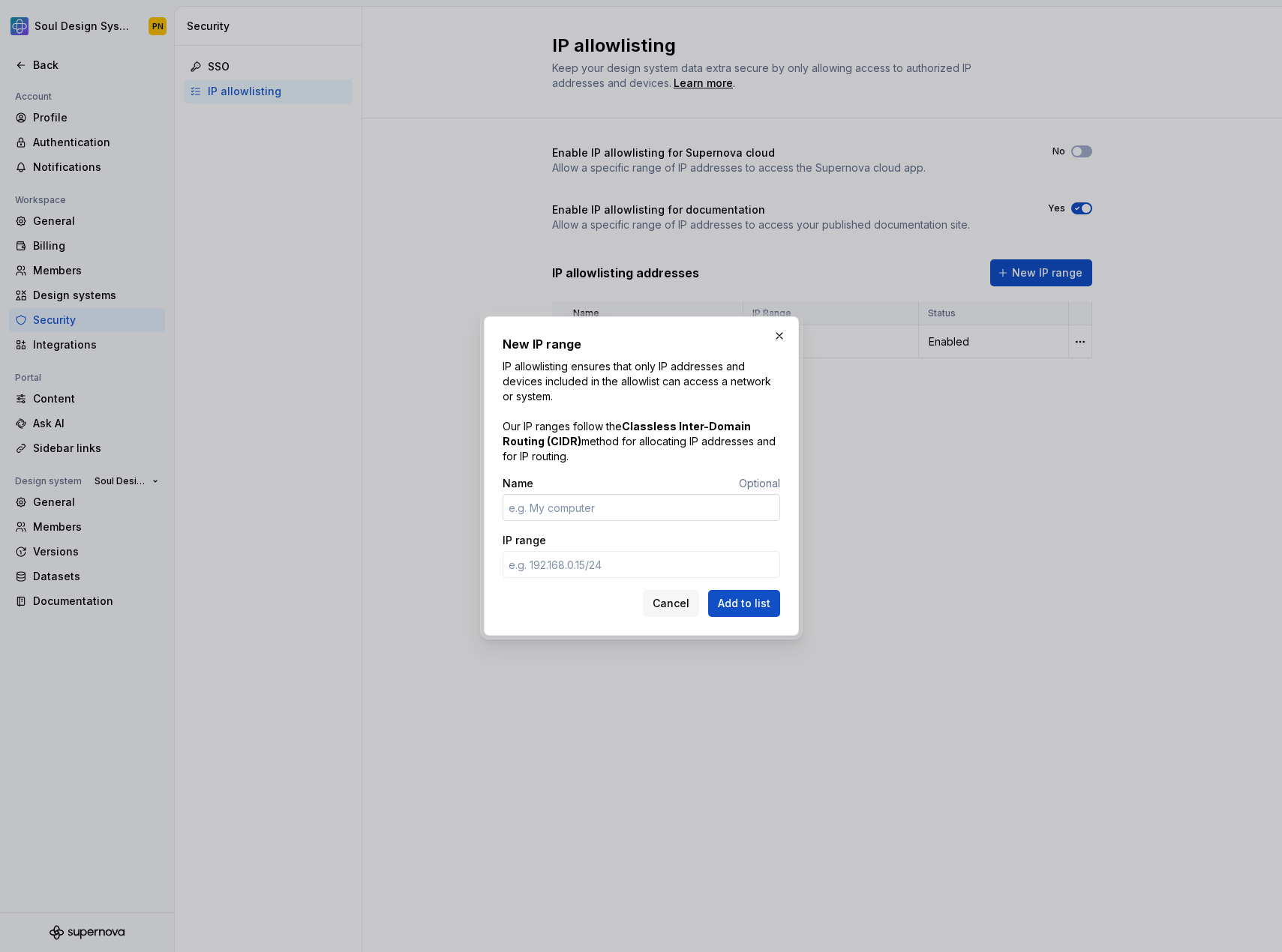
click at [613, 520] on input "Name" at bounding box center [641, 507] width 277 height 27
click at [613, 516] on input "Name" at bounding box center [641, 507] width 277 height 27
type input "Make 2"
click at [590, 559] on input "IP range" at bounding box center [641, 564] width 277 height 27
paste input "[URL]"
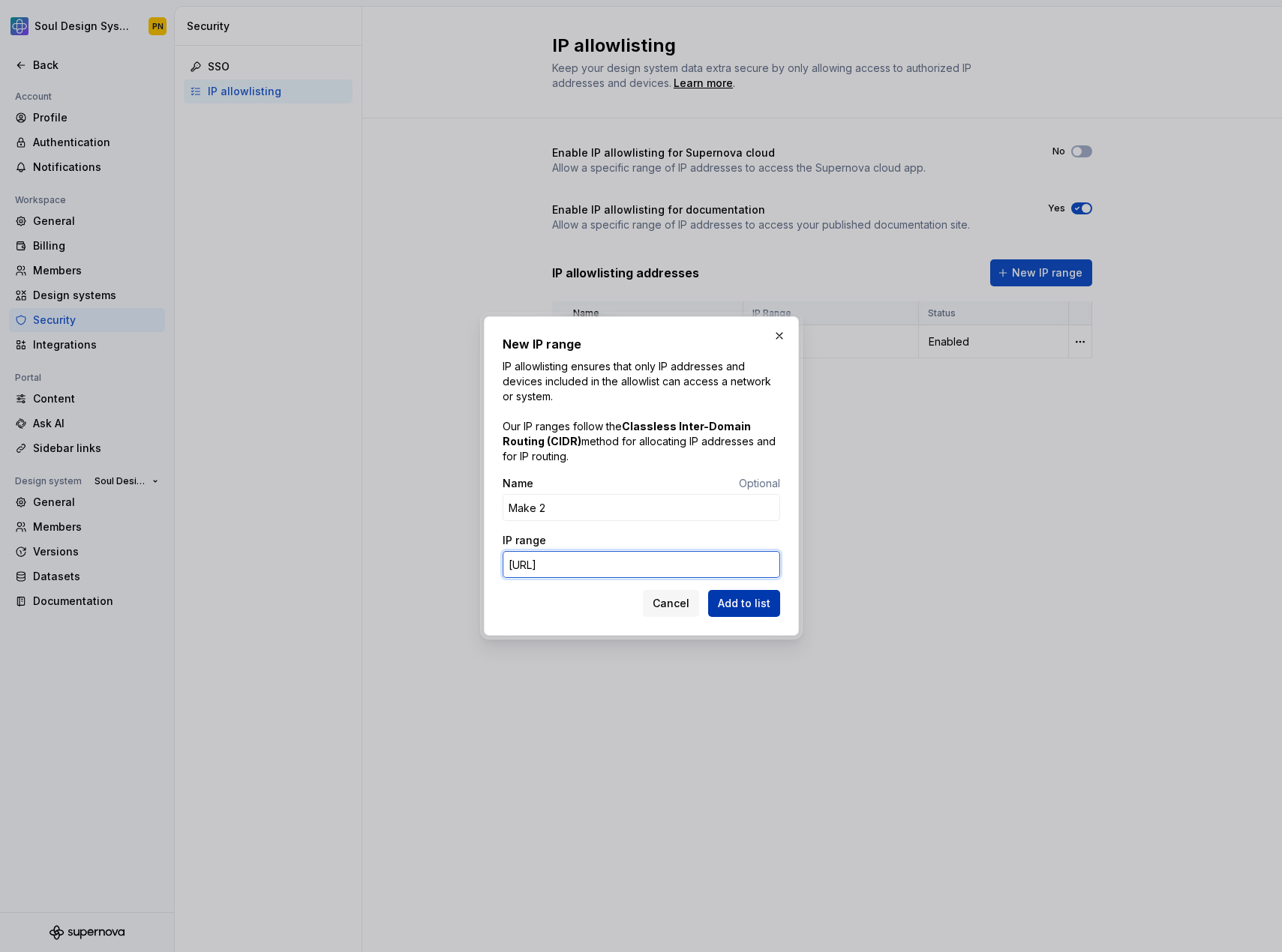
type input "[URL]"
click at [755, 602] on span "Add to list" at bounding box center [743, 603] width 52 height 15
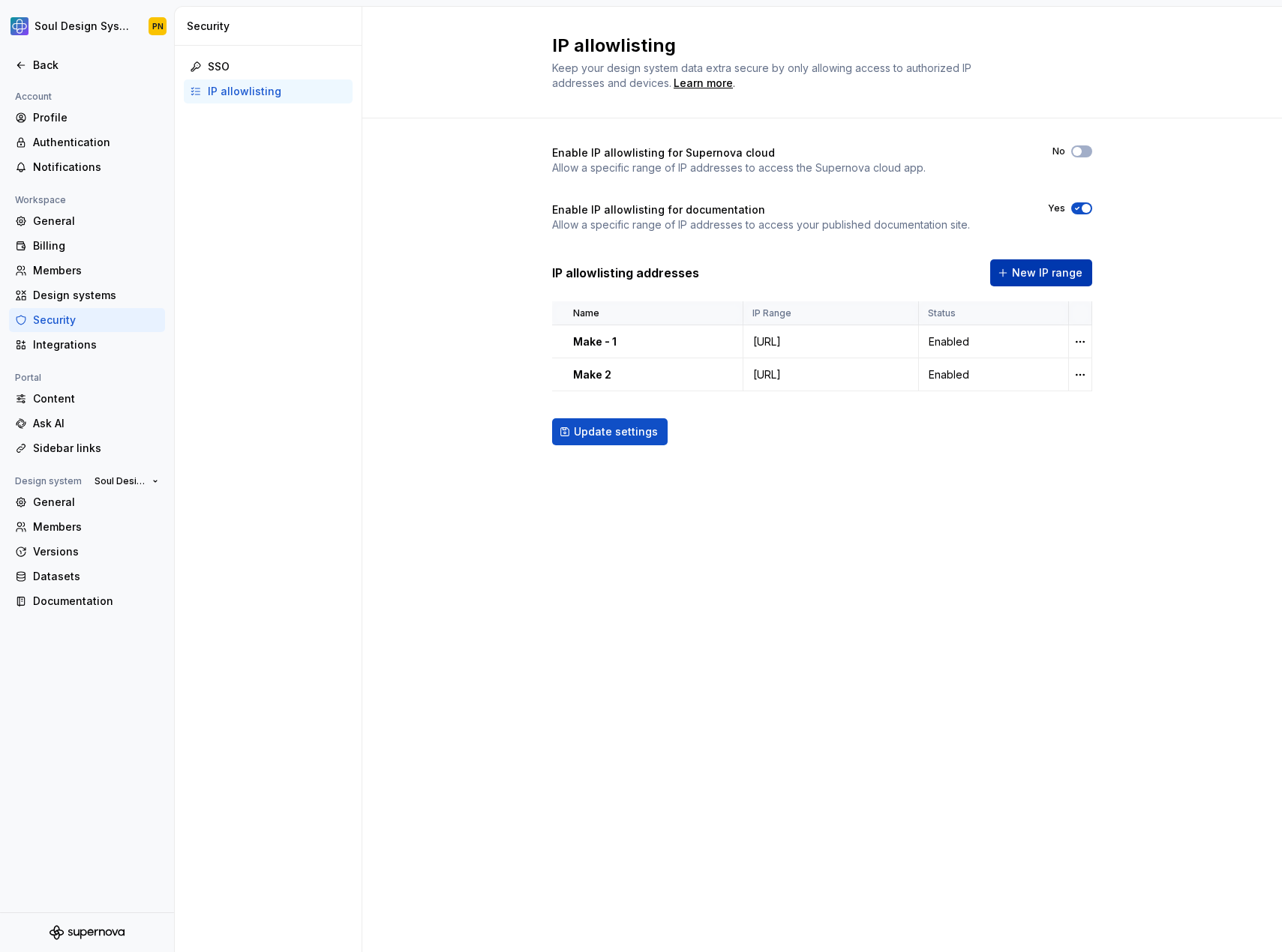
click at [1044, 281] on button "New IP range" at bounding box center [1040, 273] width 102 height 27
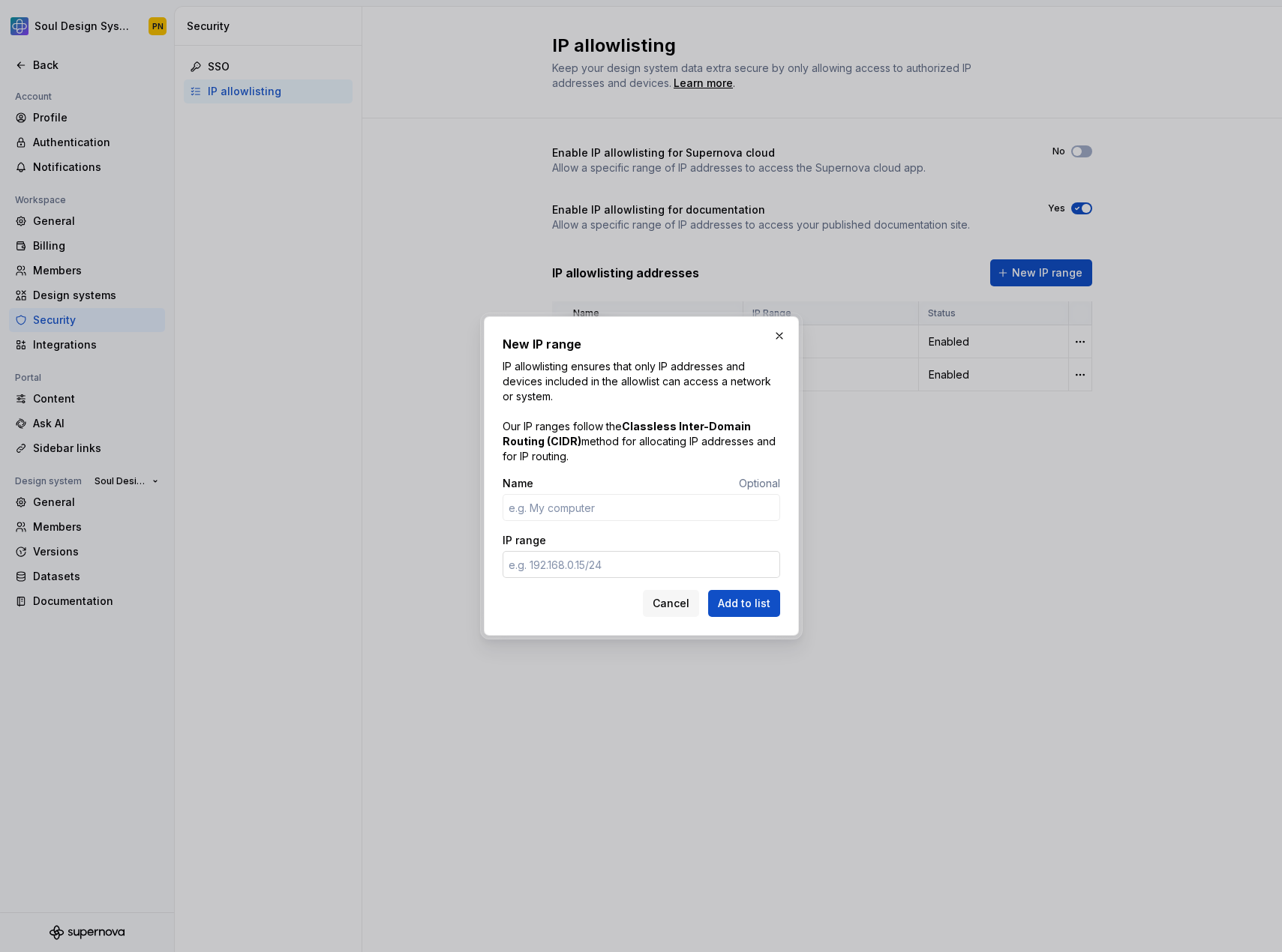
click at [661, 564] on input "IP range" at bounding box center [641, 564] width 277 height 27
paste input "[URL]"
type input "[URL]"
click at [598, 511] on input "Name" at bounding box center [641, 507] width 277 height 27
type input "Make 3"
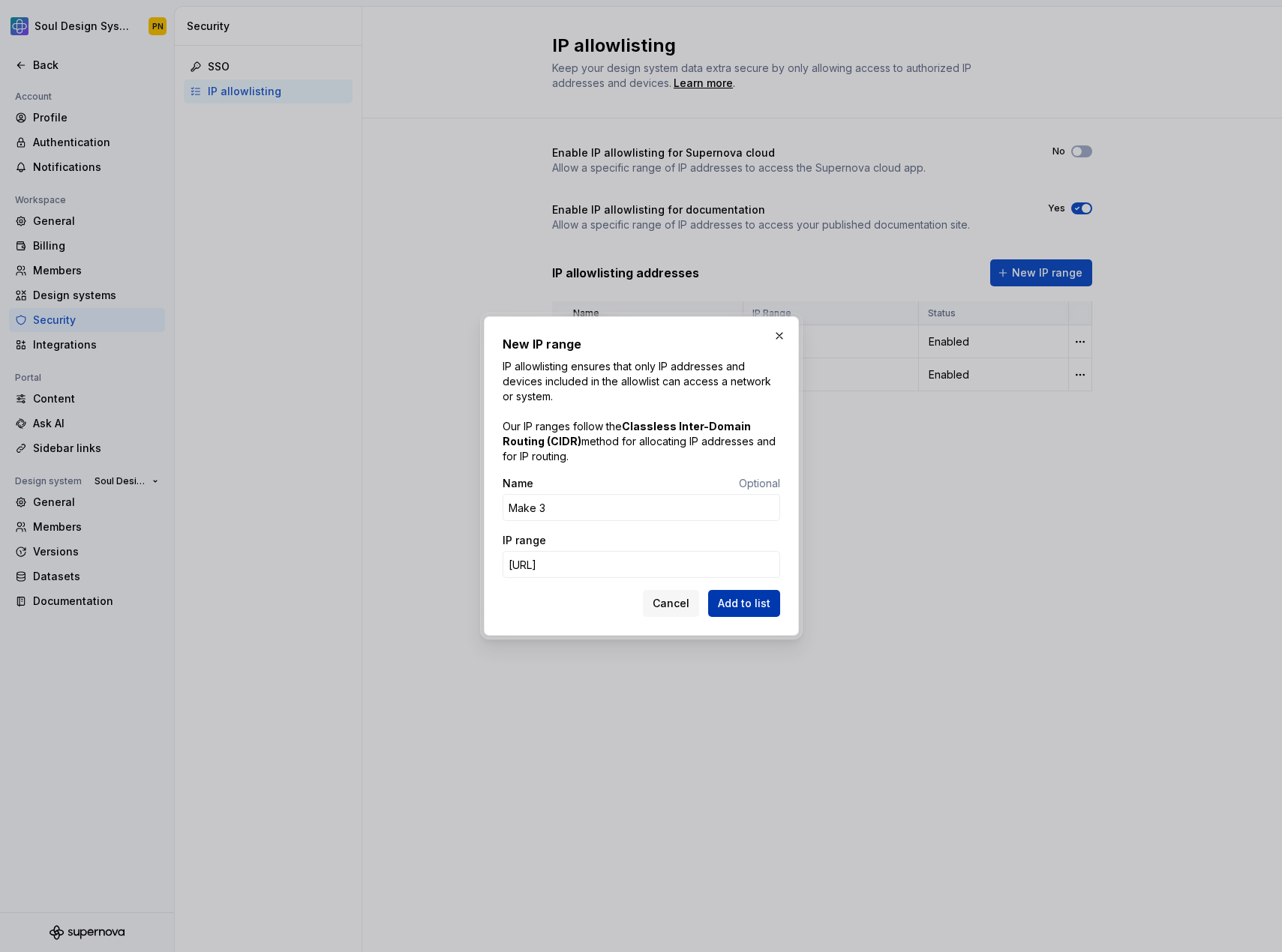
click at [743, 609] on span "Add to list" at bounding box center [743, 603] width 52 height 15
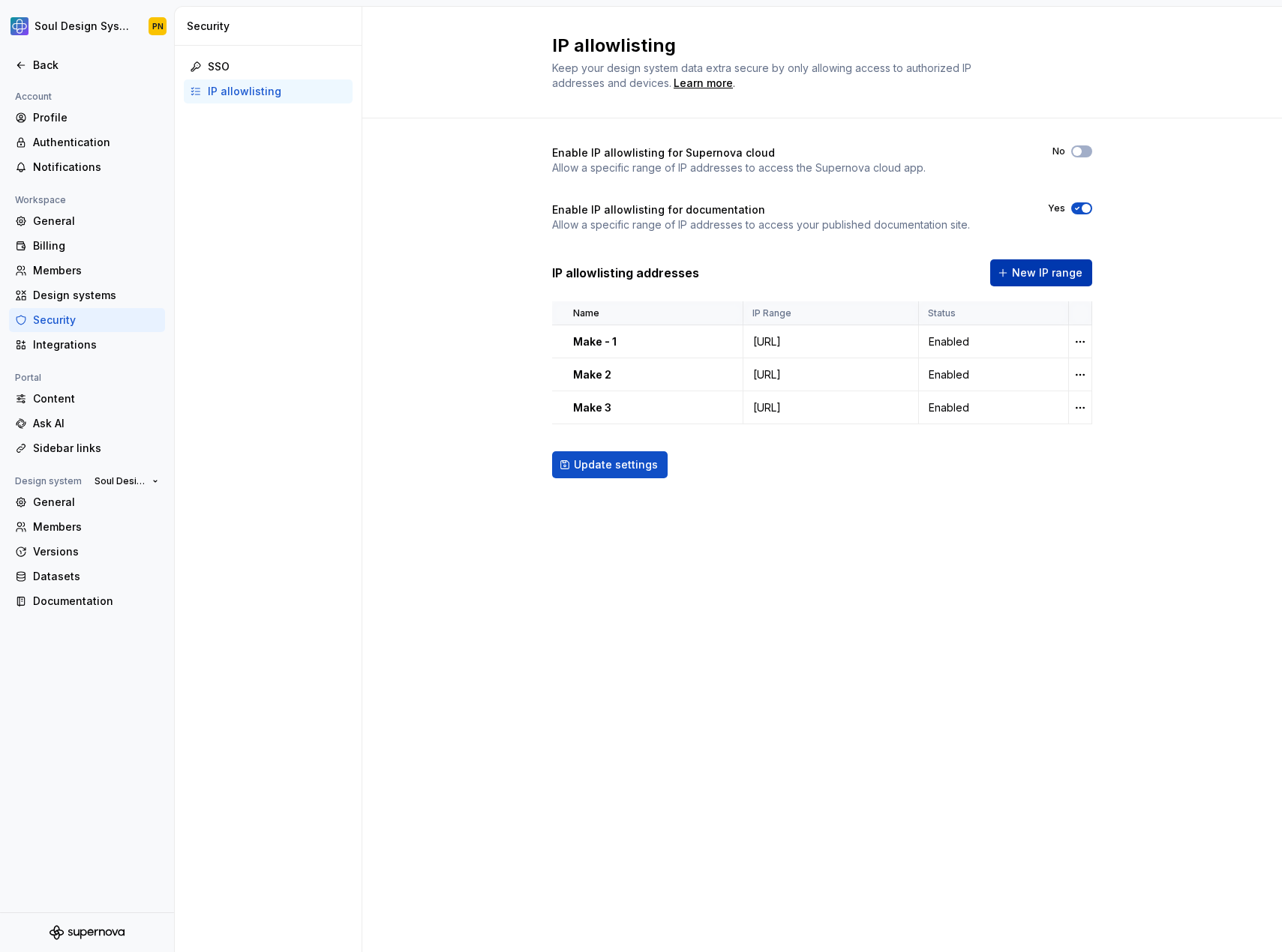
click at [1051, 279] on span "New IP range" at bounding box center [1047, 273] width 71 height 15
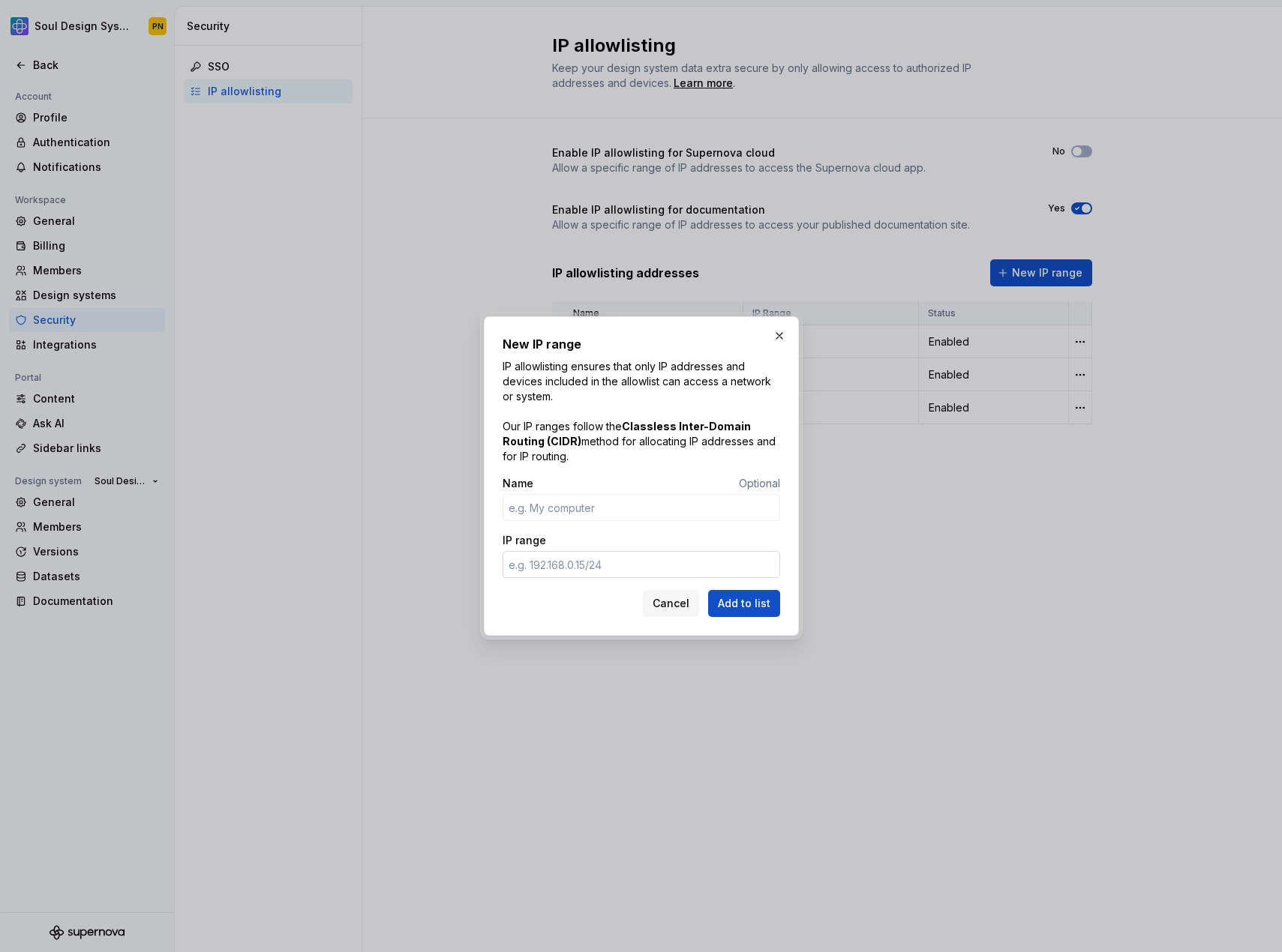
click at [614, 562] on input "IP range" at bounding box center [641, 564] width 277 height 27
paste input "[URL]"
type input "[URL]"
click at [595, 510] on input "Name" at bounding box center [641, 507] width 277 height 27
type input "Make 4"
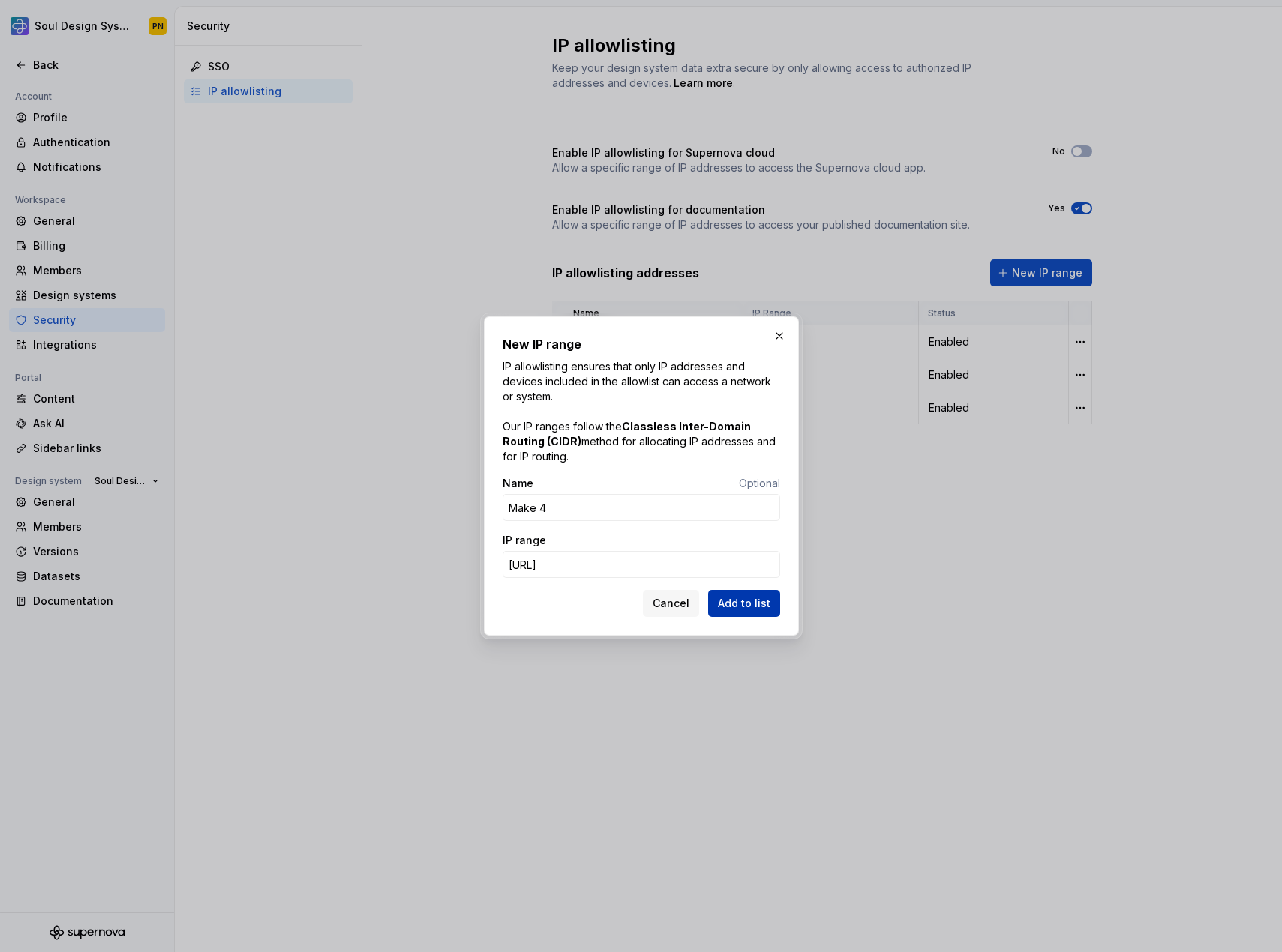
click at [749, 608] on span "Add to list" at bounding box center [743, 603] width 52 height 15
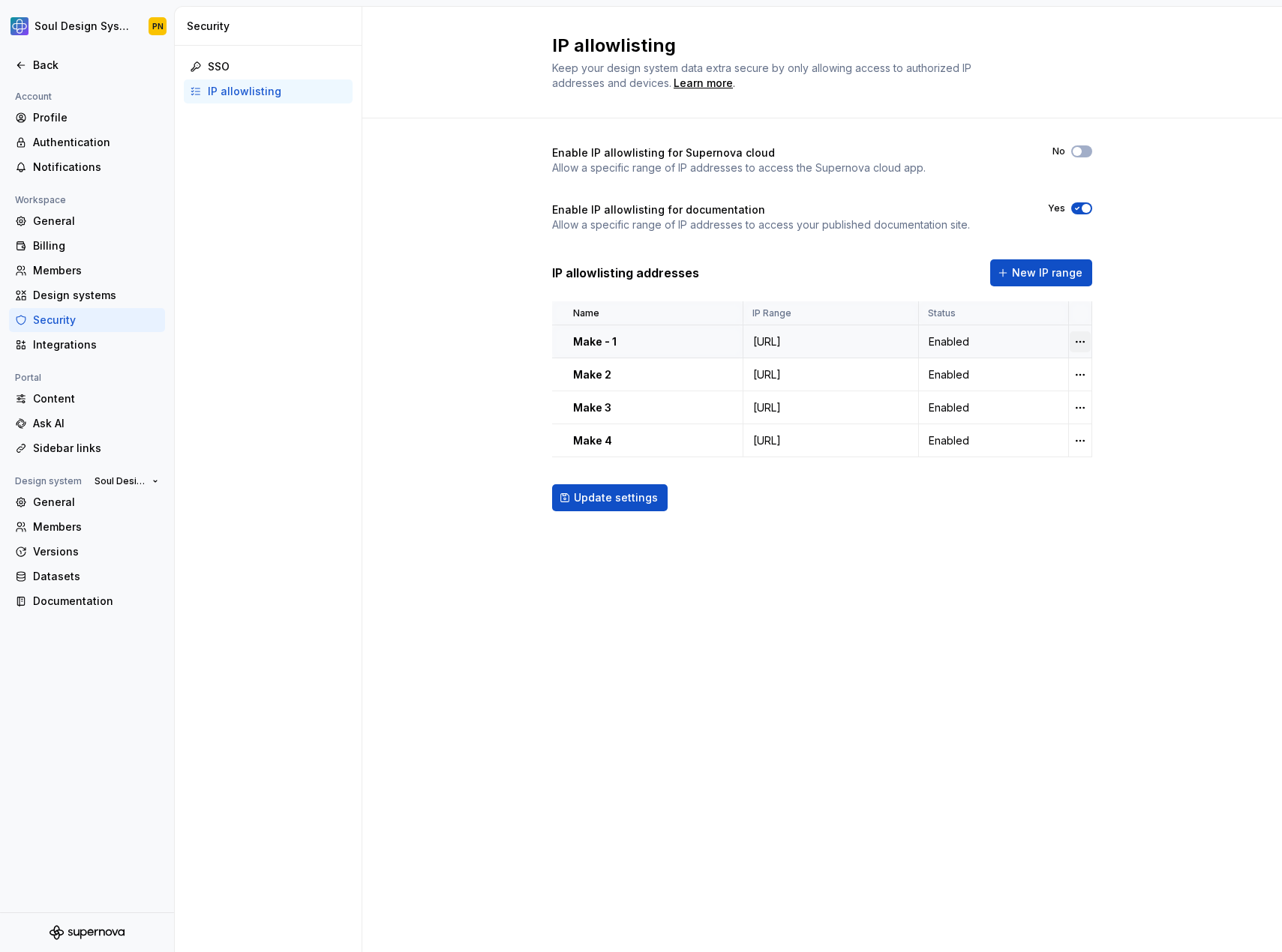
click at [1084, 340] on html "Soul Design System PN Back Account Profile Authentication Notifications Workspa…" at bounding box center [641, 476] width 1282 height 952
click at [1090, 369] on icon at bounding box center [1085, 371] width 12 height 12
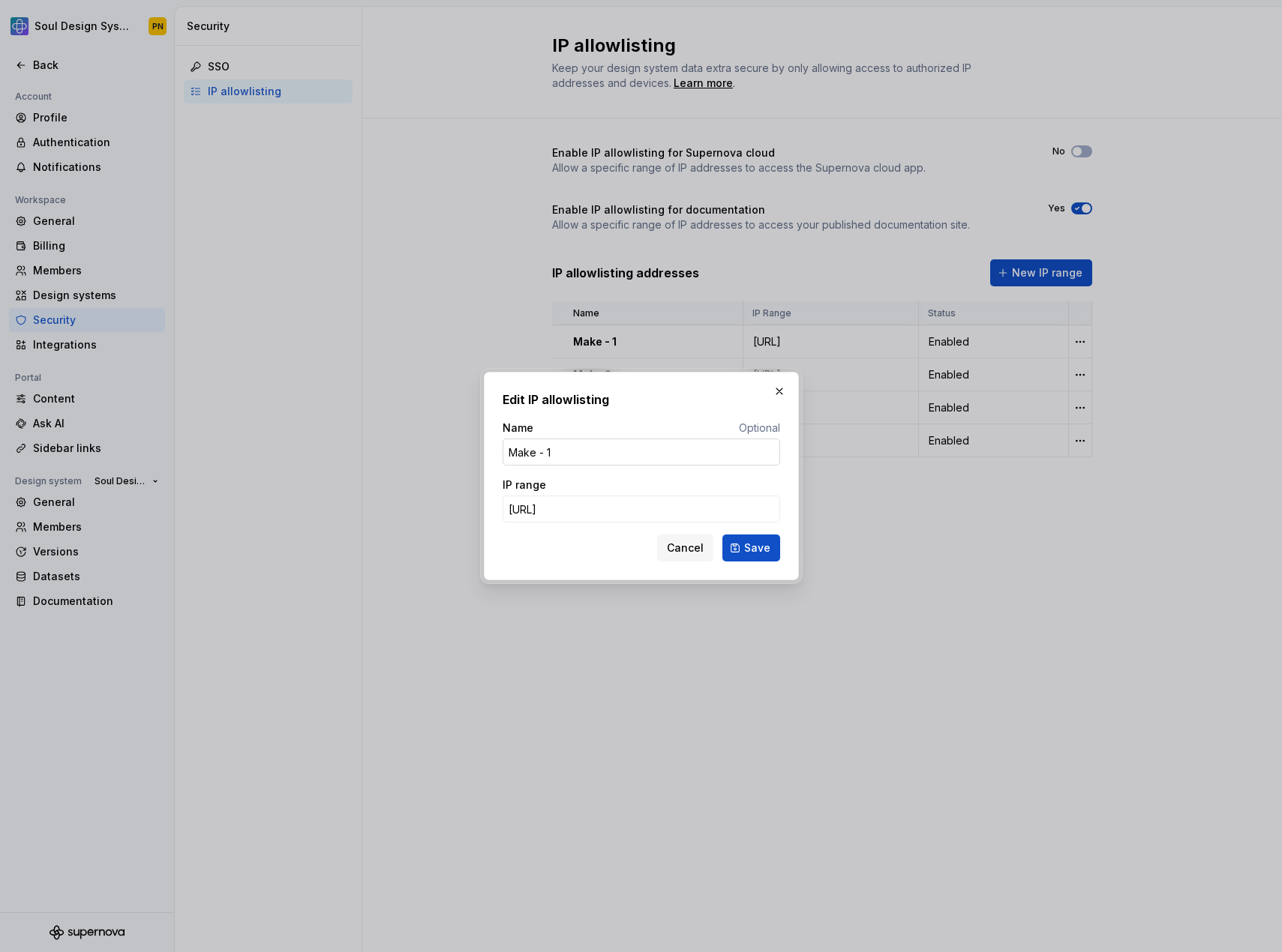
click at [541, 452] on input "Make - 1" at bounding box center [641, 452] width 277 height 27
type input "Make 1"
click at [754, 556] on button "Save" at bounding box center [751, 548] width 58 height 27
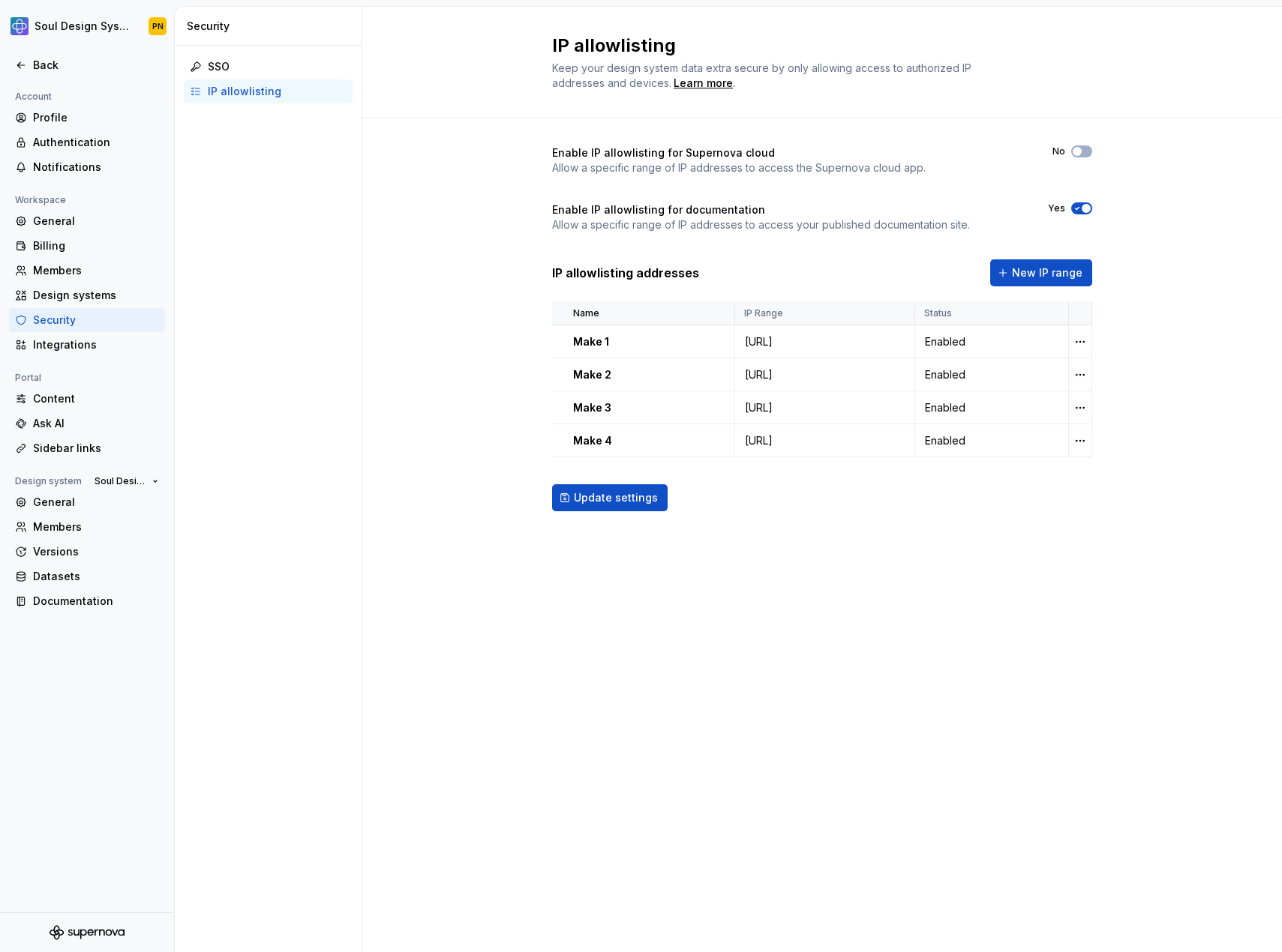
drag, startPoint x: 634, startPoint y: 500, endPoint x: 664, endPoint y: 530, distance: 42.4
click at [634, 500] on span "Update settings" at bounding box center [615, 498] width 84 height 15
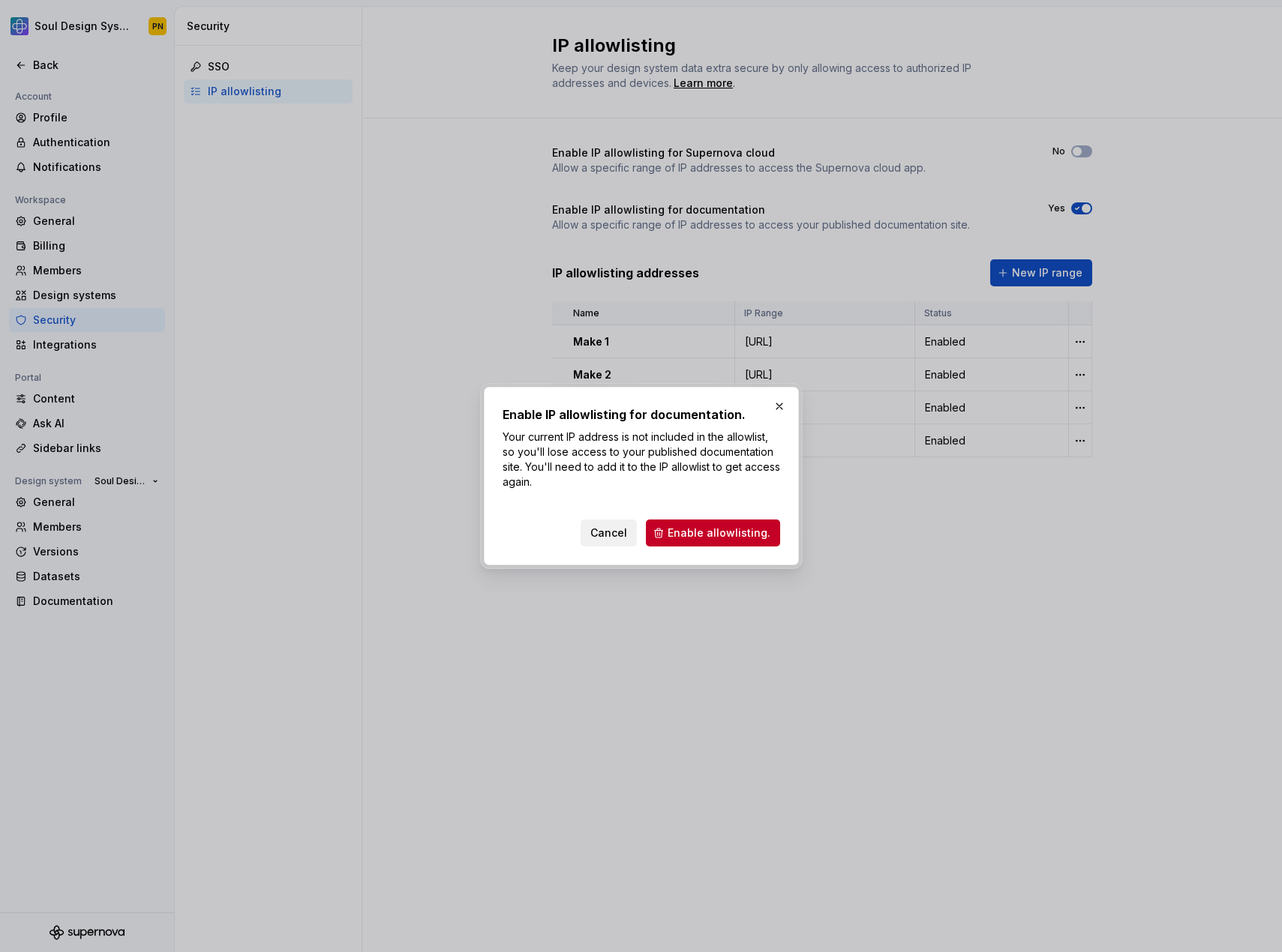
click at [609, 535] on span "Cancel" at bounding box center [609, 533] width 37 height 15
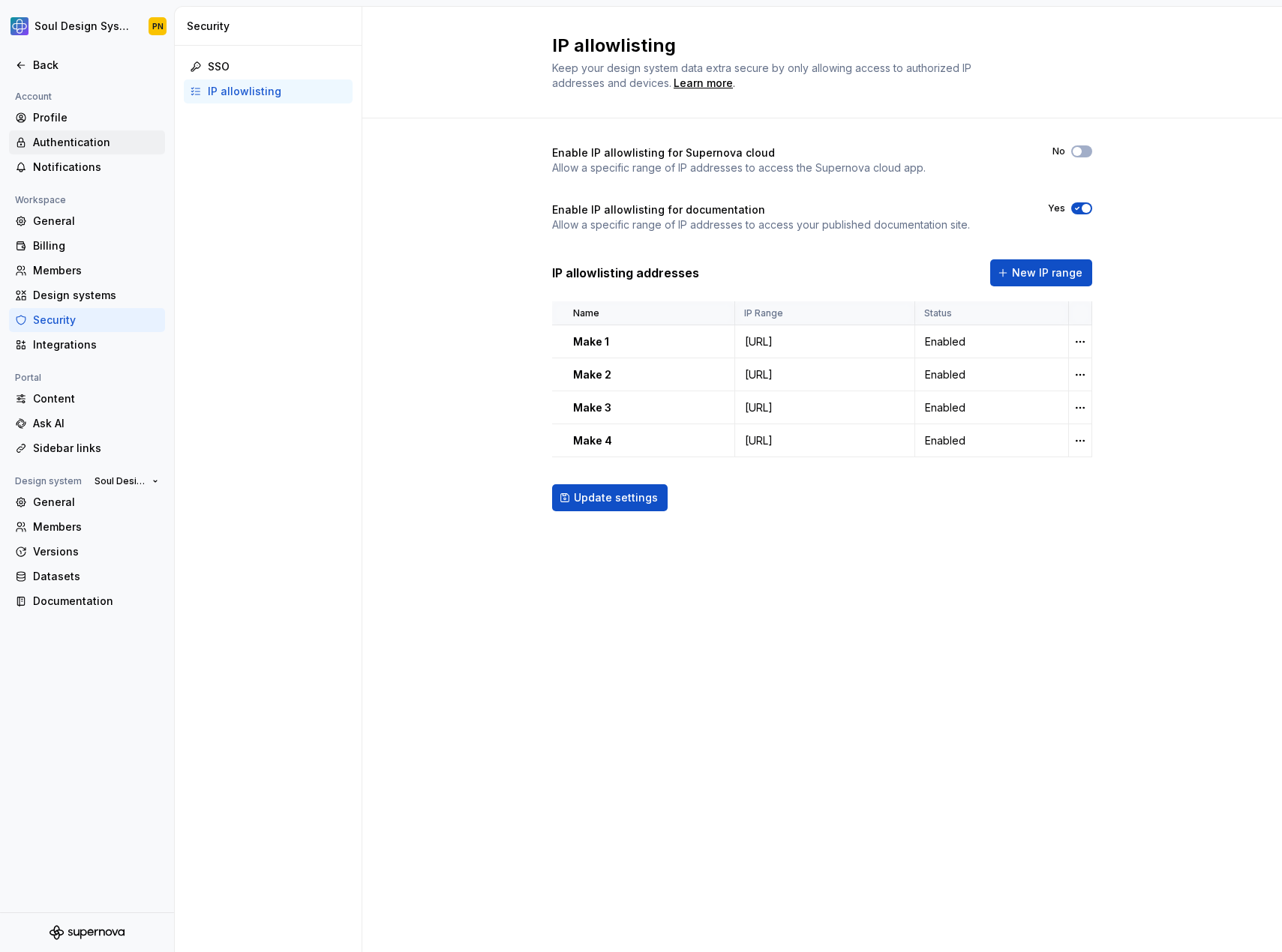
click at [91, 143] on div "Authentication" at bounding box center [96, 143] width 126 height 15
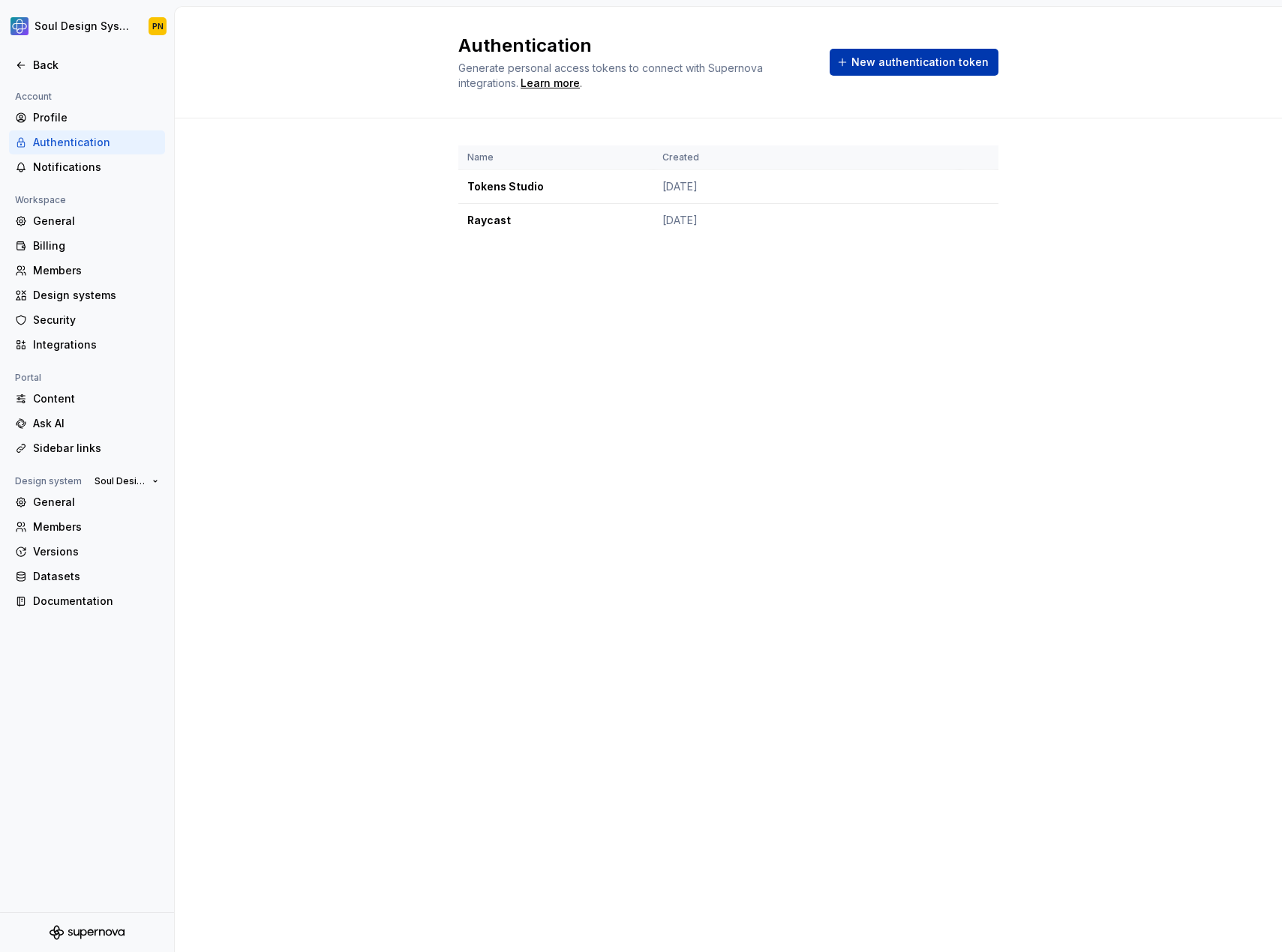
click at [850, 67] on button "New authentication token" at bounding box center [913, 62] width 169 height 27
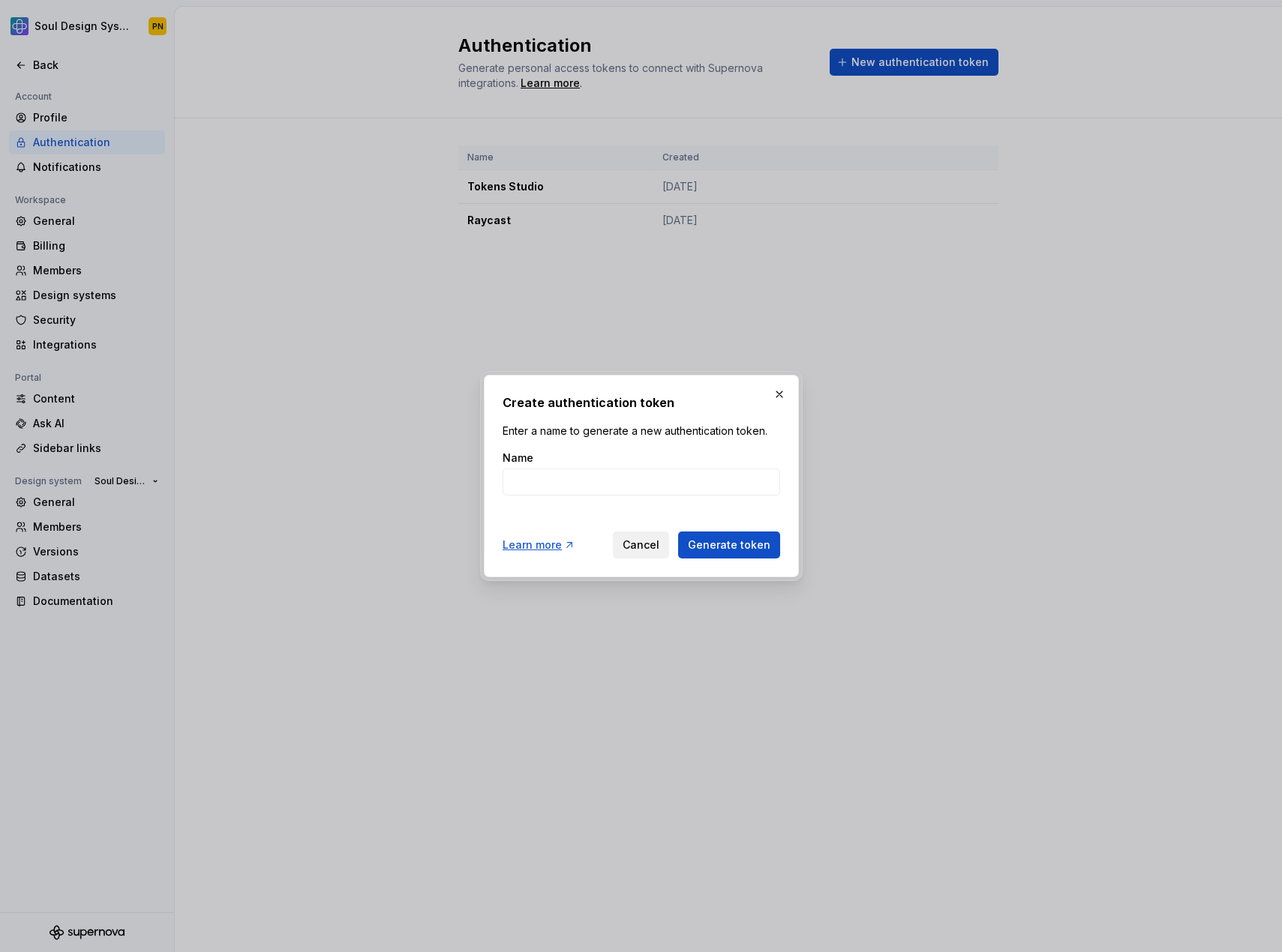
click at [647, 539] on span "Cancel" at bounding box center [641, 545] width 37 height 15
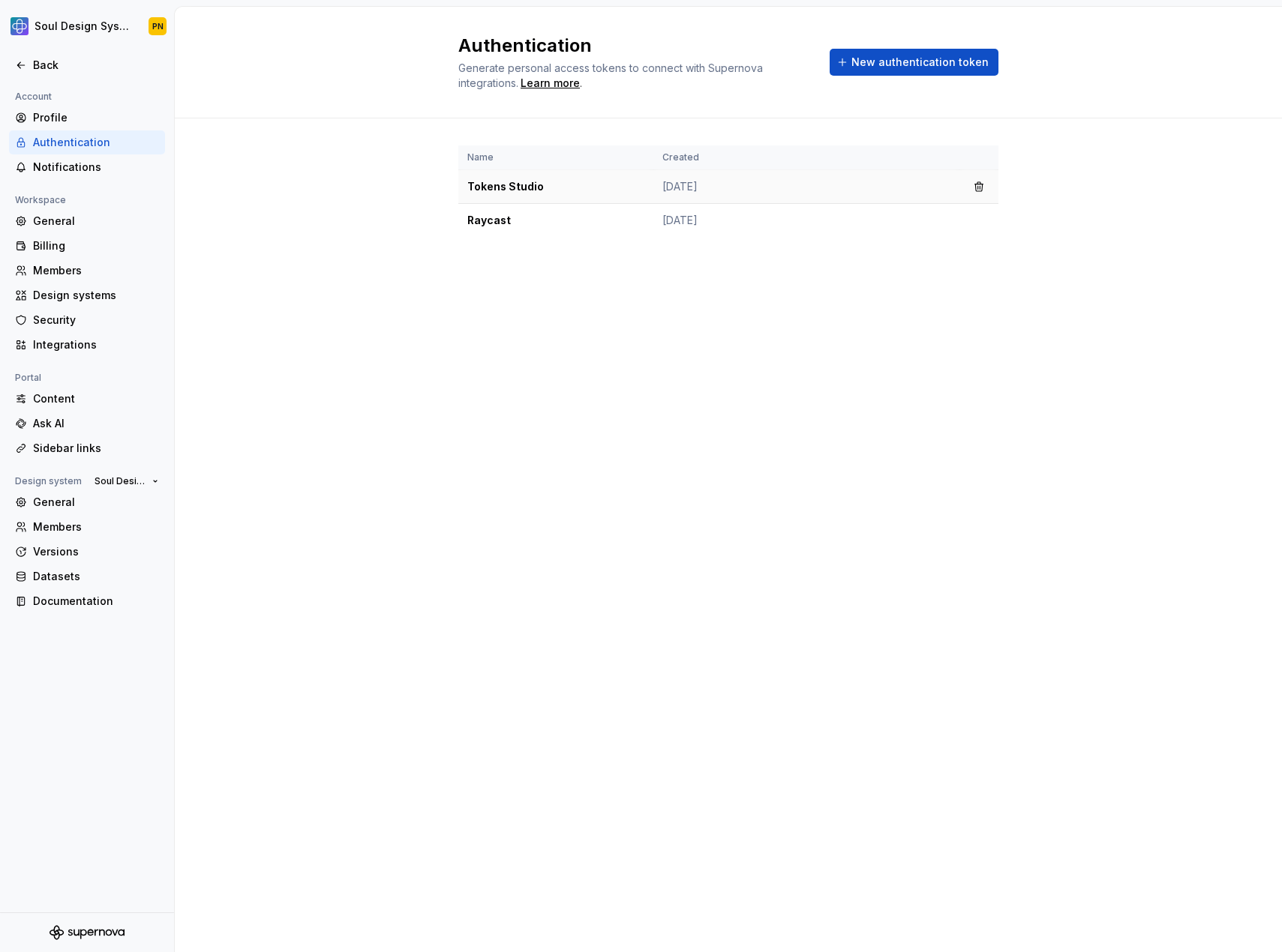
click at [523, 183] on td "Tokens Studio" at bounding box center [555, 187] width 195 height 34
click at [585, 359] on div "Authentication Generate personal access tokens to connect with Supernova integr…" at bounding box center [727, 479] width 1107 height 945
click at [136, 27] on html "Soul Design System PN Back Account Profile Authentication Notifications Workspa…" at bounding box center [641, 476] width 1282 height 952
click at [148, 136] on span "12,000 / 12,000" at bounding box center [180, 130] width 76 height 12
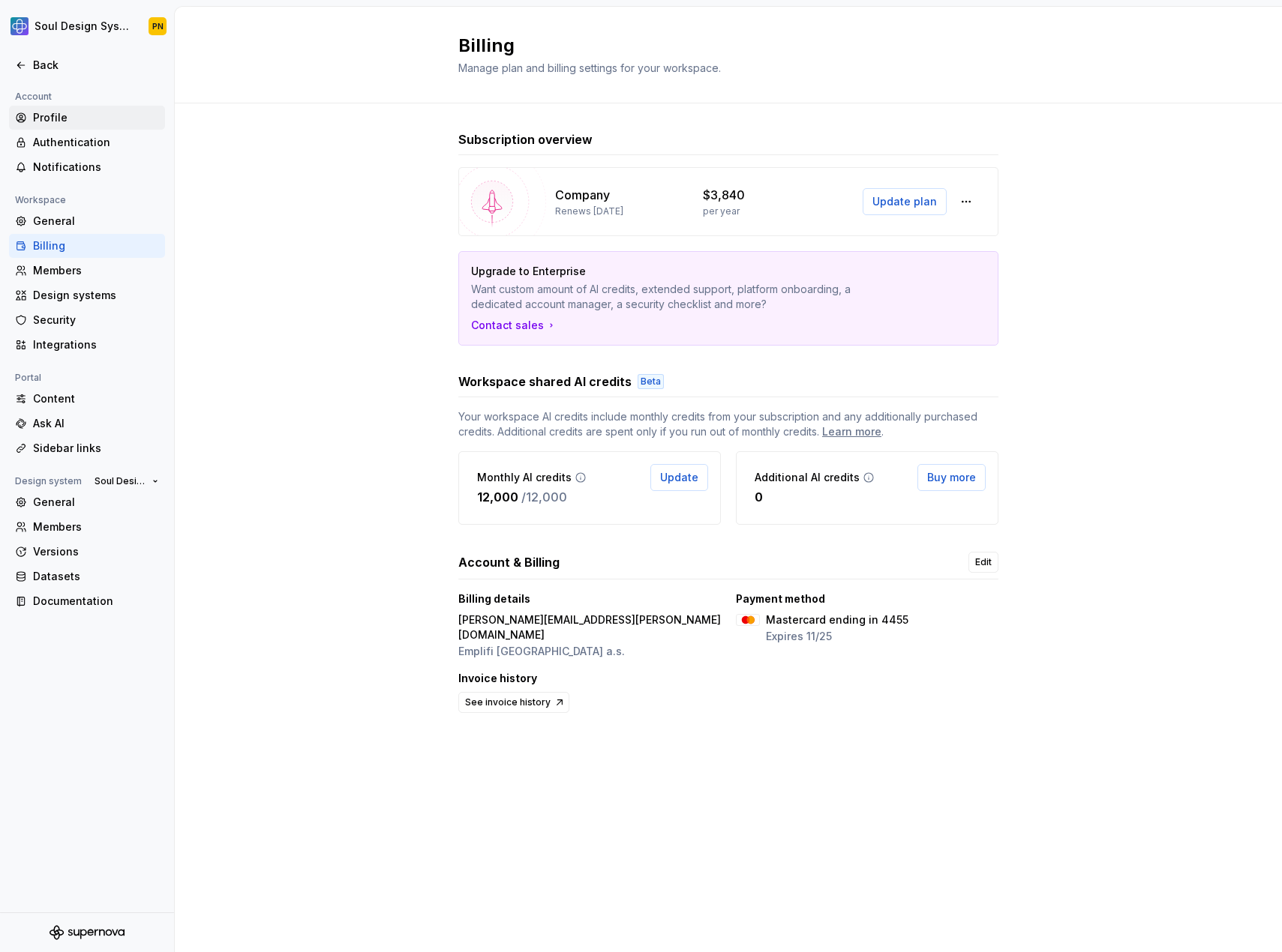
click at [76, 121] on div "Profile" at bounding box center [96, 118] width 126 height 15
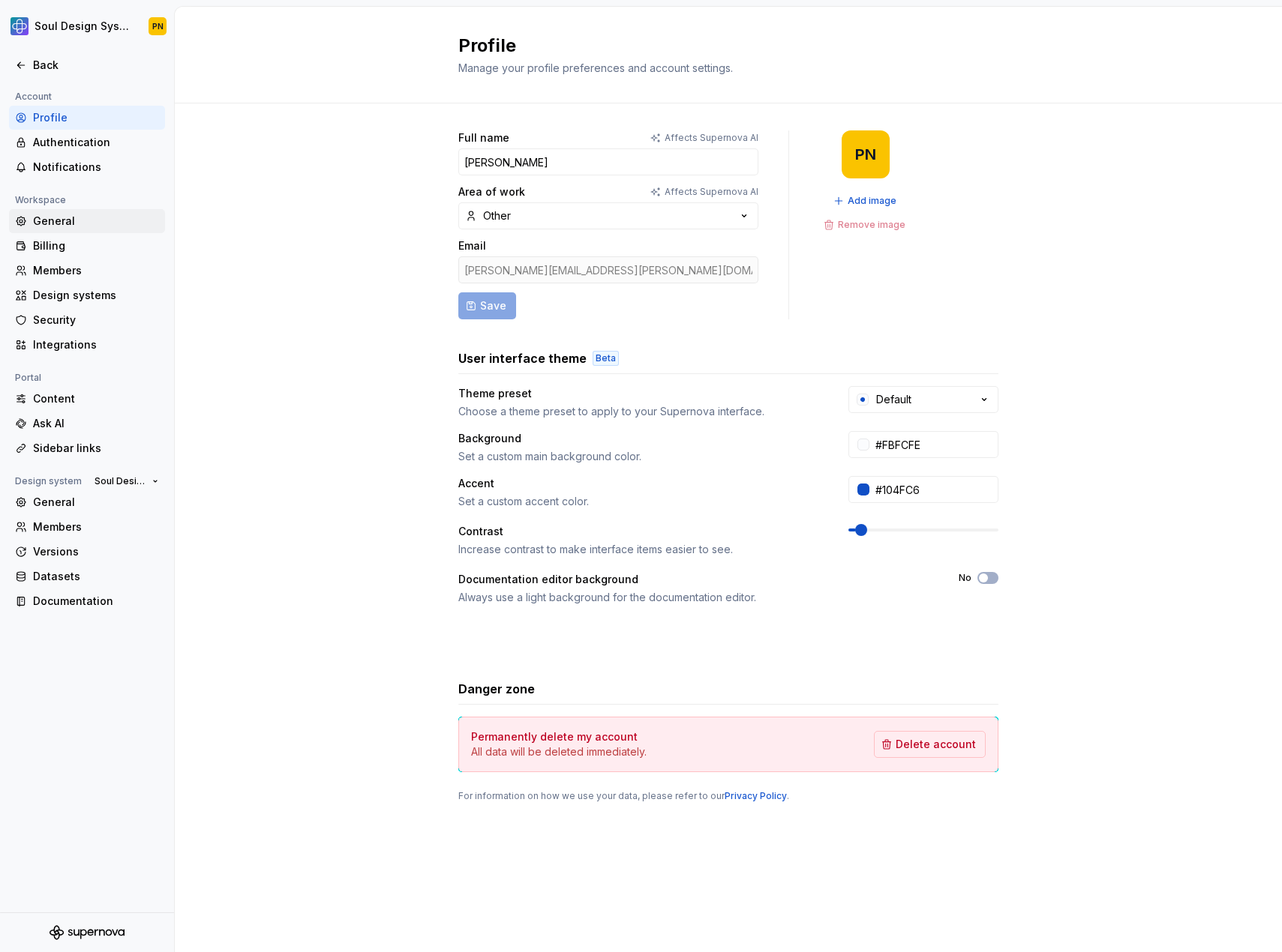
click at [66, 214] on div "General" at bounding box center [96, 221] width 126 height 15
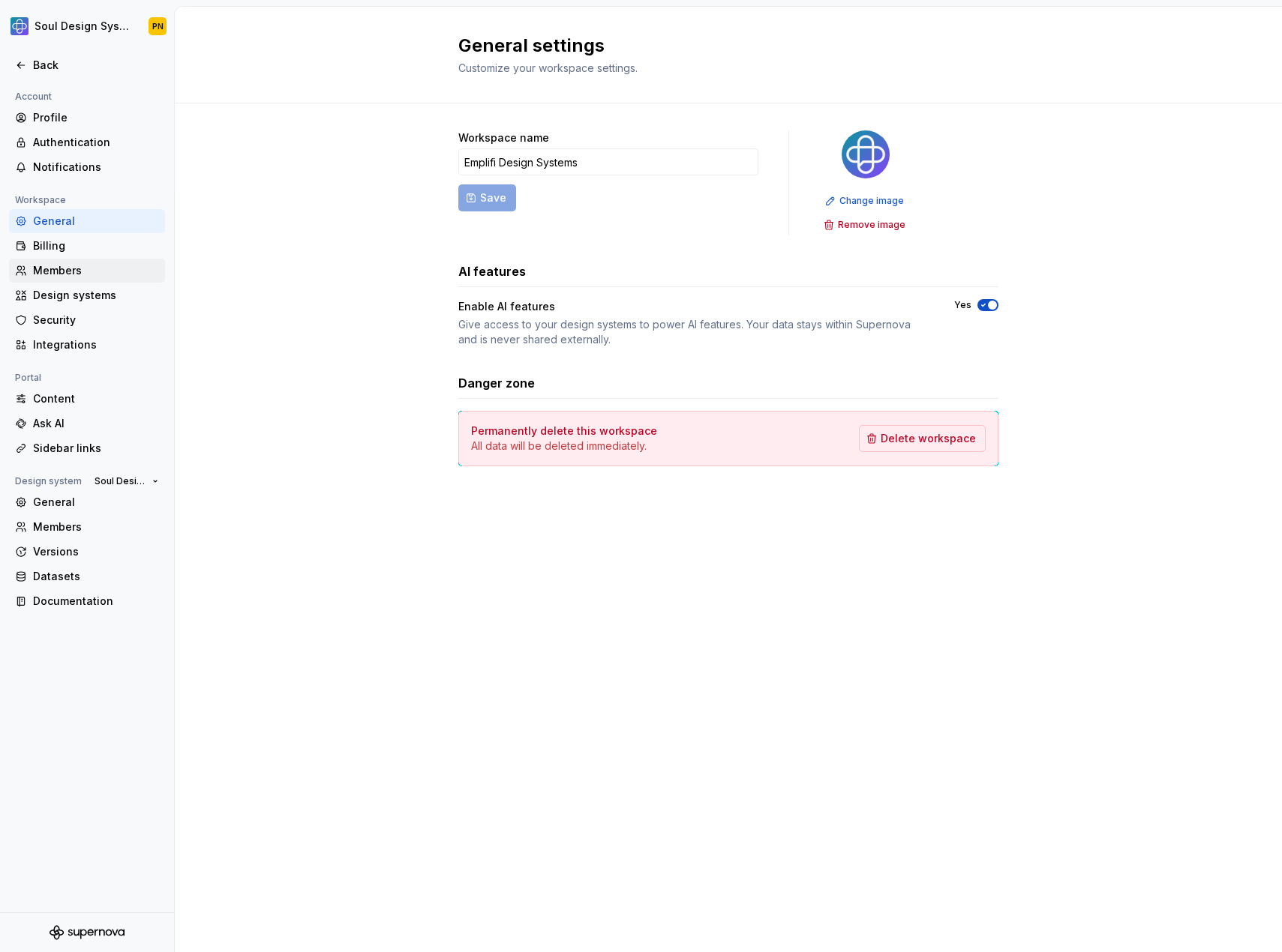
click at [91, 271] on div "Members" at bounding box center [96, 271] width 126 height 15
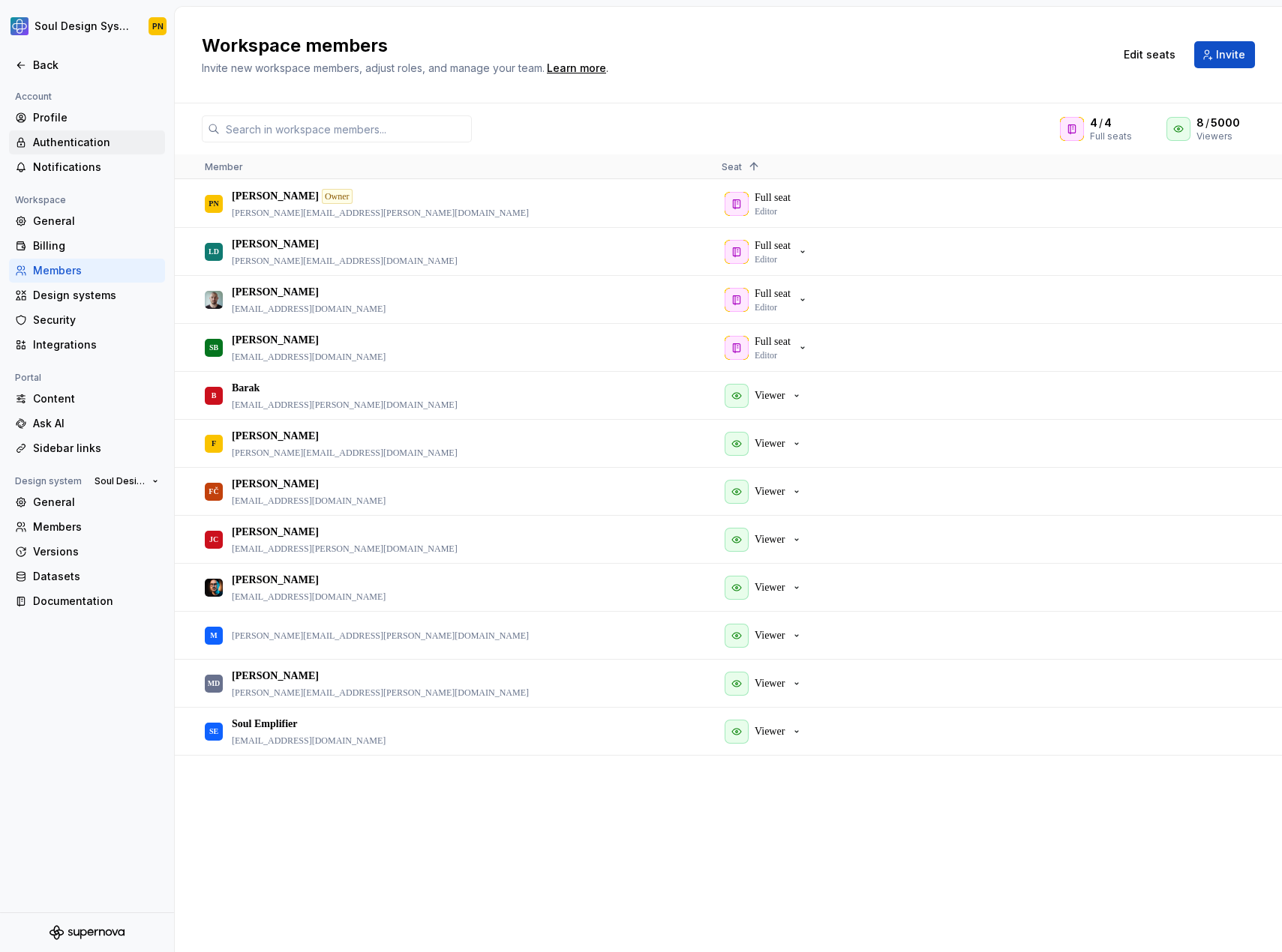
click at [69, 144] on div "Authentication" at bounding box center [96, 143] width 126 height 15
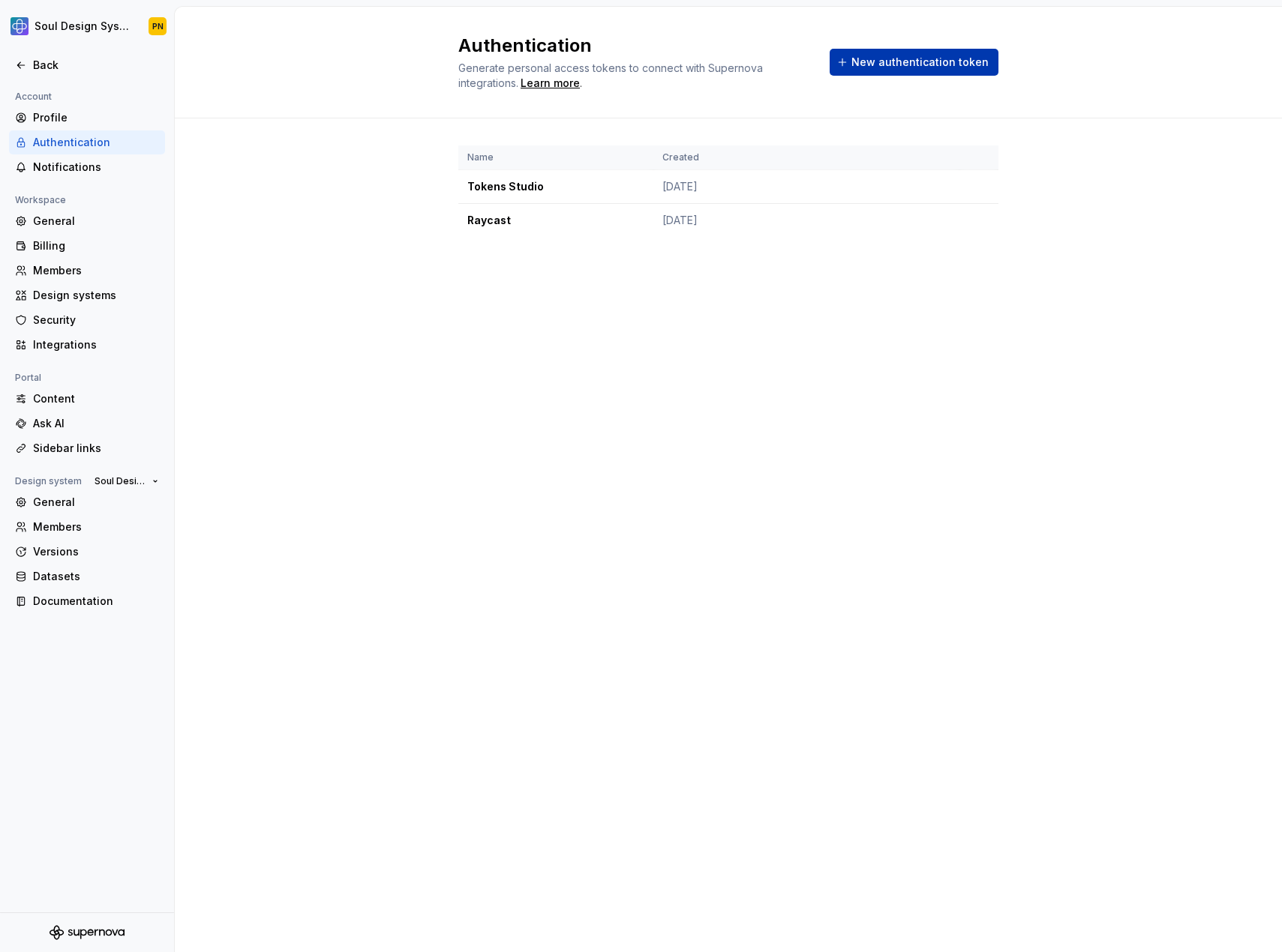
click at [866, 66] on span "New authentication token" at bounding box center [919, 62] width 137 height 15
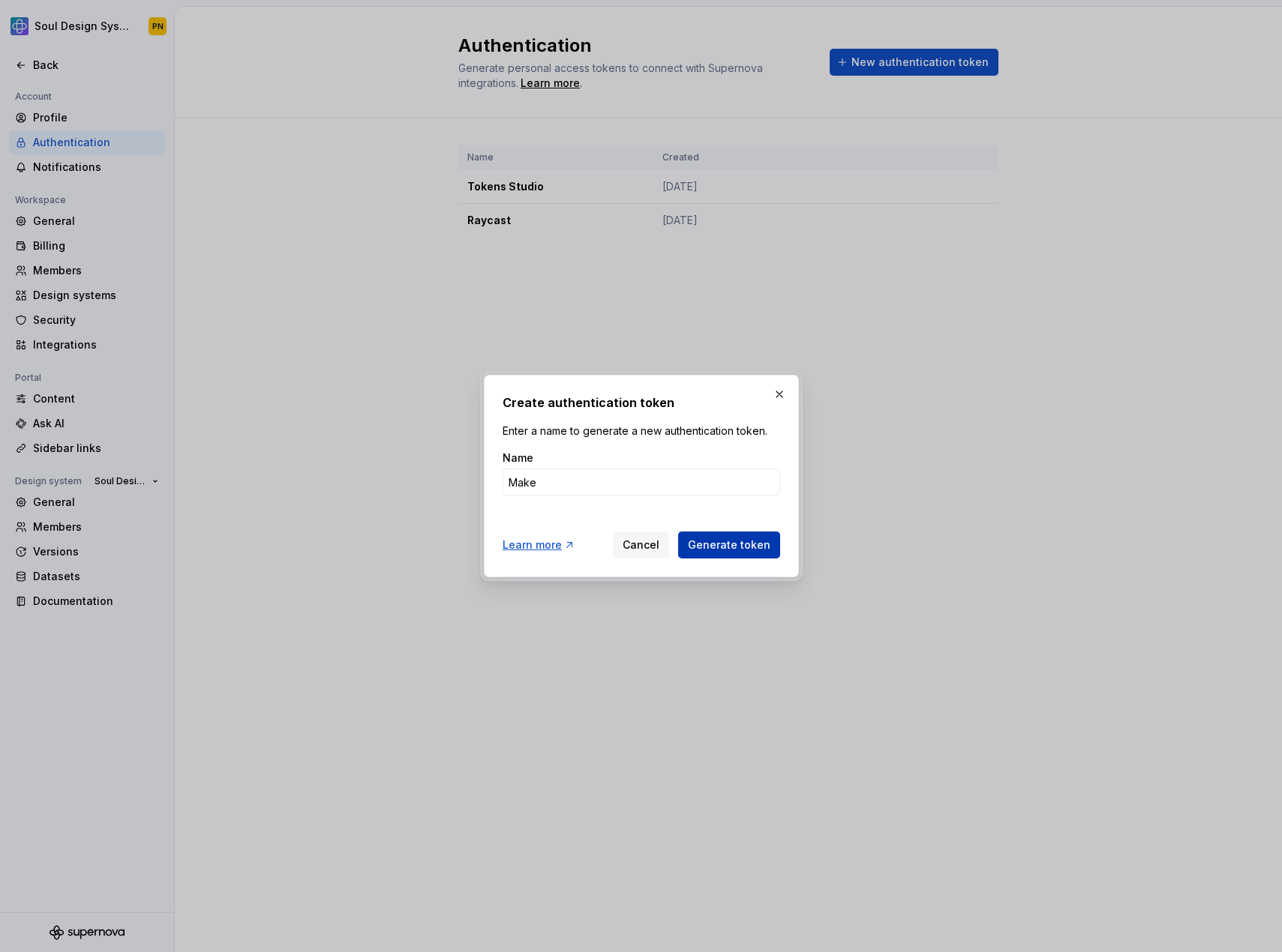
type input "Make"
click at [715, 545] on span "Generate token" at bounding box center [728, 545] width 82 height 15
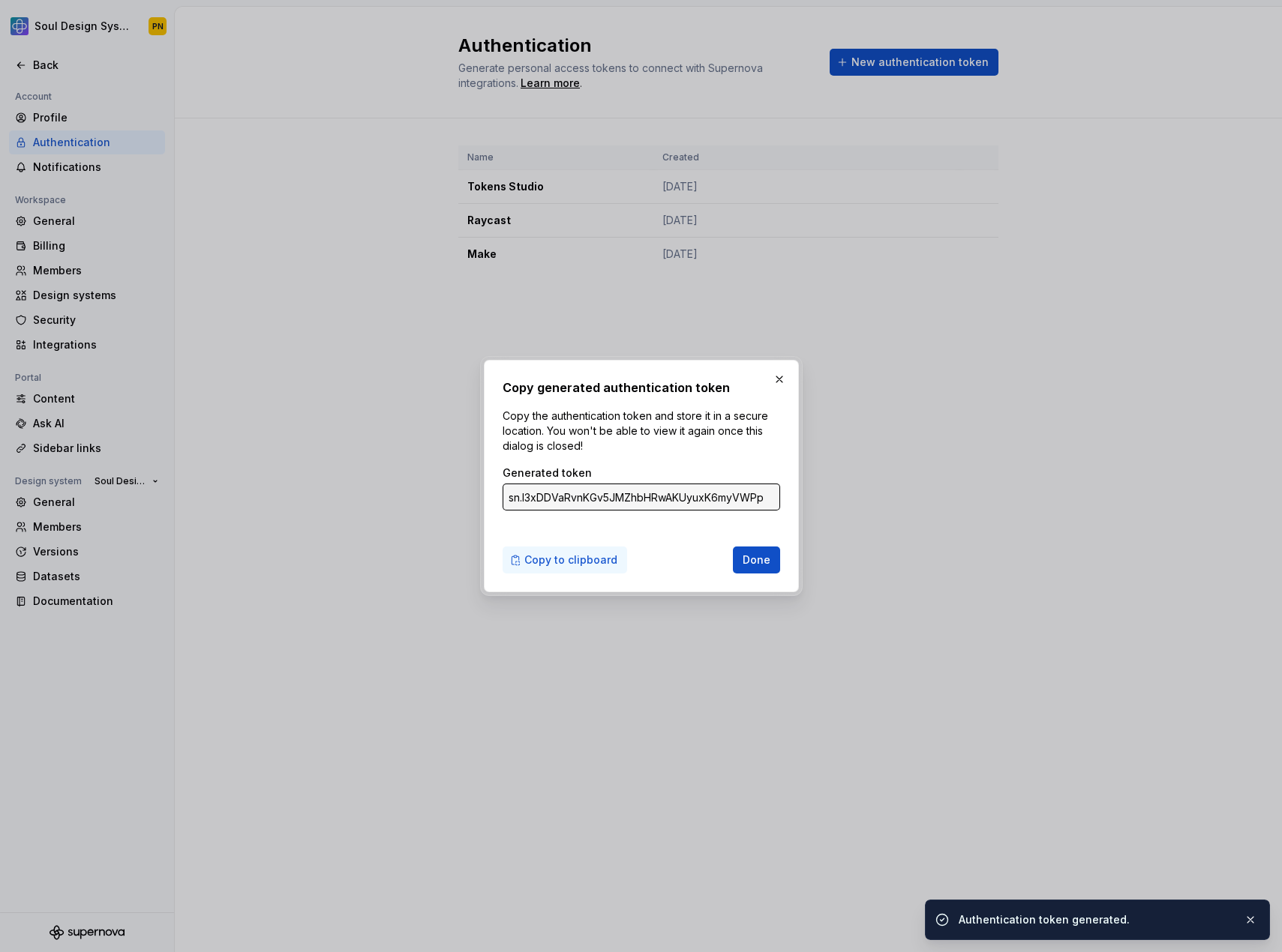
click at [596, 554] on span "Copy to clipboard" at bounding box center [570, 560] width 93 height 15
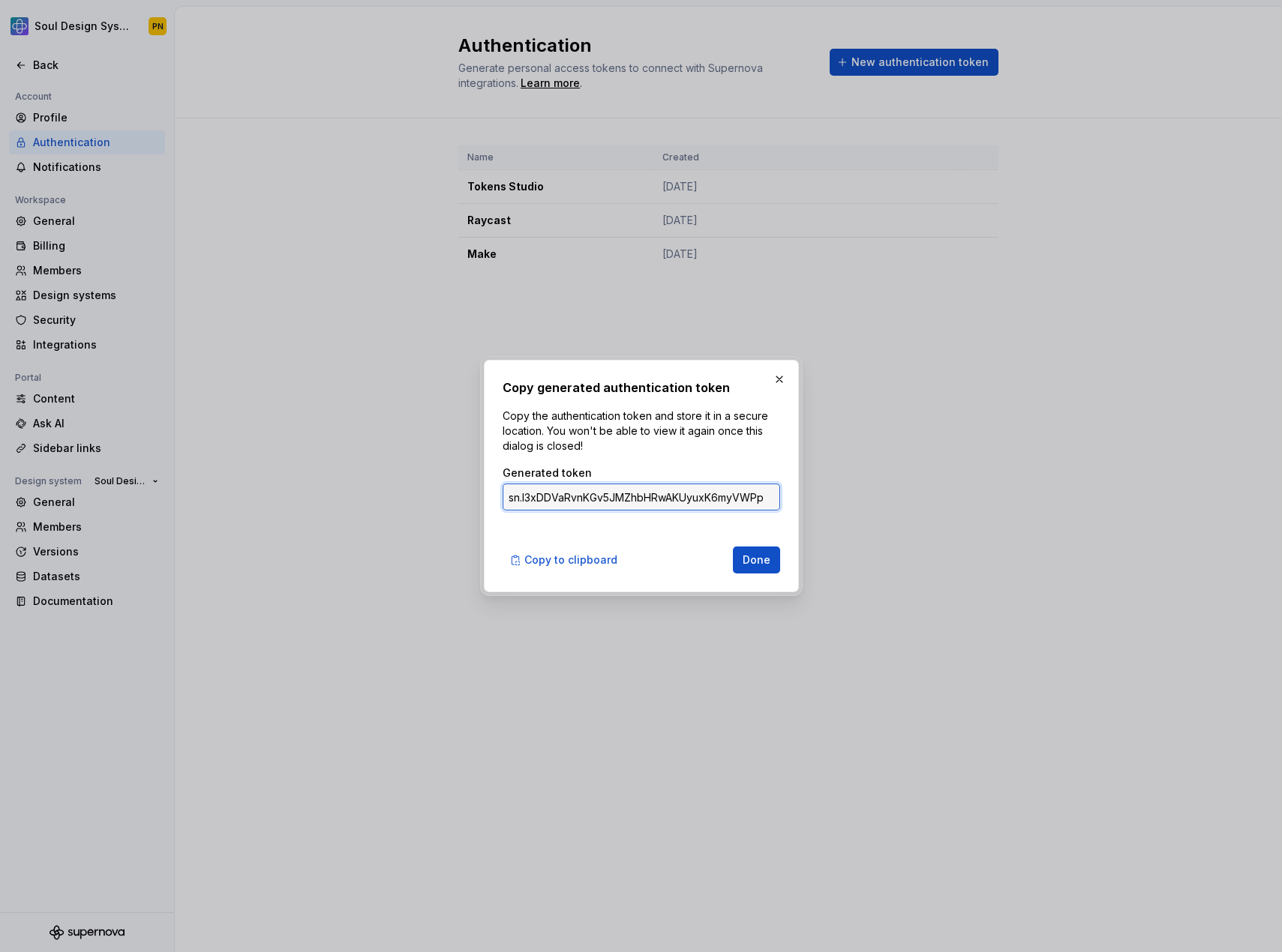
drag, startPoint x: 548, startPoint y: 499, endPoint x: 474, endPoint y: 499, distance: 74.0
click at [474, 499] on div "Copy generated authentication token Copy the authentication token and store it …" at bounding box center [641, 476] width 1282 height 952
click at [585, 557] on span "Copy to clipboard" at bounding box center [570, 560] width 93 height 15
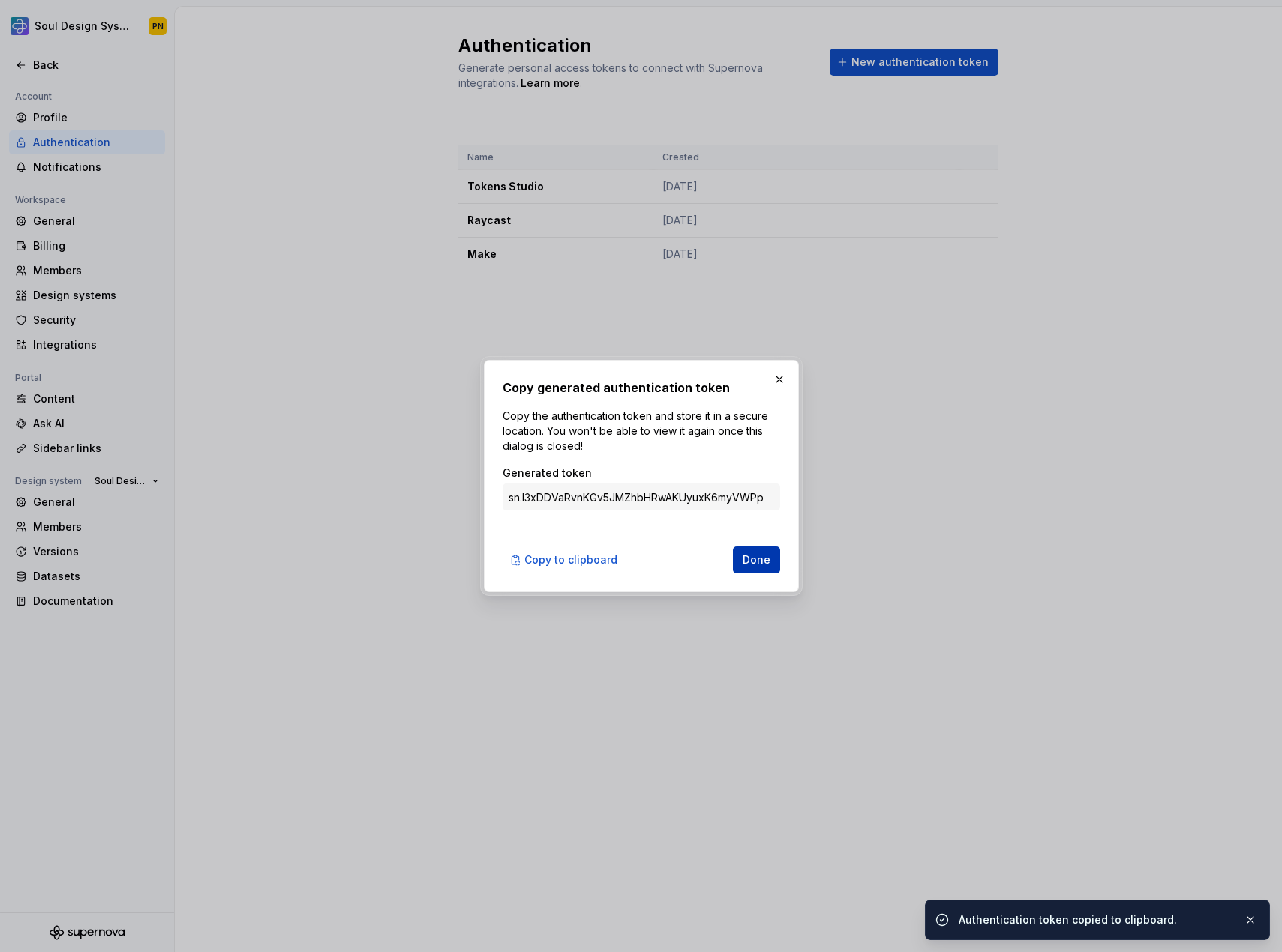
click at [753, 563] on span "Done" at bounding box center [756, 560] width 27 height 15
